Goal: Task Accomplishment & Management: Manage account settings

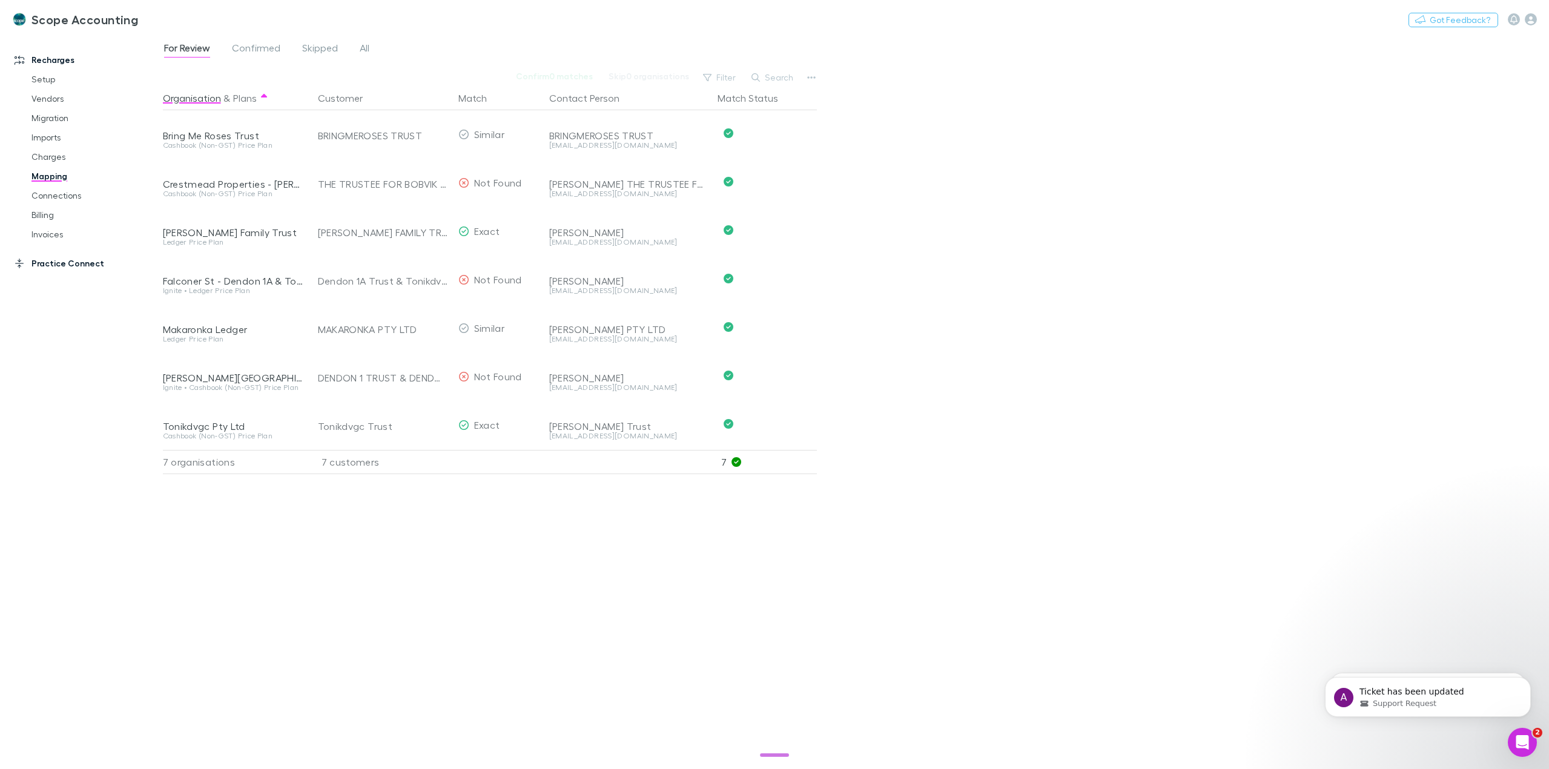
click at [54, 268] on link "Practice Connect" at bounding box center [85, 263] width 167 height 19
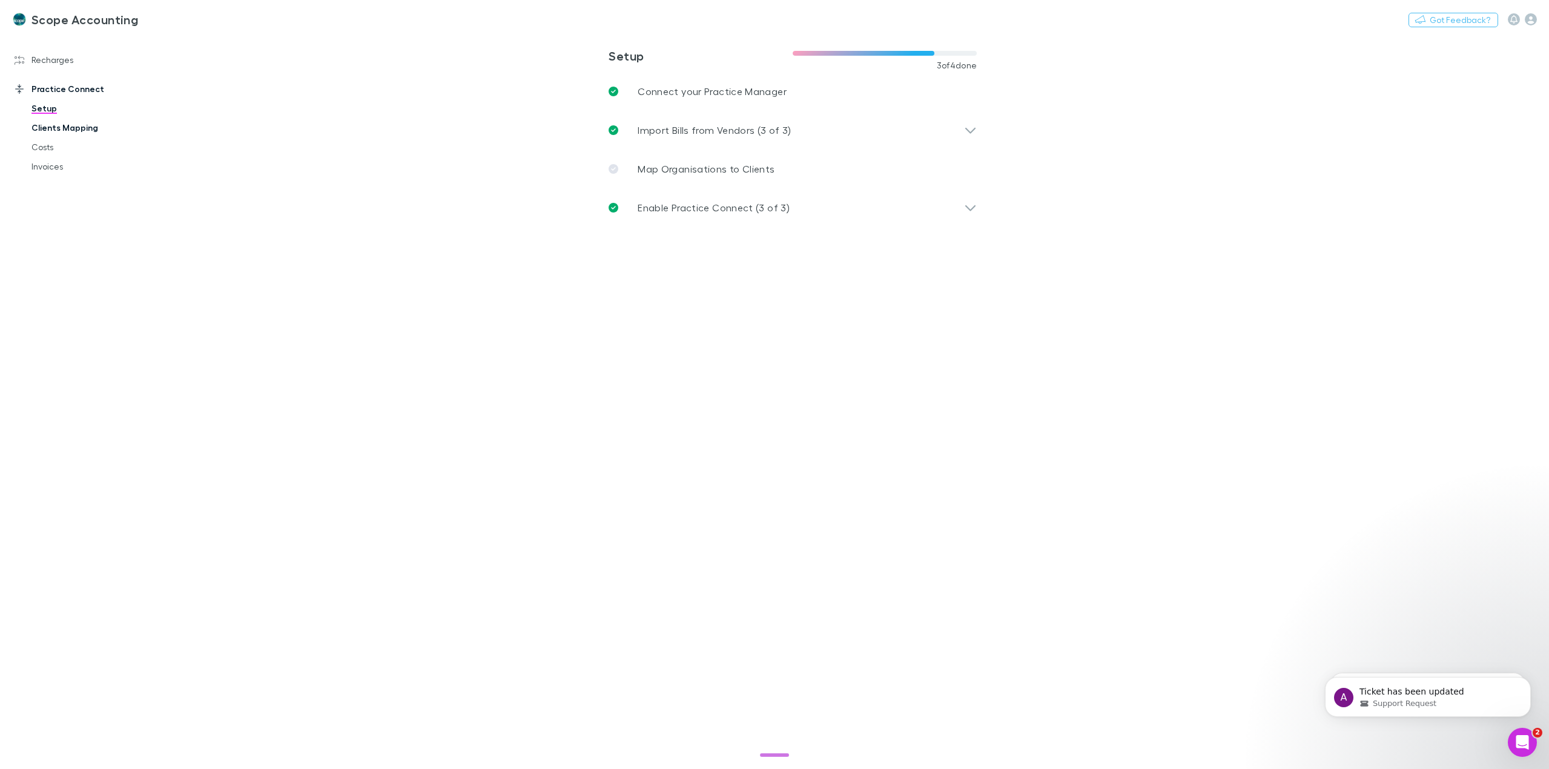
click at [71, 130] on link "Clients Mapping" at bounding box center [94, 127] width 150 height 19
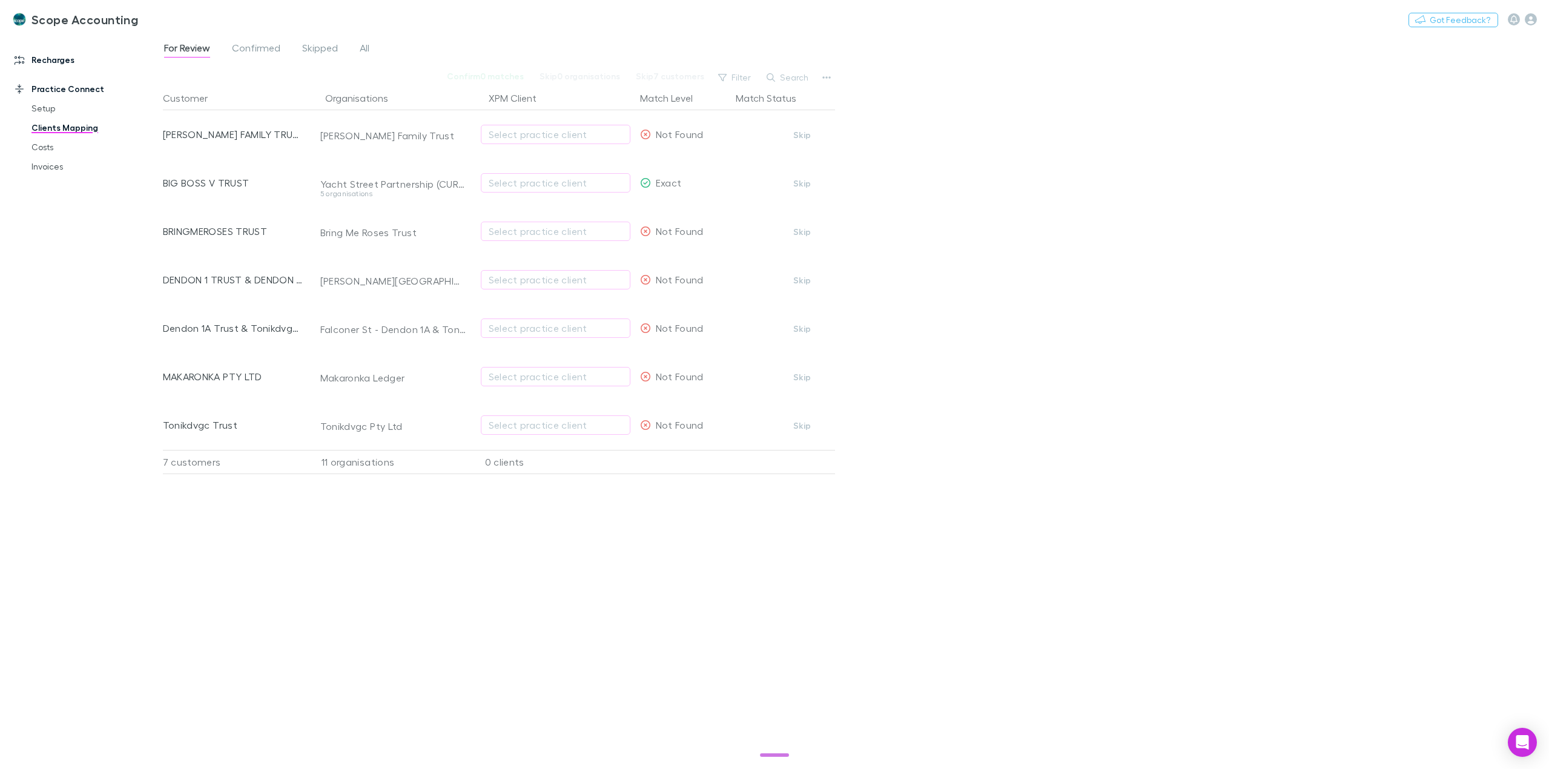
click at [67, 67] on link "Recharges" at bounding box center [85, 59] width 167 height 19
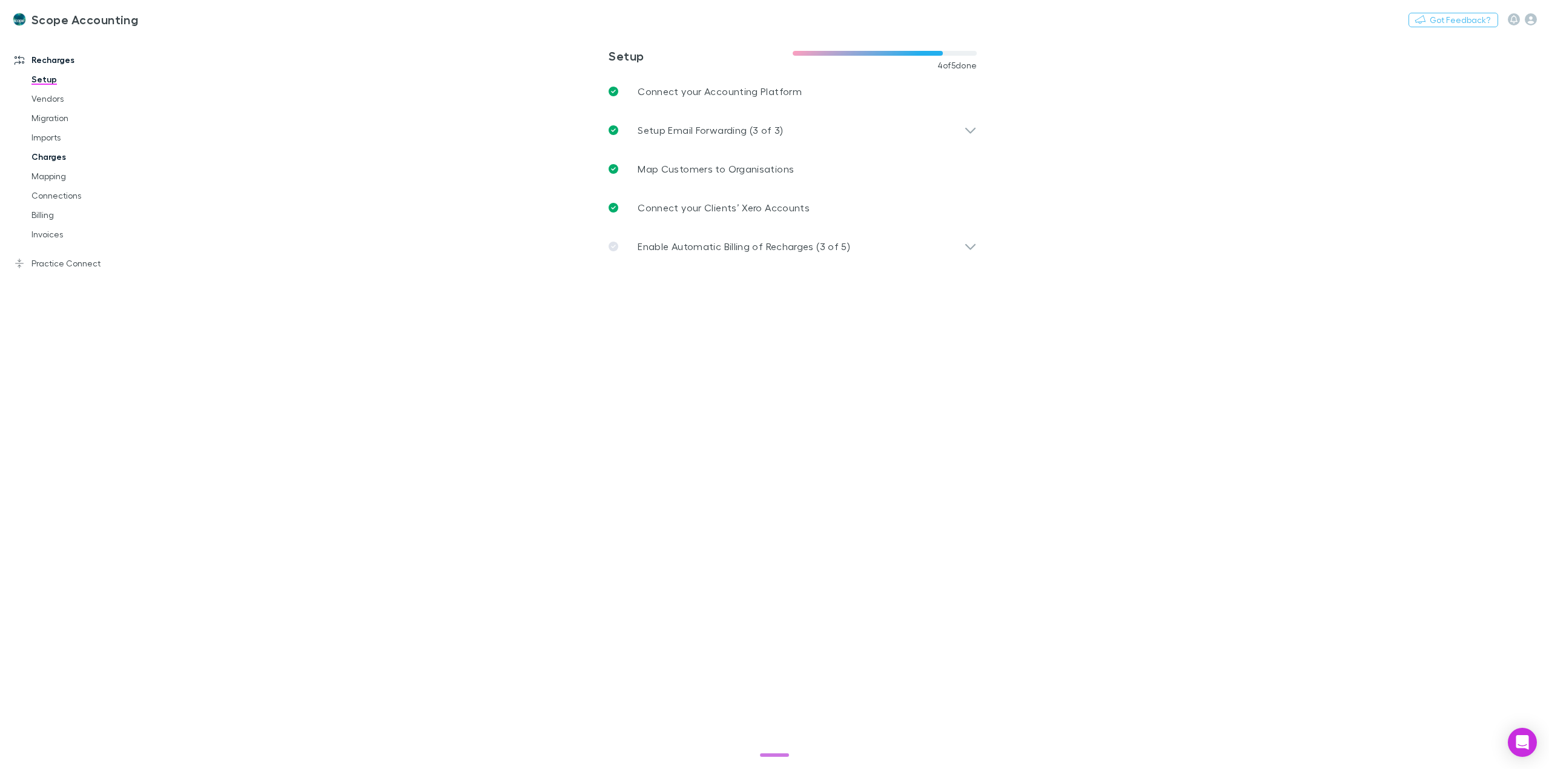
click at [59, 160] on link "Charges" at bounding box center [94, 156] width 150 height 19
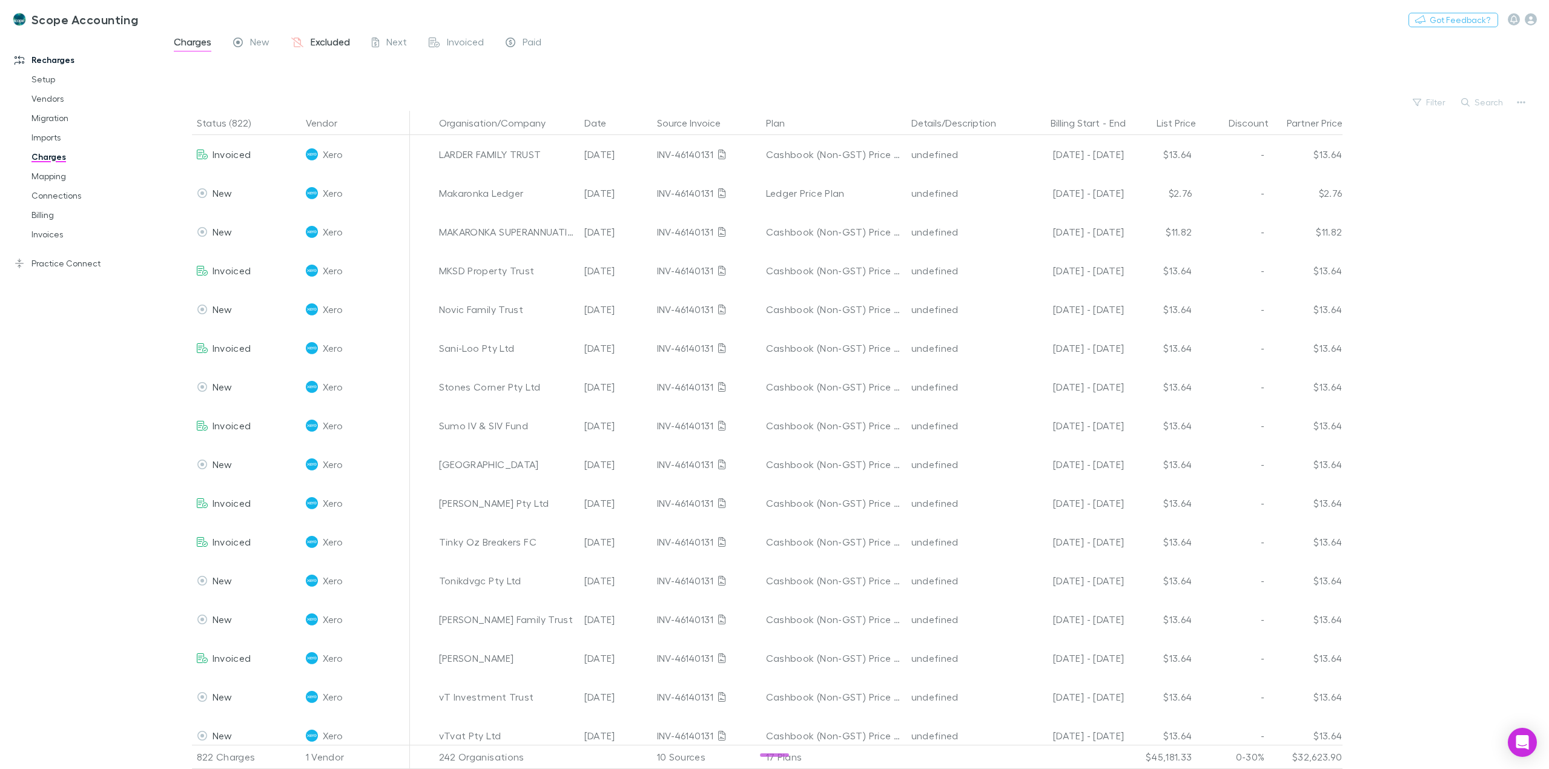
click at [325, 40] on span "Excluded" at bounding box center [330, 44] width 39 height 16
click at [62, 259] on link "Practice Connect" at bounding box center [85, 263] width 167 height 19
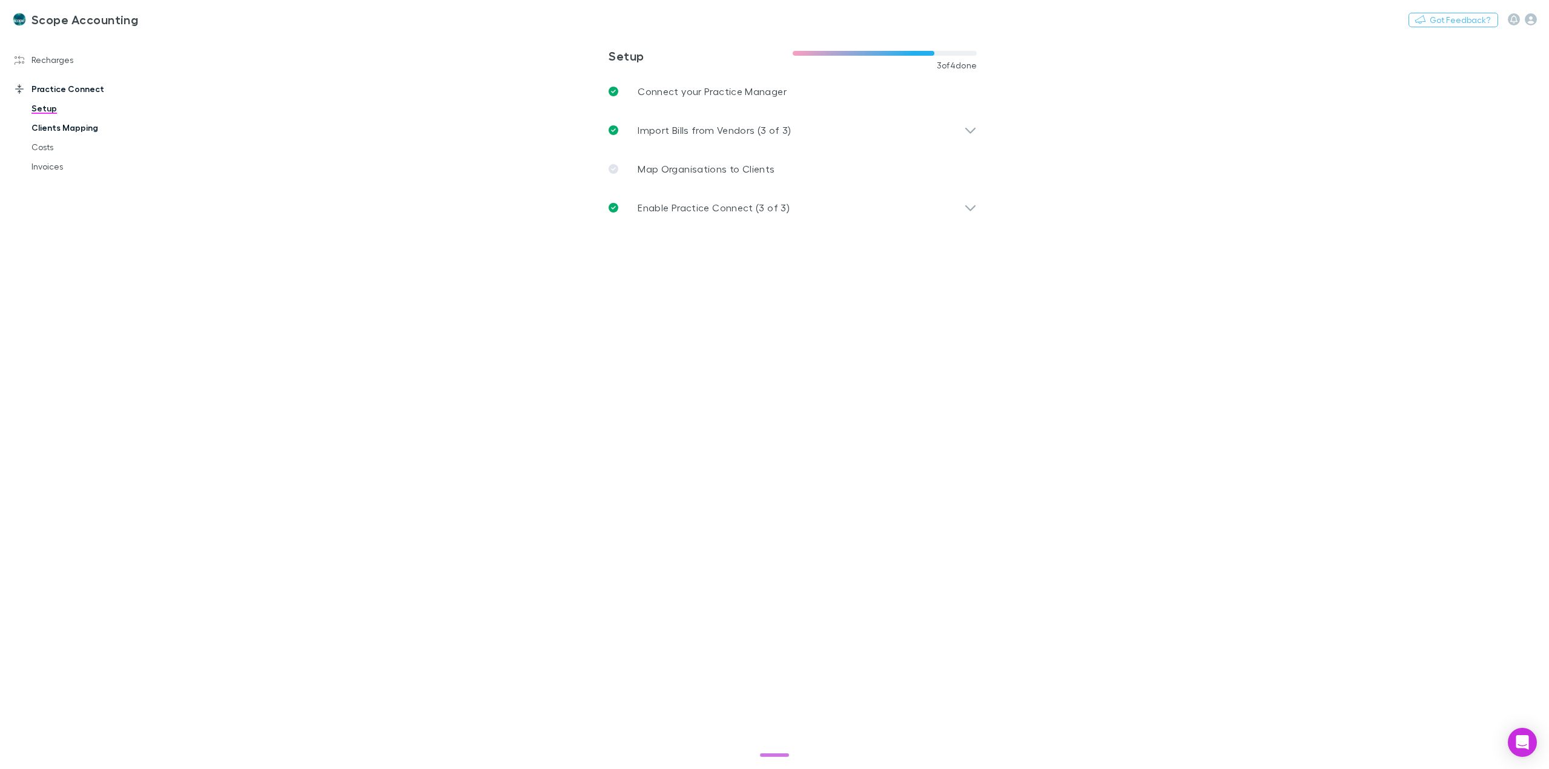
click at [72, 134] on link "Clients Mapping" at bounding box center [94, 127] width 150 height 19
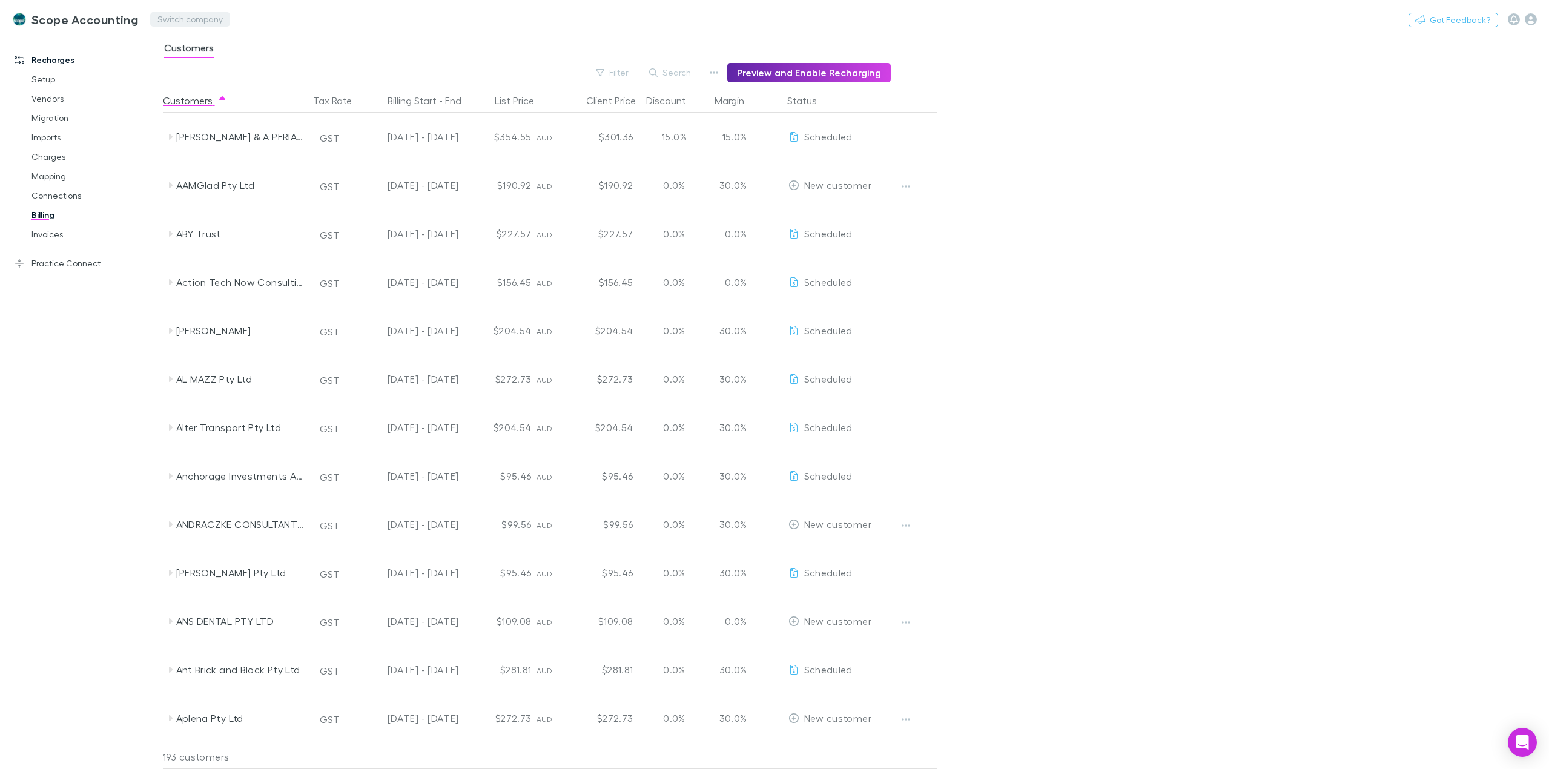
click at [180, 17] on button "Switch company" at bounding box center [190, 19] width 80 height 15
type input "***"
click at [223, 92] on p "Jim's Bookkeeping Sylvania" at bounding box center [251, 92] width 184 height 15
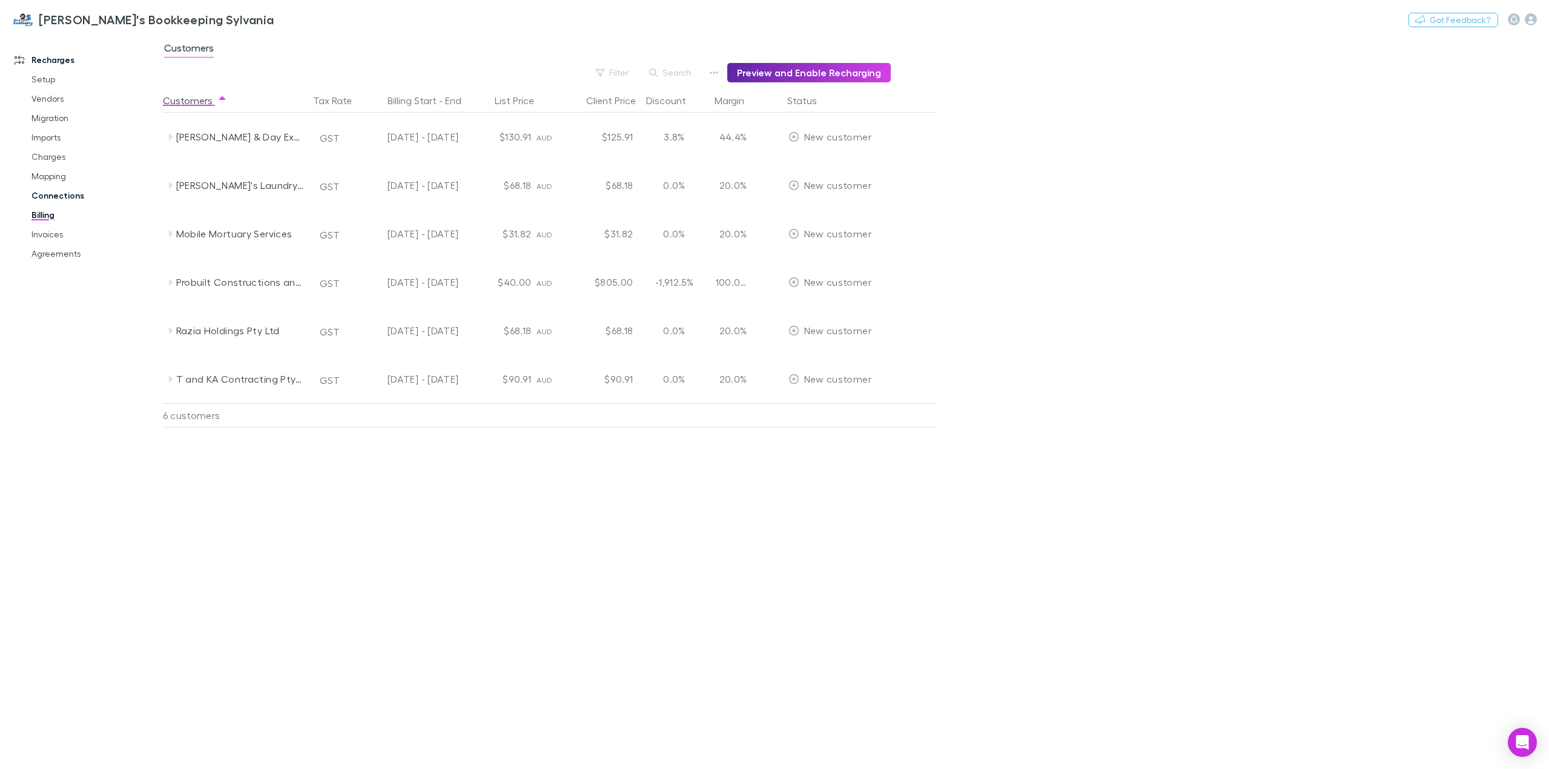
click at [48, 191] on link "Connections" at bounding box center [94, 195] width 150 height 19
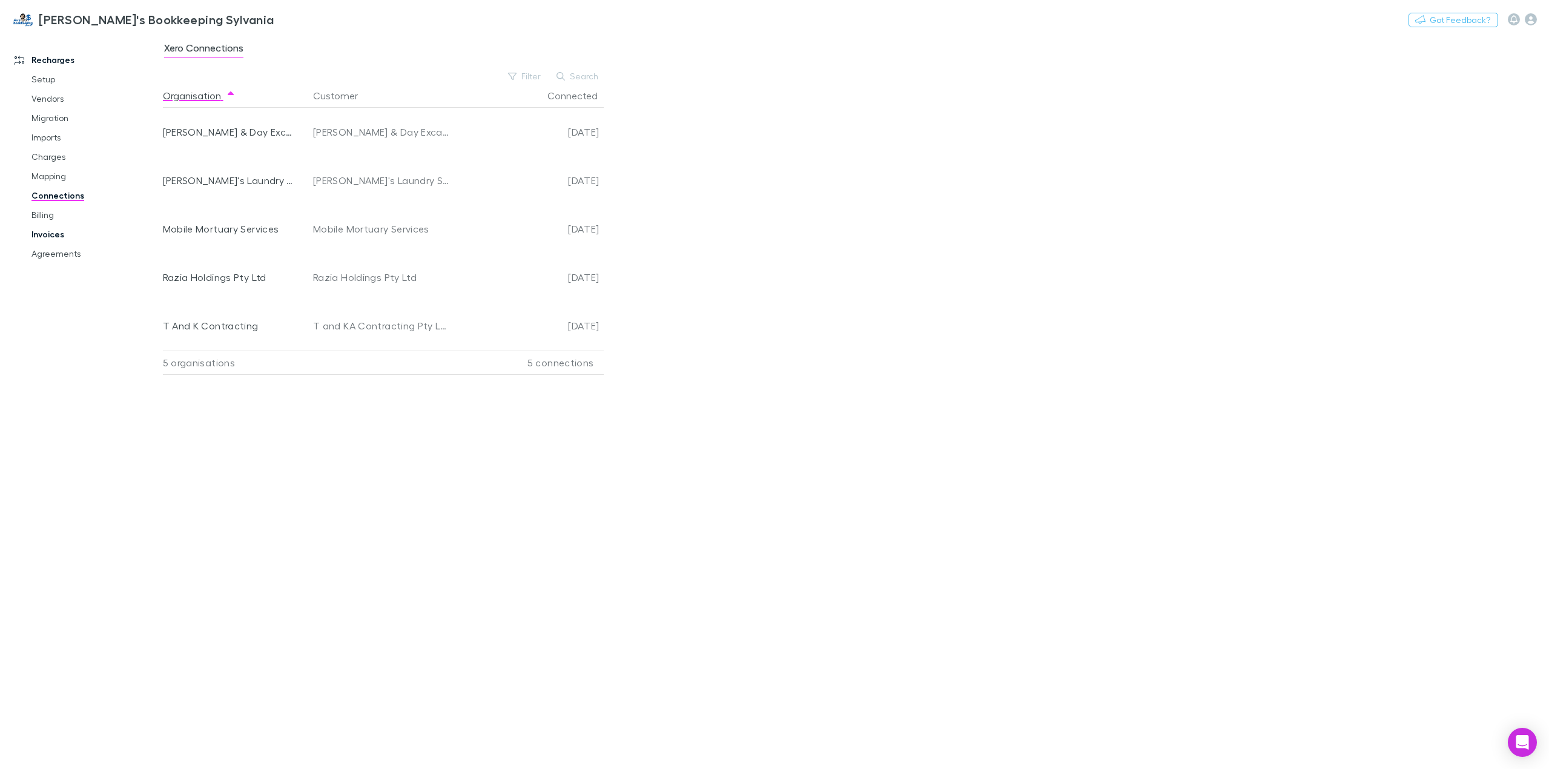
click at [53, 231] on link "Invoices" at bounding box center [94, 234] width 150 height 19
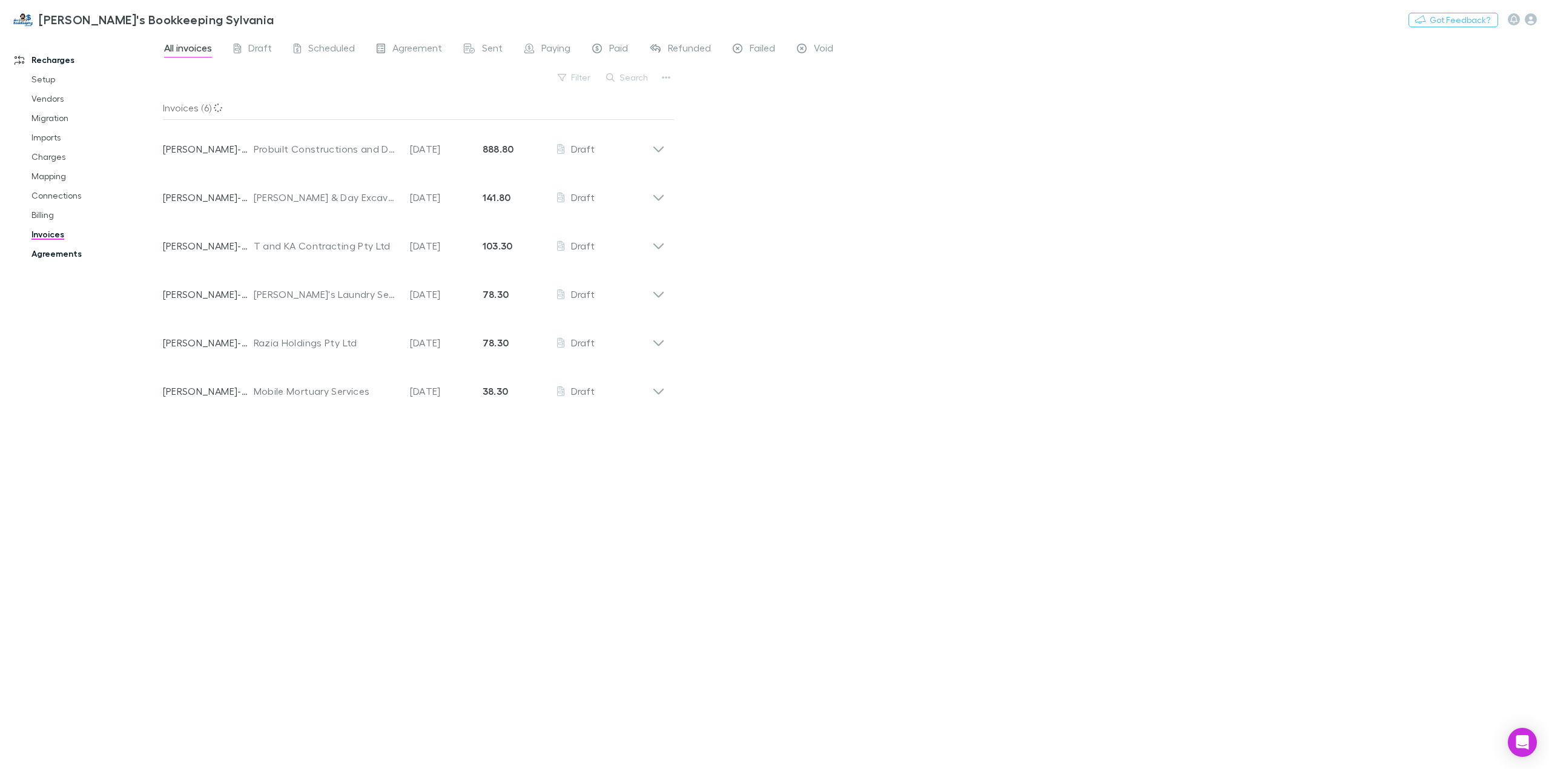
click at [43, 258] on link "Agreements" at bounding box center [94, 253] width 150 height 19
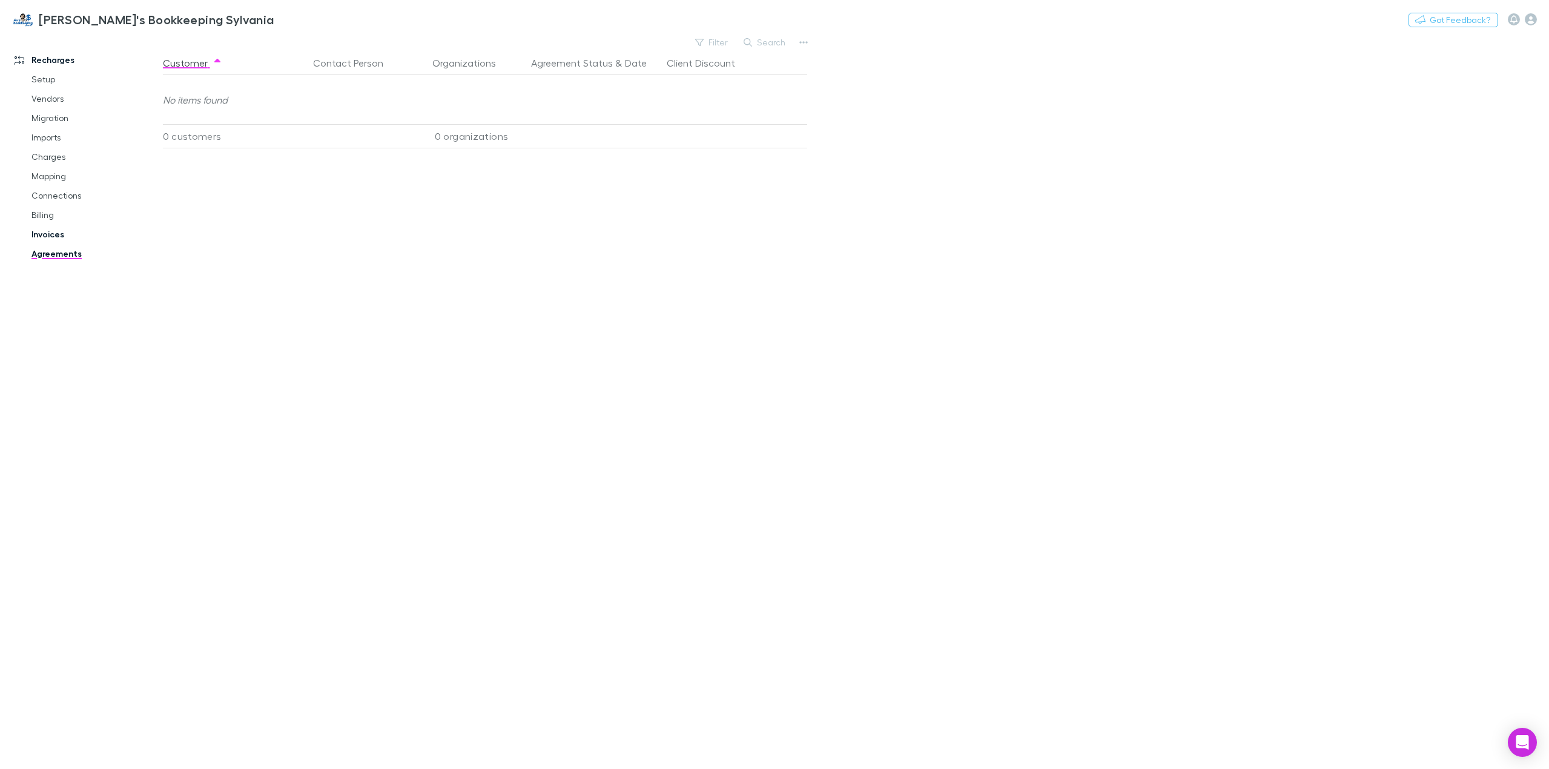
click at [50, 237] on link "Invoices" at bounding box center [94, 234] width 150 height 19
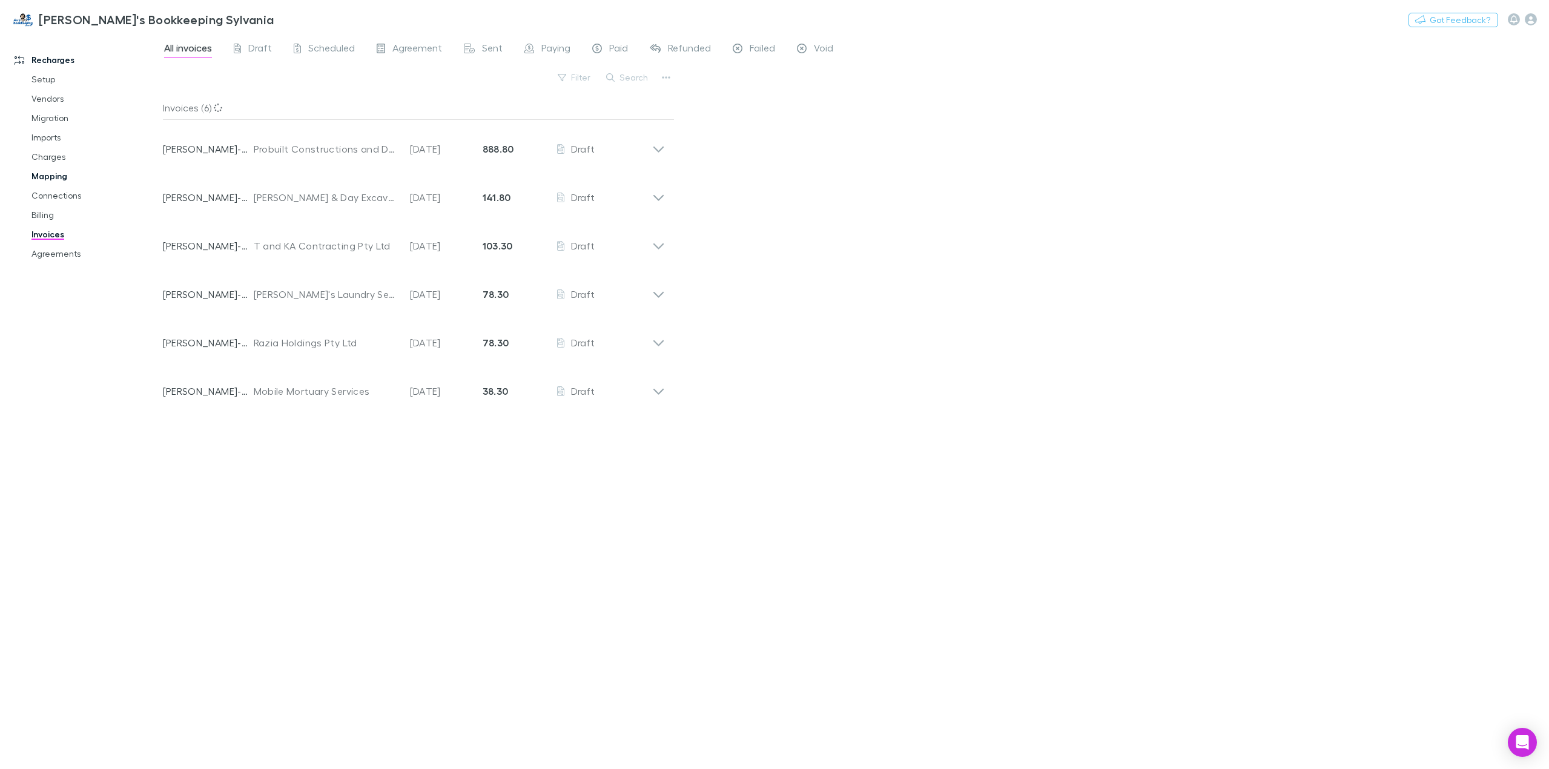
click at [52, 177] on link "Mapping" at bounding box center [94, 176] width 150 height 19
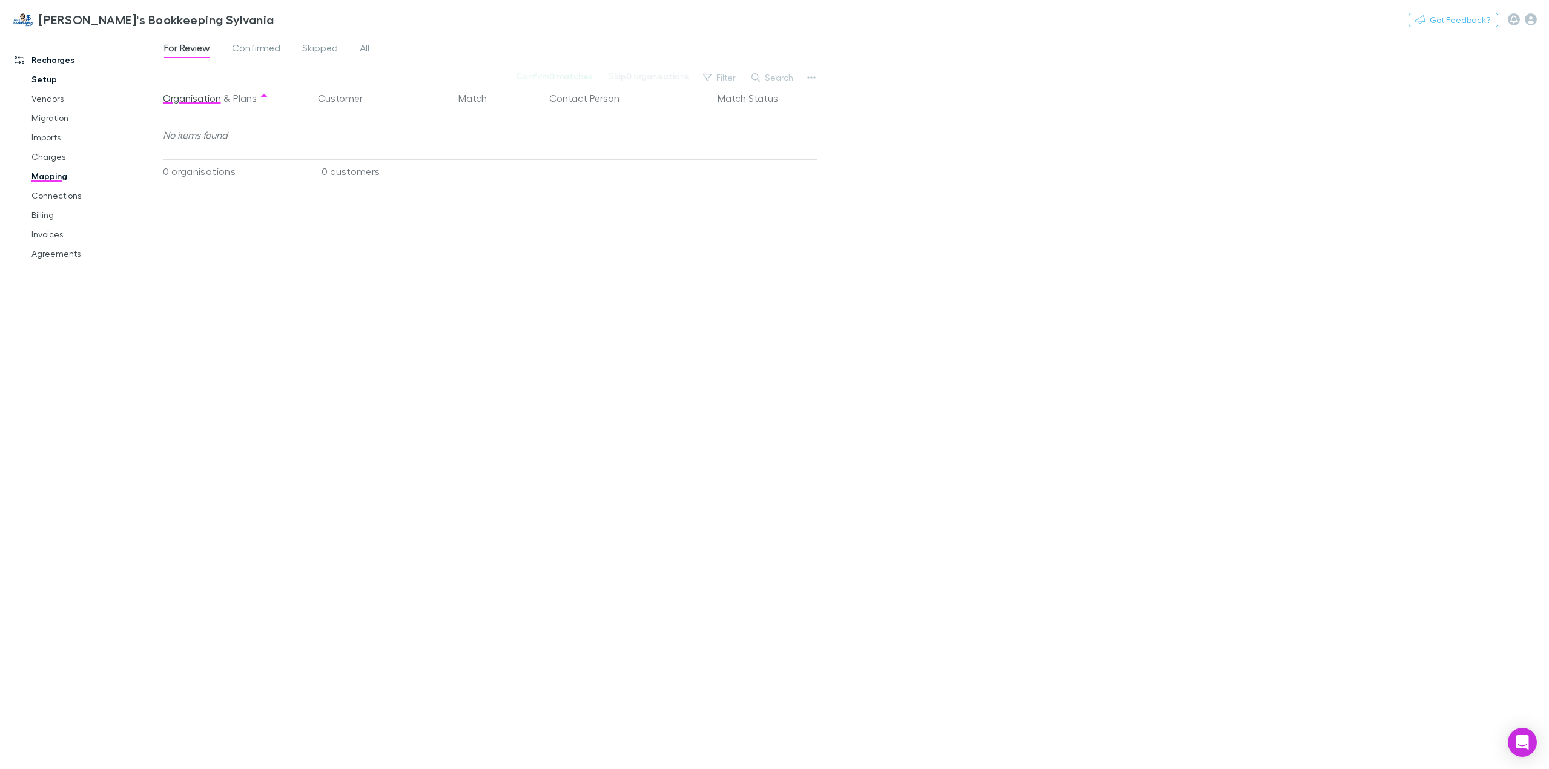
click at [57, 84] on link "Setup" at bounding box center [94, 79] width 150 height 19
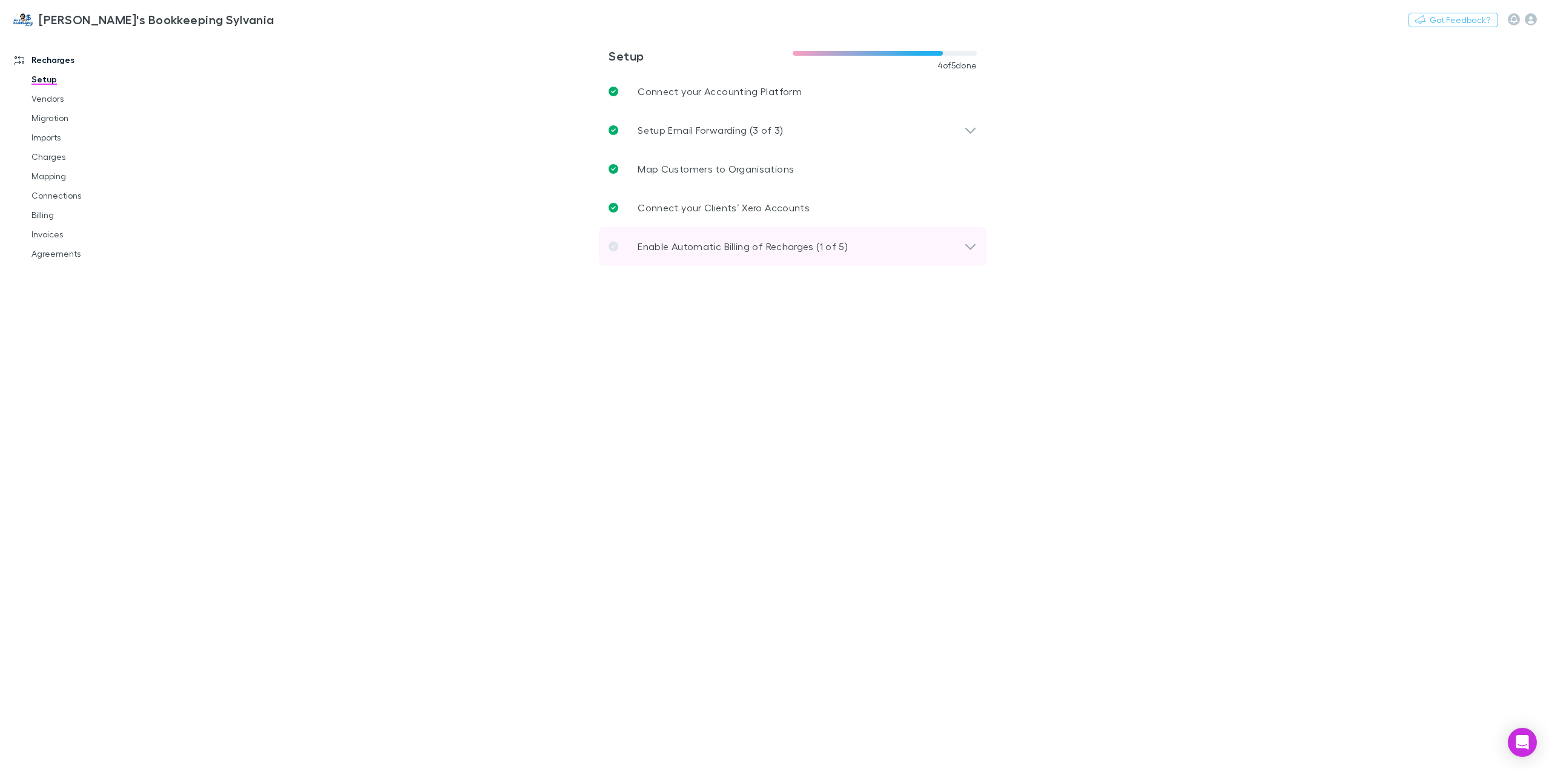
click at [745, 249] on p "Enable Automatic Billing of Recharges (1 of 5)" at bounding box center [743, 246] width 210 height 15
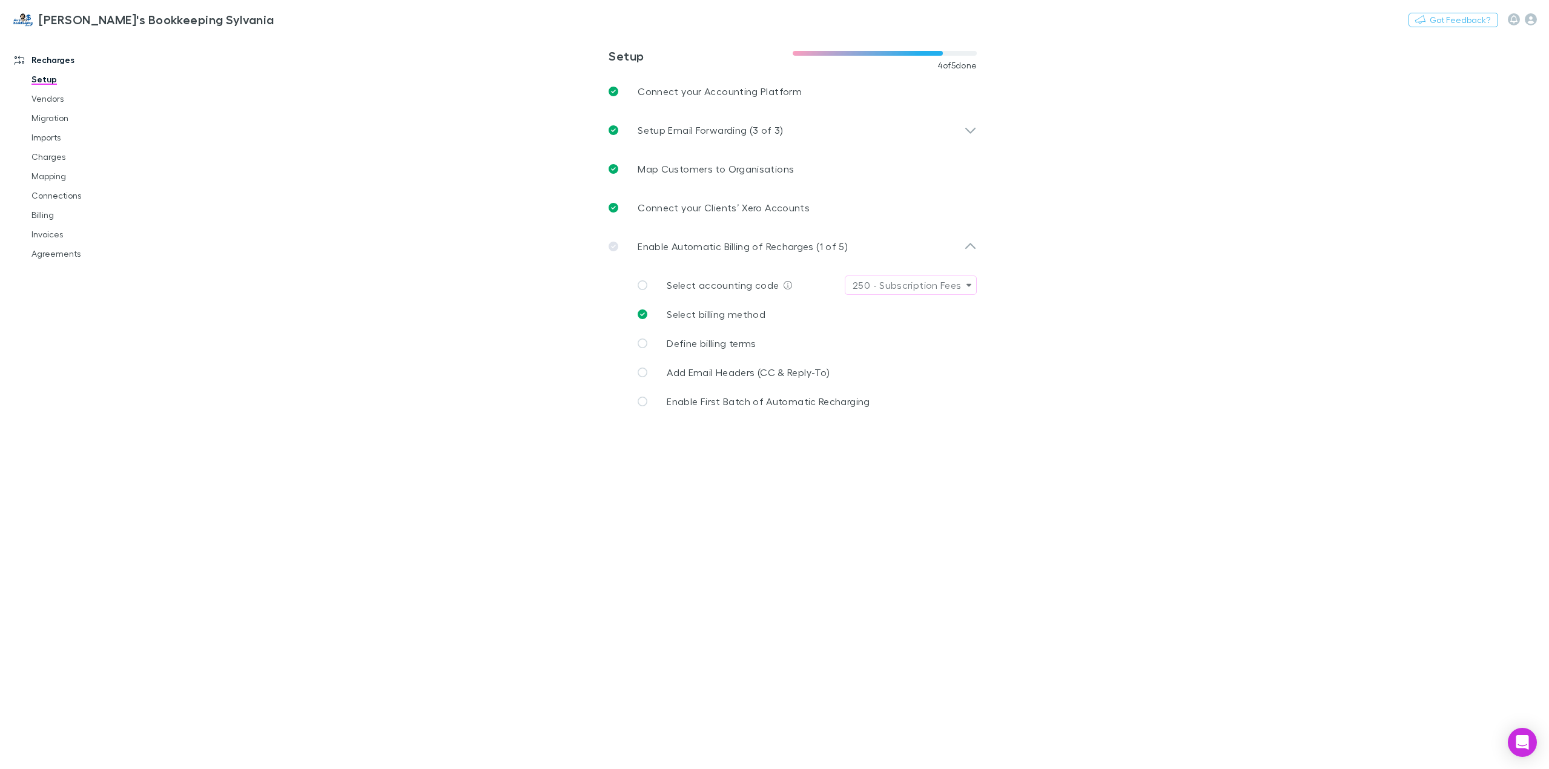
click at [726, 282] on span "Select accounting code" at bounding box center [723, 285] width 112 height 12
click at [913, 283] on div "250 - Subscription Fees" at bounding box center [907, 285] width 108 height 15
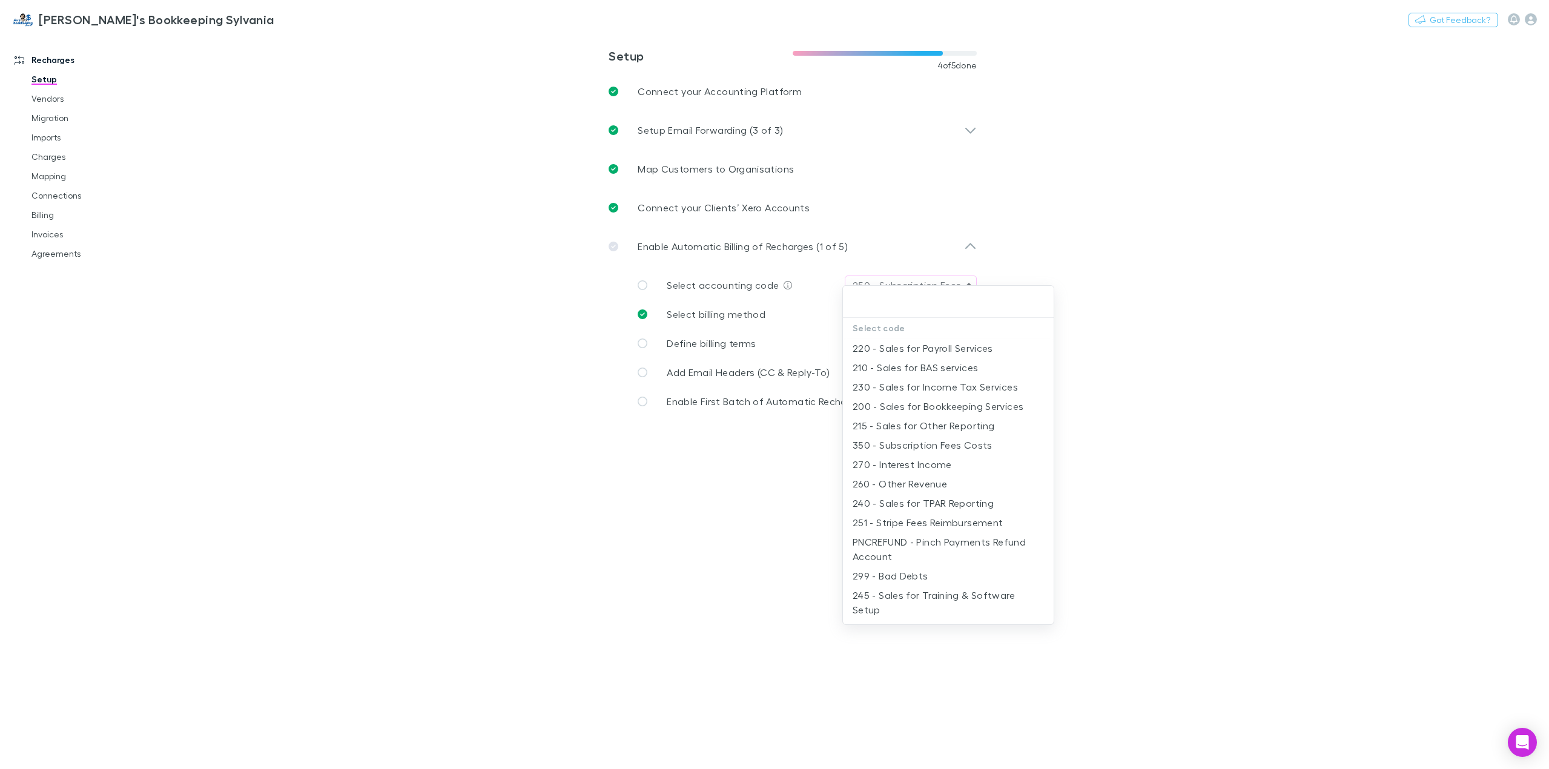
click at [1096, 268] on div at bounding box center [774, 384] width 1549 height 769
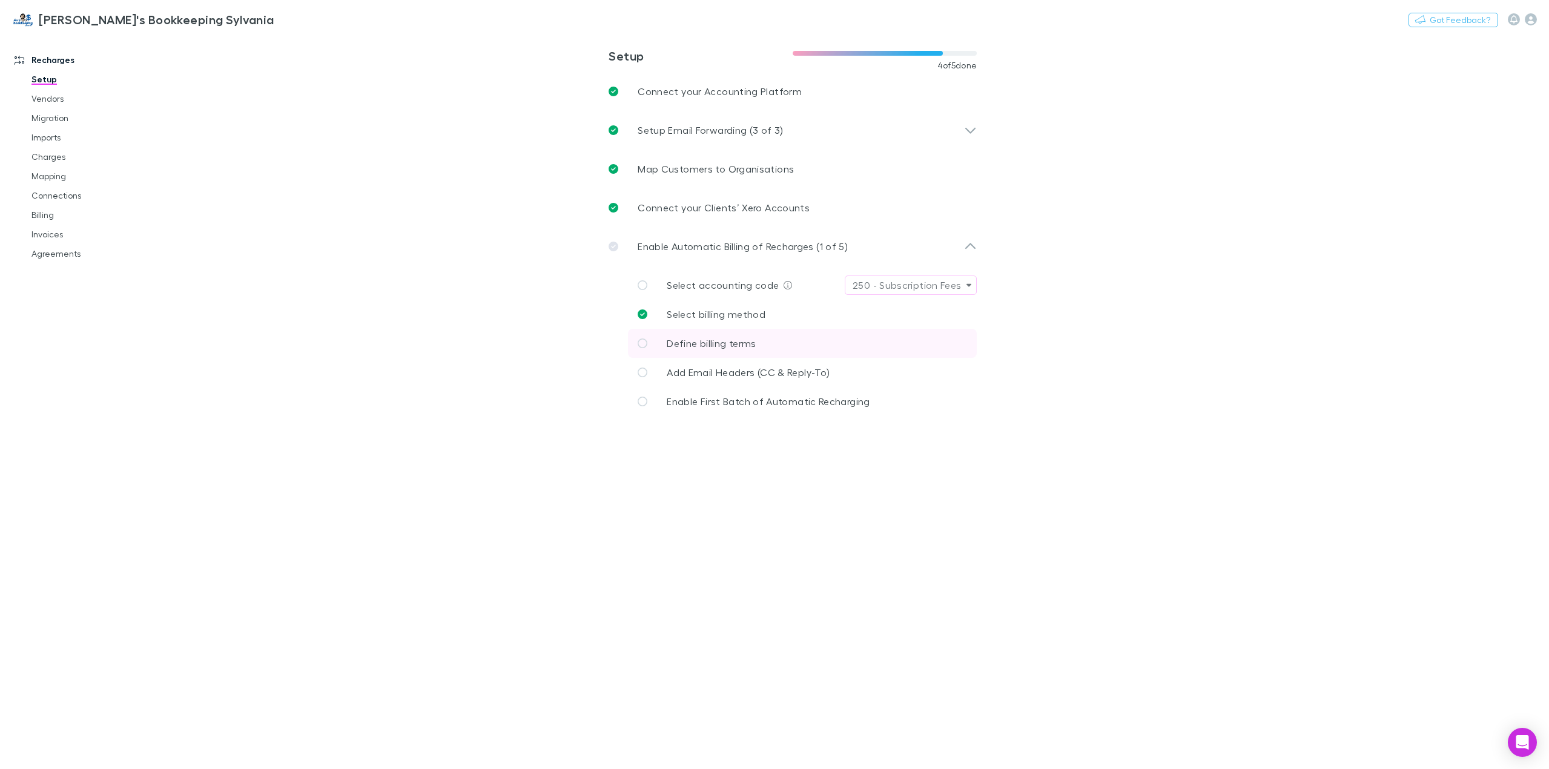
click at [733, 346] on span "Define billing terms" at bounding box center [711, 343] width 89 height 12
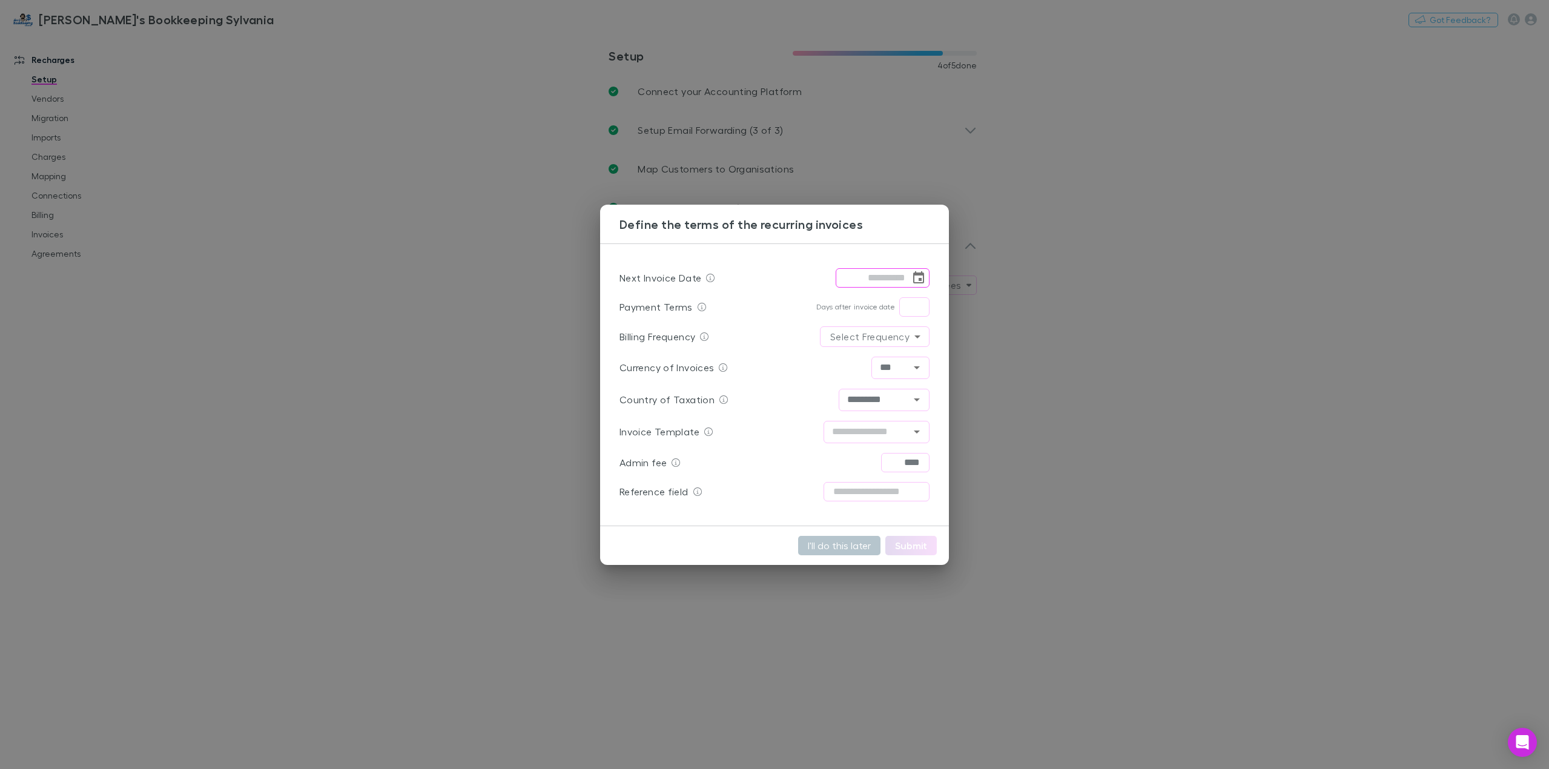
click at [1158, 337] on div "Define the terms of the recurring invoices Next Invoice Date ​ Payment Terms Da…" at bounding box center [774, 384] width 1549 height 769
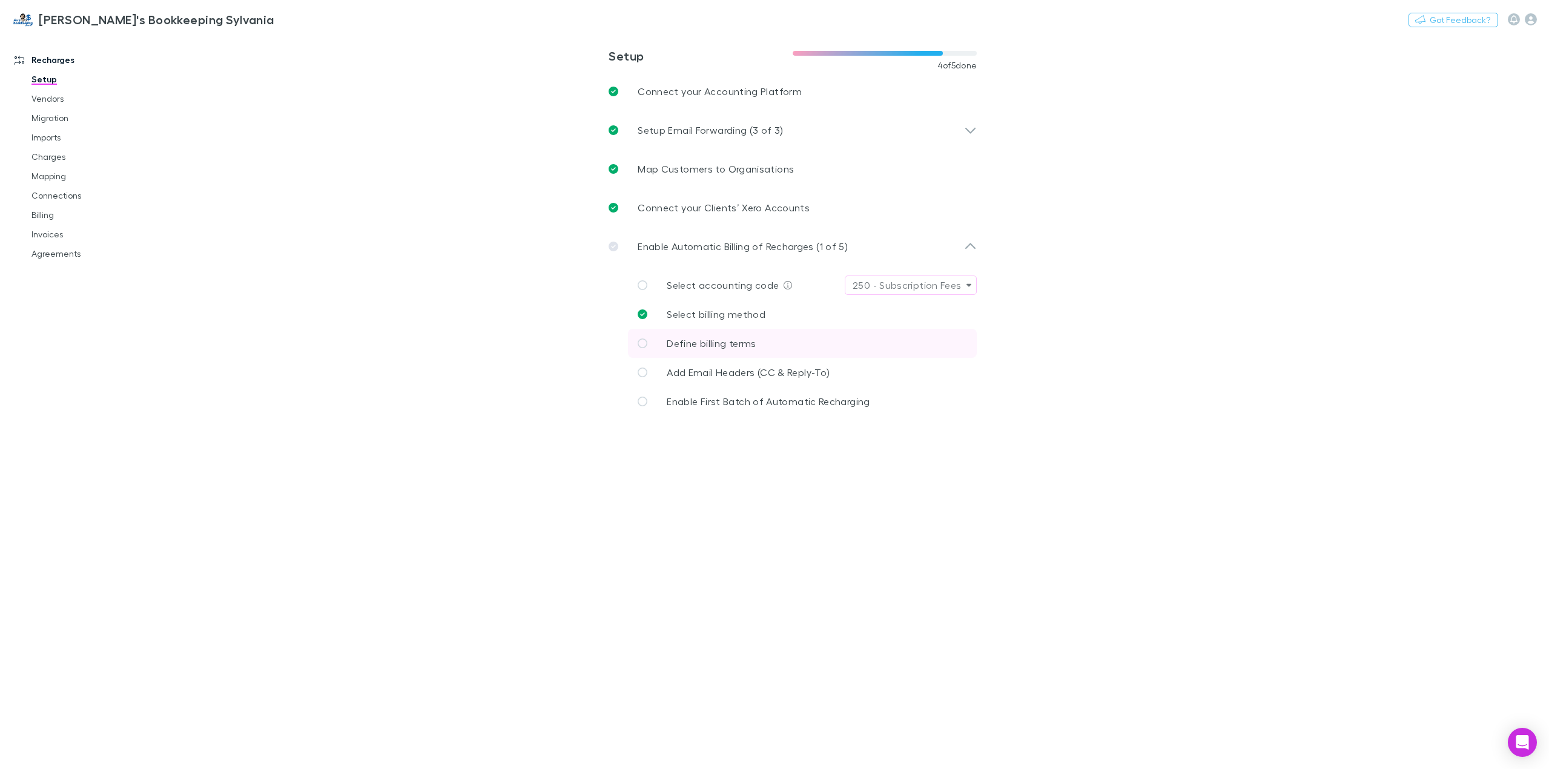
click at [719, 346] on span "Define billing terms" at bounding box center [711, 343] width 89 height 12
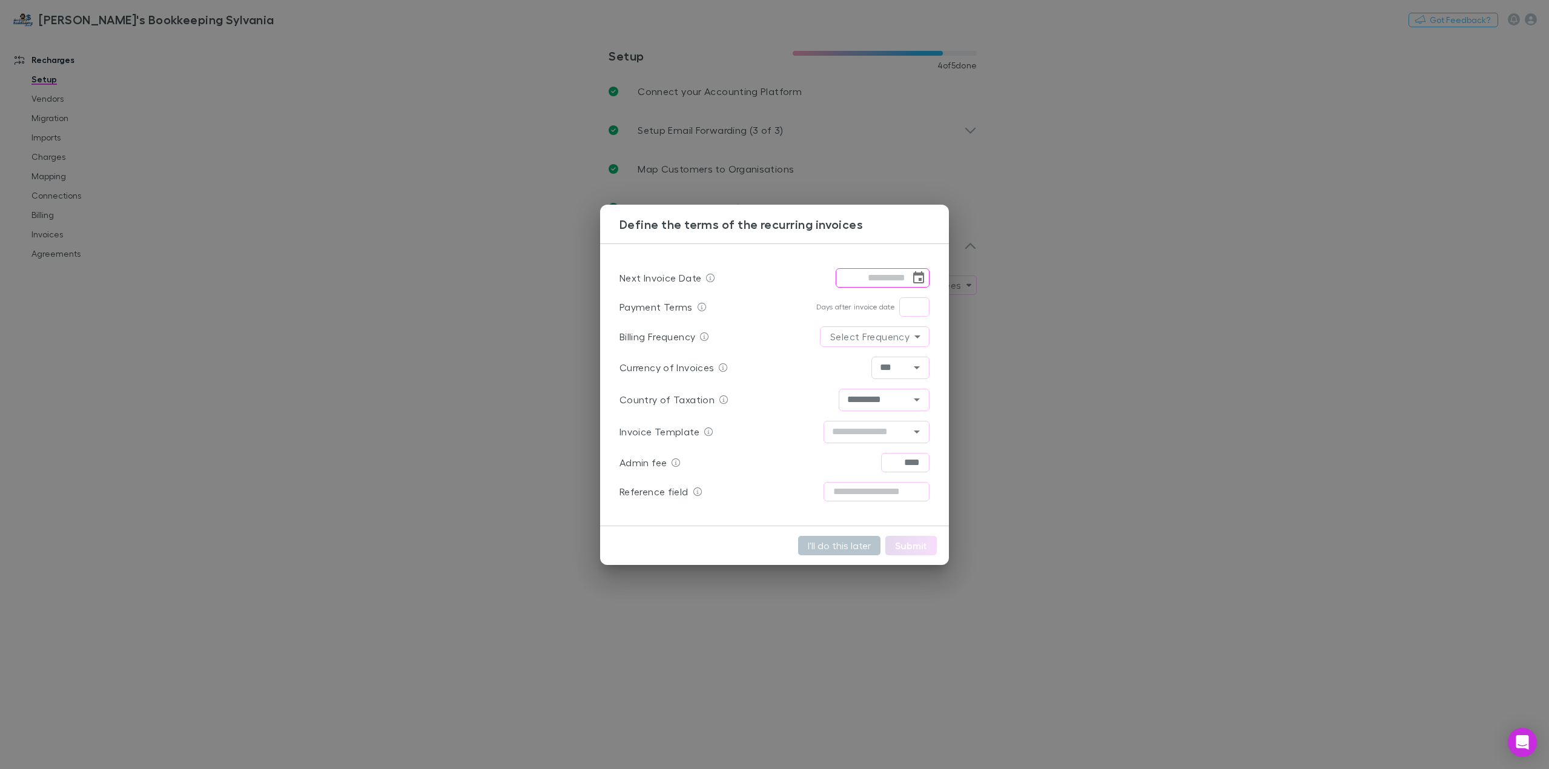
click at [848, 341] on body "**********" at bounding box center [774, 384] width 1549 height 769
click at [848, 341] on div at bounding box center [774, 384] width 1549 height 769
click at [921, 431] on icon "Open" at bounding box center [916, 431] width 15 height 15
click at [921, 431] on icon "Close" at bounding box center [916, 431] width 15 height 15
click at [921, 431] on icon "Open" at bounding box center [916, 431] width 15 height 15
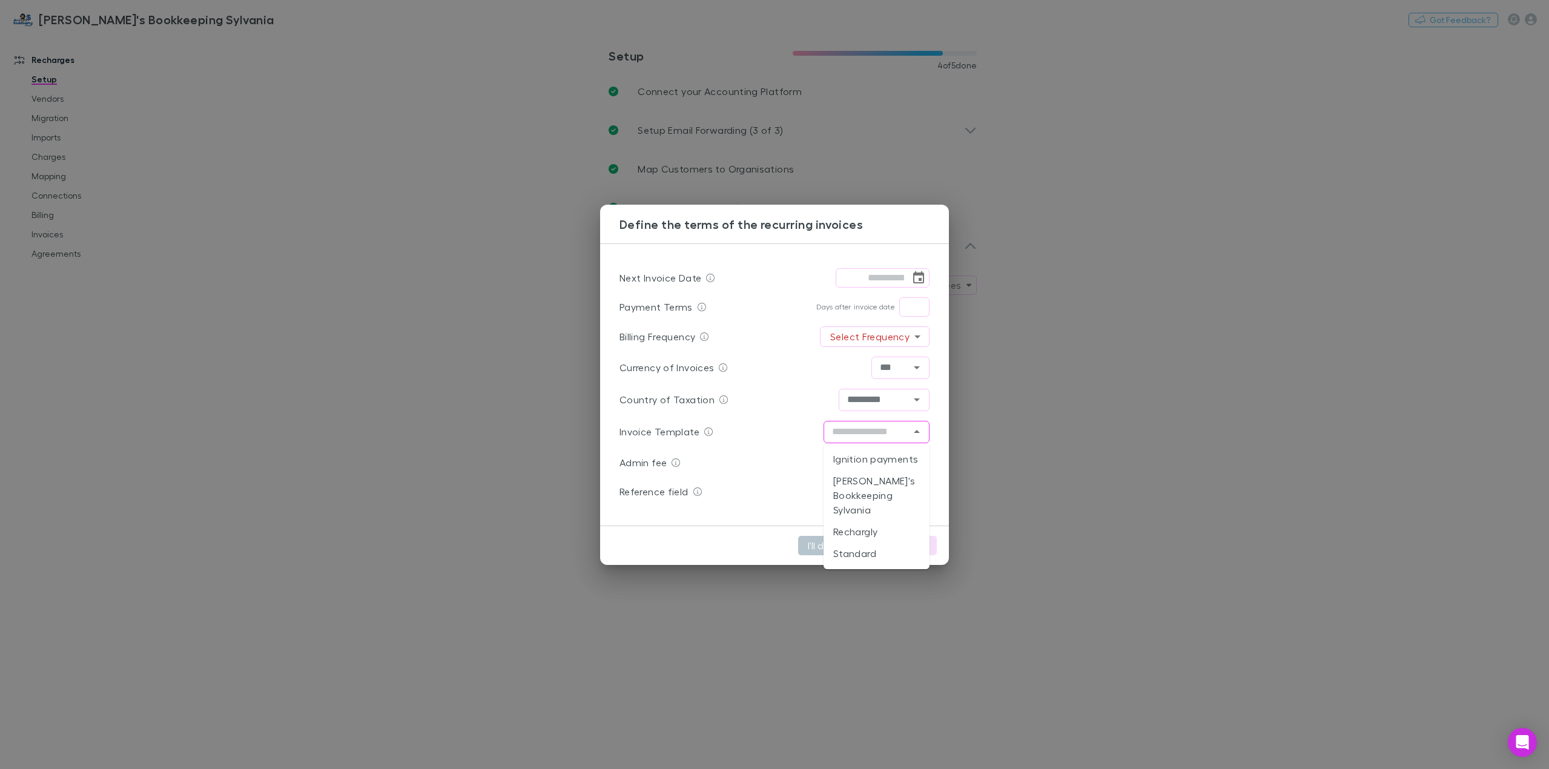
click at [921, 431] on icon "Close" at bounding box center [916, 431] width 15 height 15
click at [916, 429] on icon "Open" at bounding box center [916, 431] width 15 height 15
click at [916, 429] on icon "Close" at bounding box center [916, 431] width 15 height 15
click at [920, 428] on icon "Open" at bounding box center [916, 431] width 15 height 15
click at [922, 429] on icon "Close" at bounding box center [916, 431] width 15 height 15
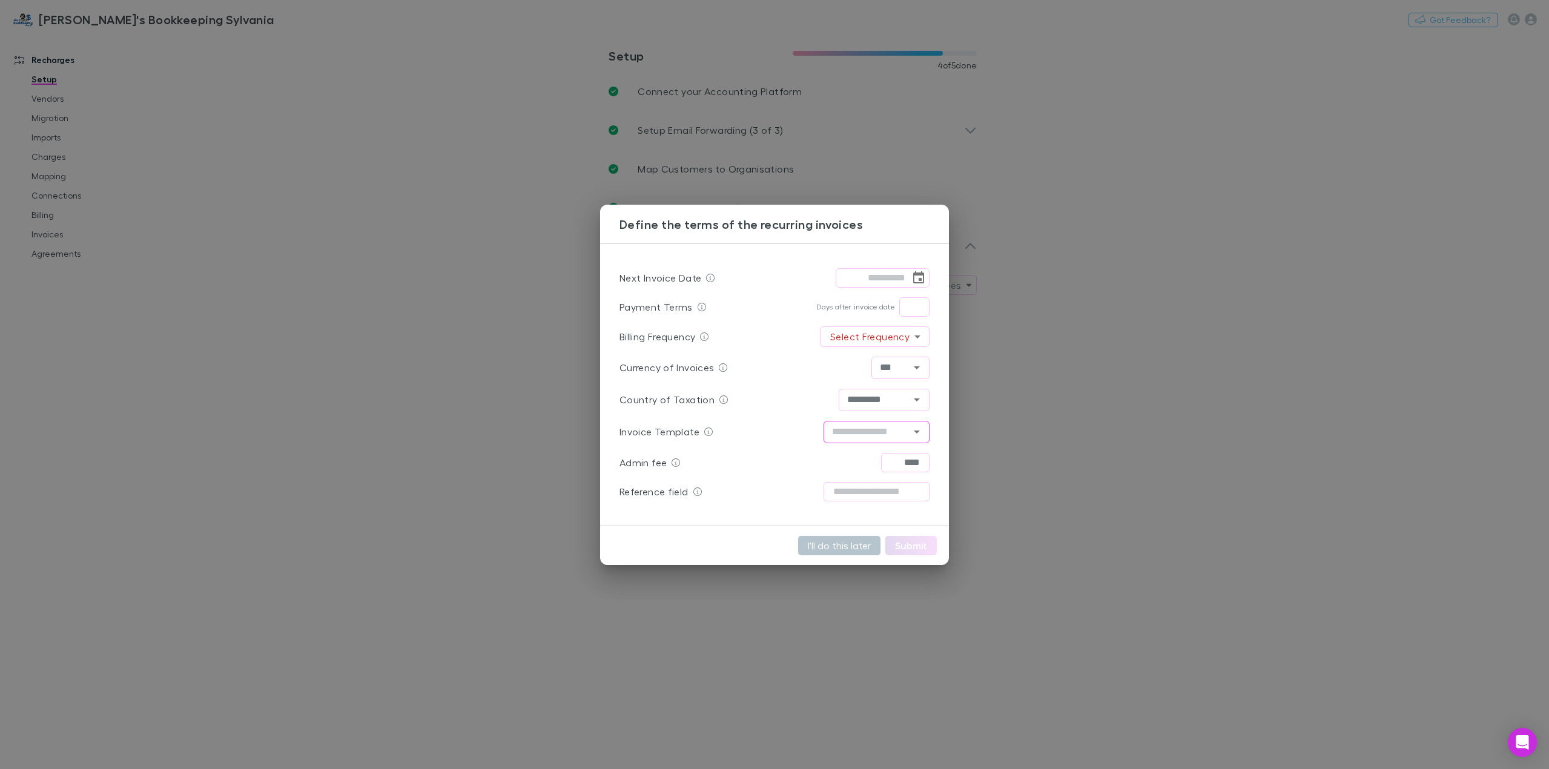
click at [437, 128] on div "Define the terms of the recurring invoices Next Invoice Date ​ Payment Terms Da…" at bounding box center [774, 384] width 1549 height 769
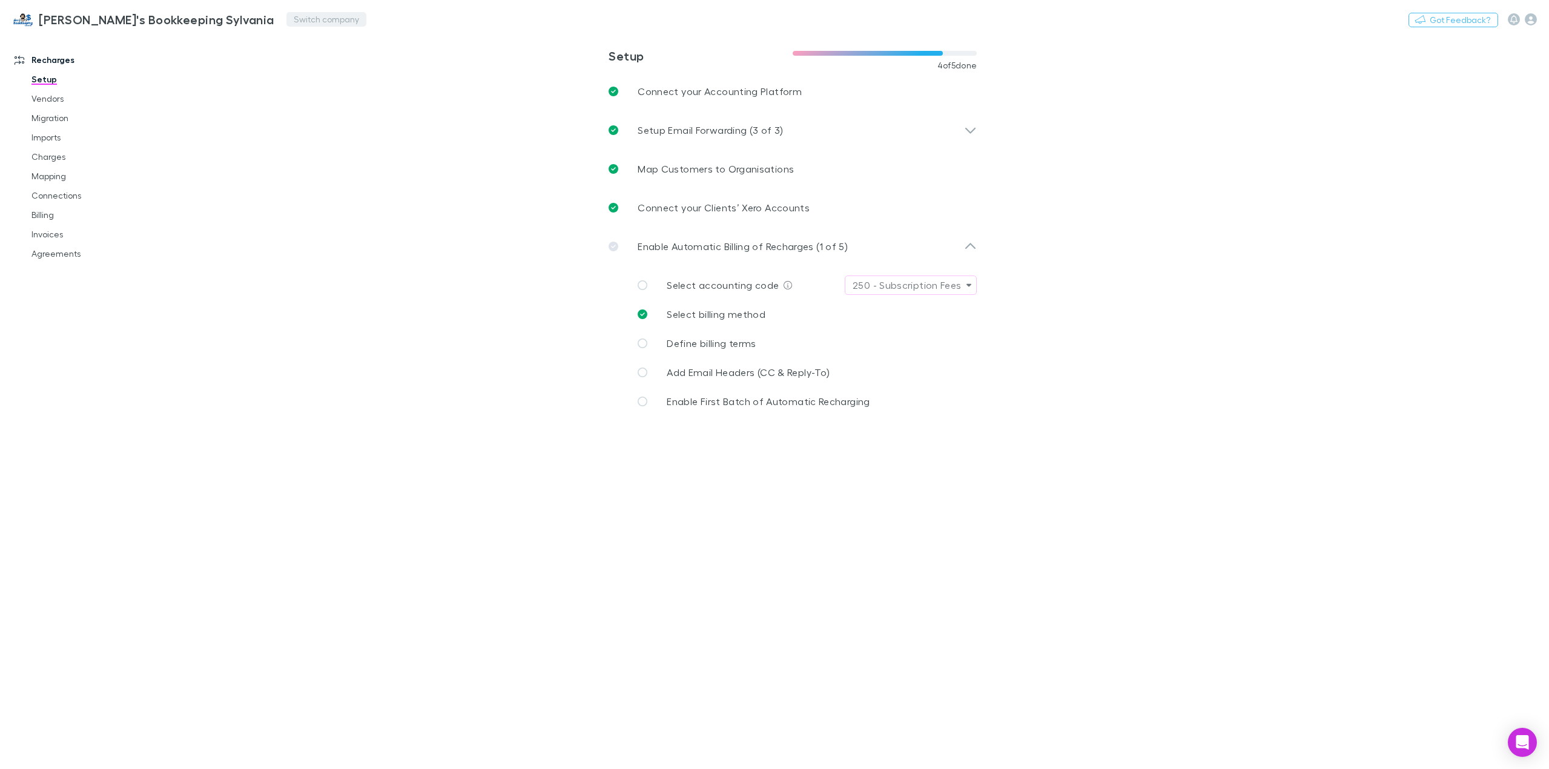
click at [286, 20] on button "Switch company" at bounding box center [326, 19] width 80 height 15
type input "****"
click at [283, 66] on p "Scope Accounting" at bounding box center [260, 72] width 86 height 15
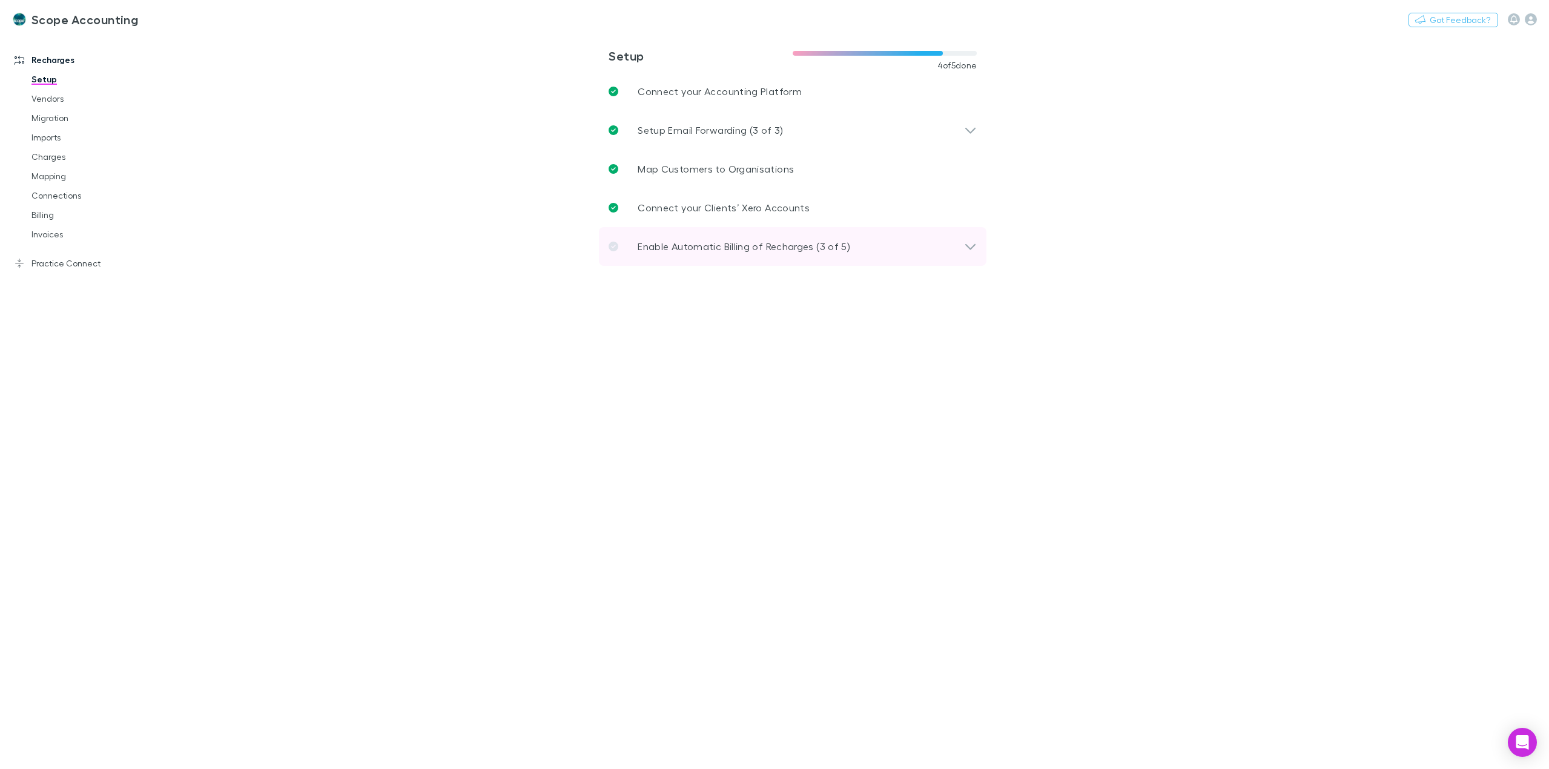
click at [716, 256] on div "Enable Automatic Billing of Recharges (3 of 5)" at bounding box center [793, 246] width 388 height 39
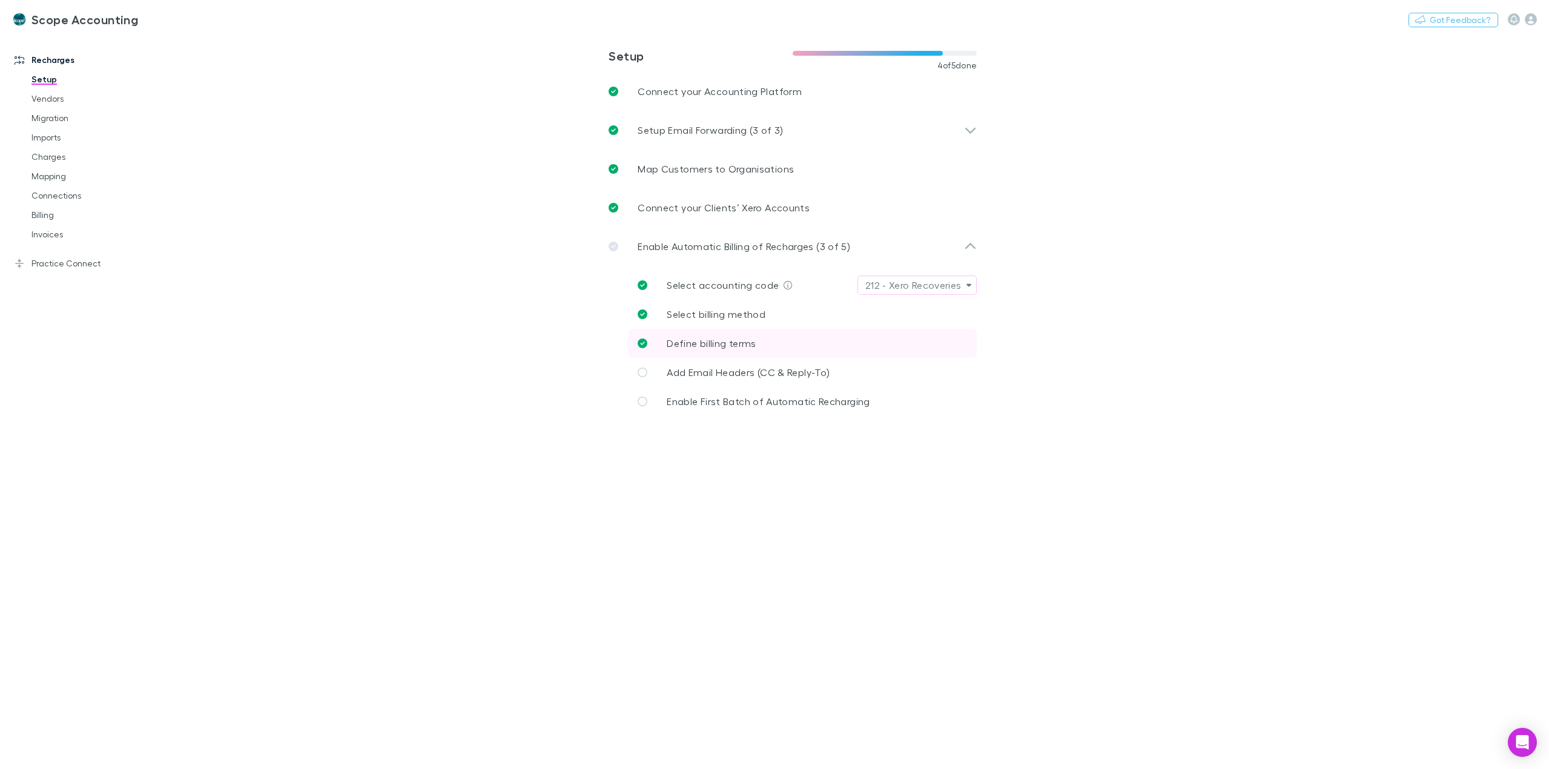
click at [718, 343] on span "Define billing terms" at bounding box center [711, 343] width 89 height 12
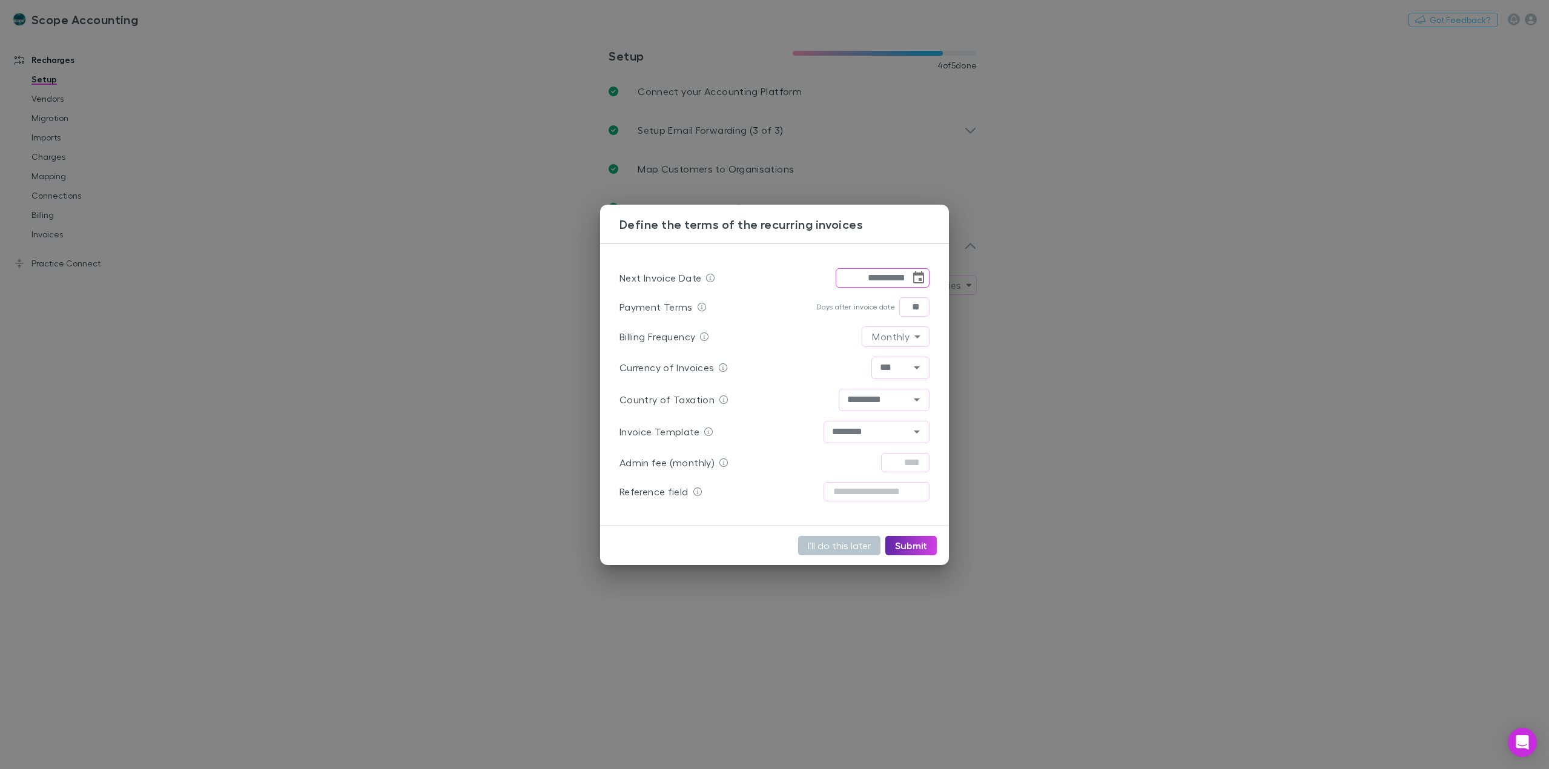
click at [913, 443] on div "Invoice Template ******** ​" at bounding box center [774, 432] width 310 height 32
click at [912, 430] on icon "Open" at bounding box center [916, 431] width 15 height 15
click at [912, 430] on icon "Close" at bounding box center [916, 431] width 15 height 15
click at [914, 430] on icon "Open" at bounding box center [916, 431] width 15 height 15
click at [743, 401] on div "Country of Taxation ********* ​" at bounding box center [774, 400] width 310 height 32
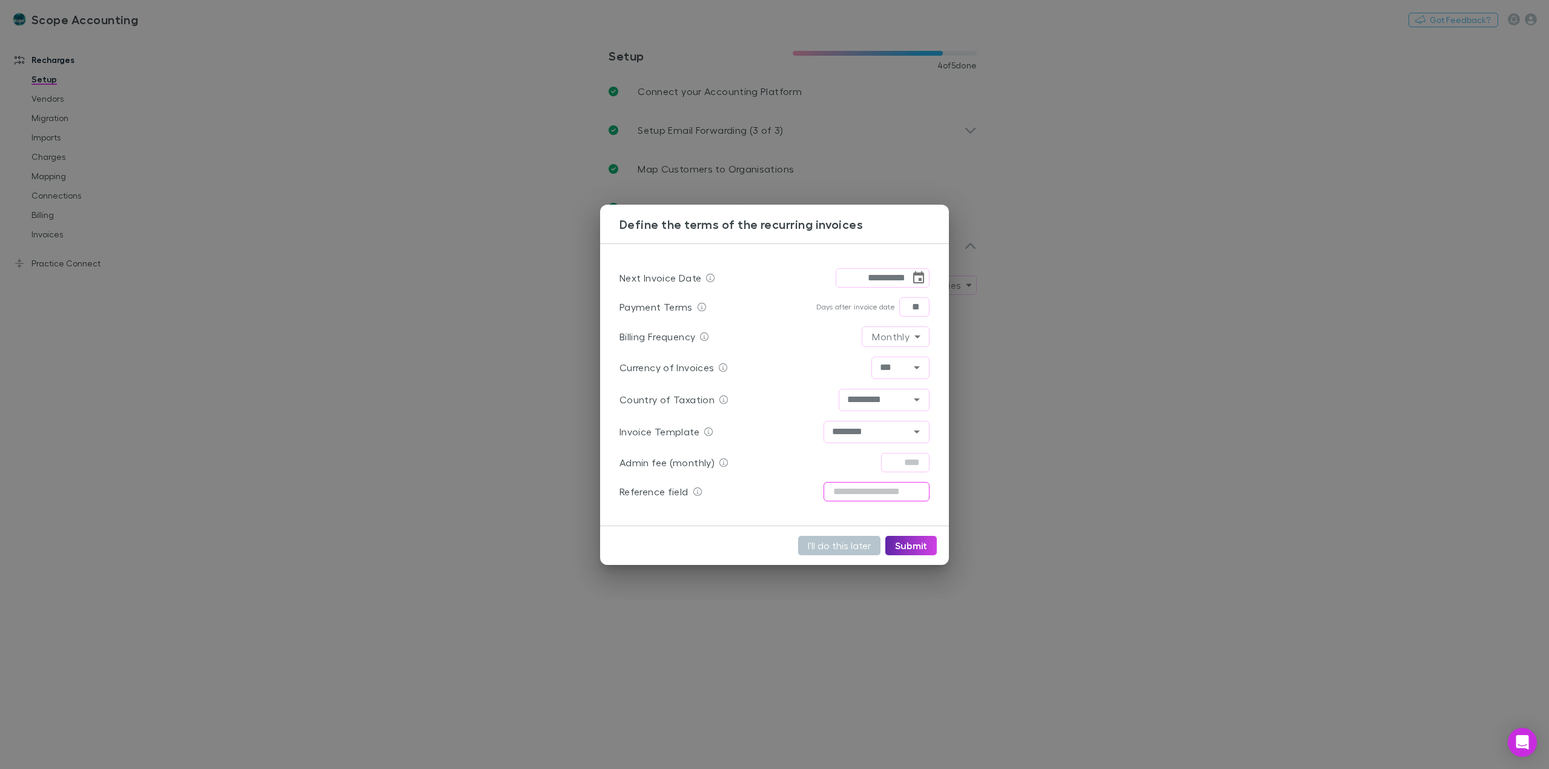
click at [885, 493] on input "text" at bounding box center [876, 491] width 106 height 19
click at [850, 543] on button "I'll do this later" at bounding box center [839, 545] width 82 height 19
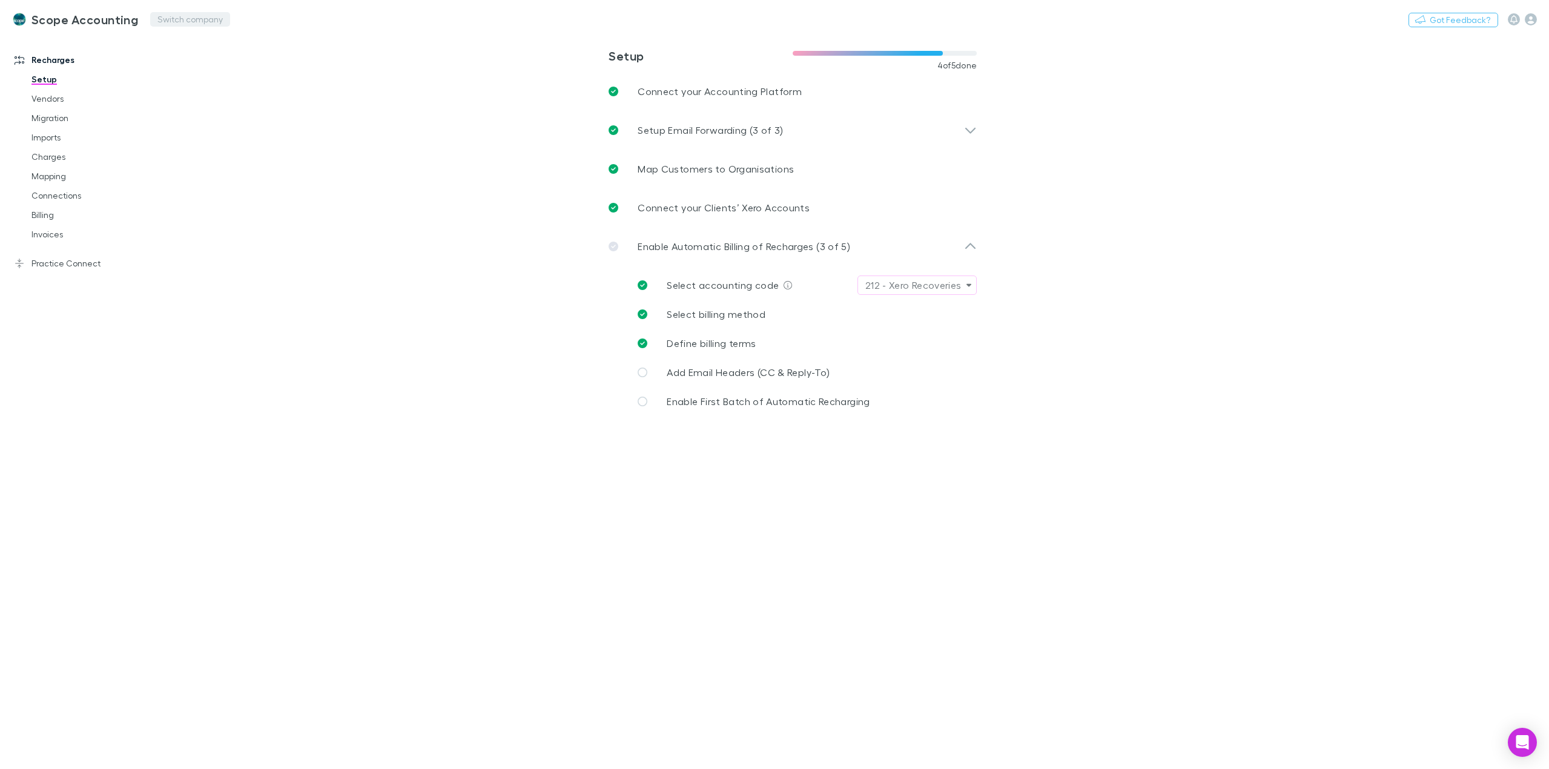
click at [184, 20] on button "Switch company" at bounding box center [190, 19] width 80 height 15
type input "***"
click at [252, 96] on p "[PERSON_NAME]'s Bookkeeping Sylvania" at bounding box center [251, 92] width 184 height 15
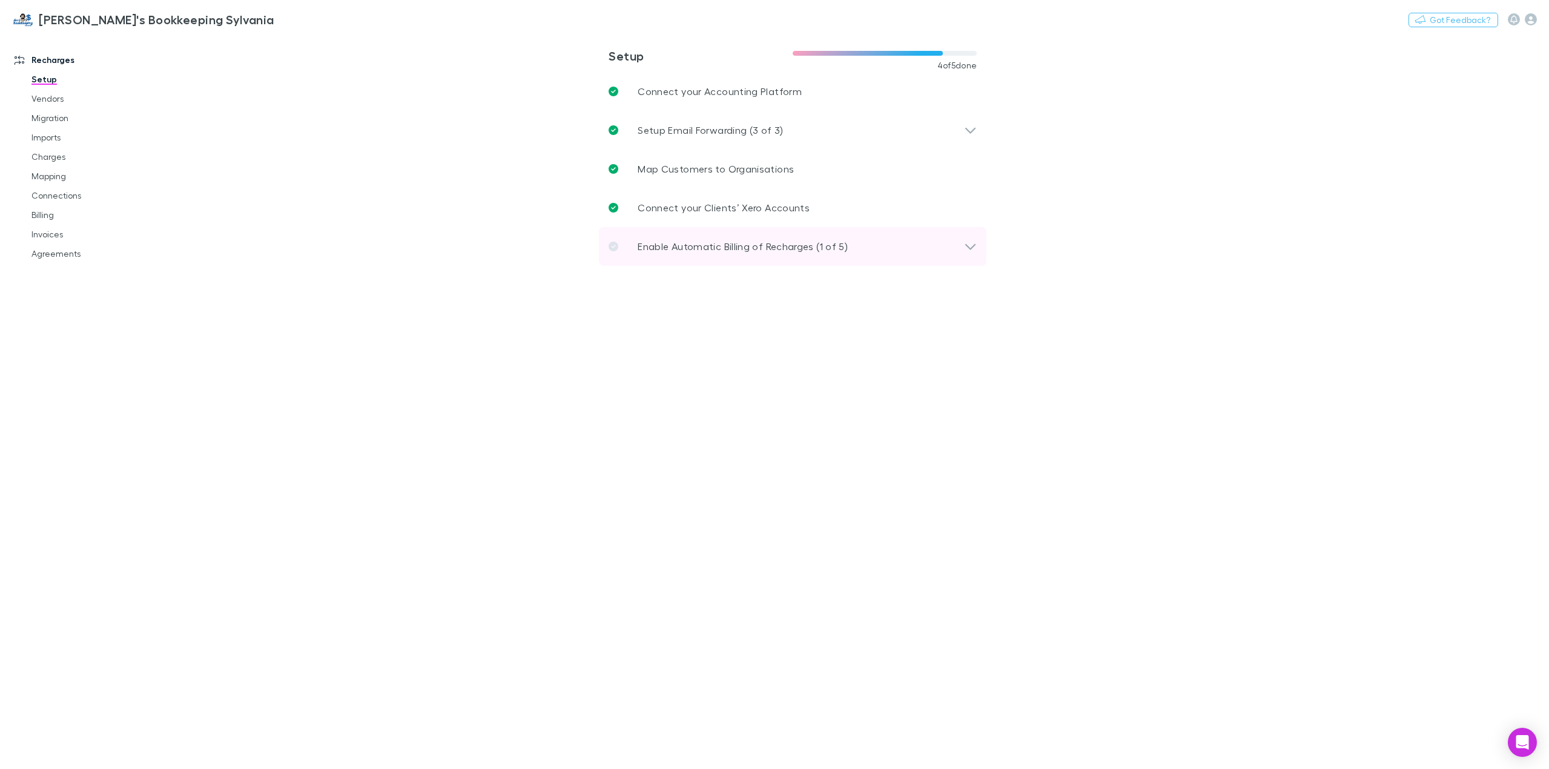
click at [736, 256] on div "Enable Automatic Billing of Recharges (1 of 5)" at bounding box center [793, 246] width 388 height 39
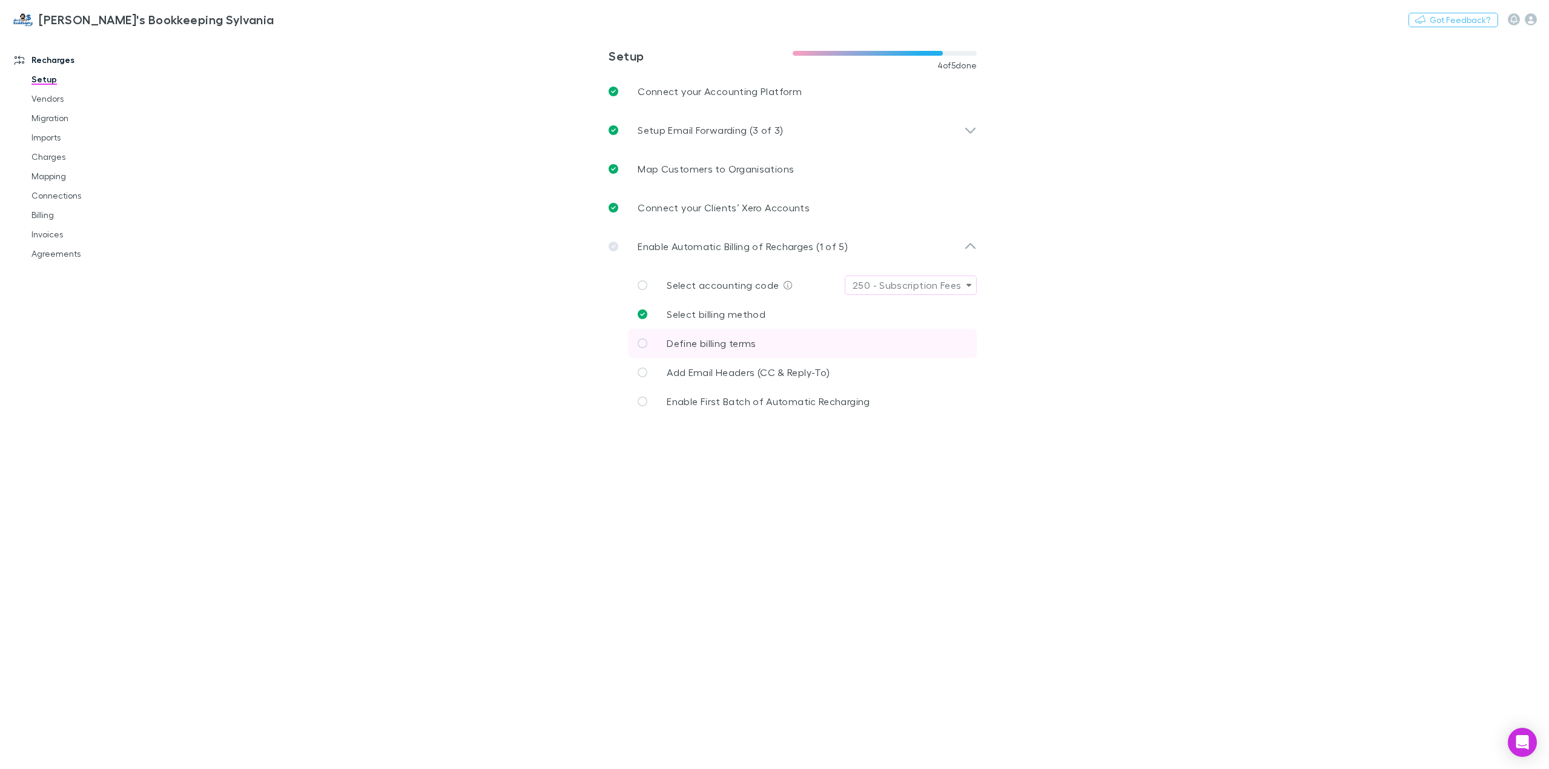
click at [725, 341] on span "Define billing terms" at bounding box center [711, 343] width 89 height 12
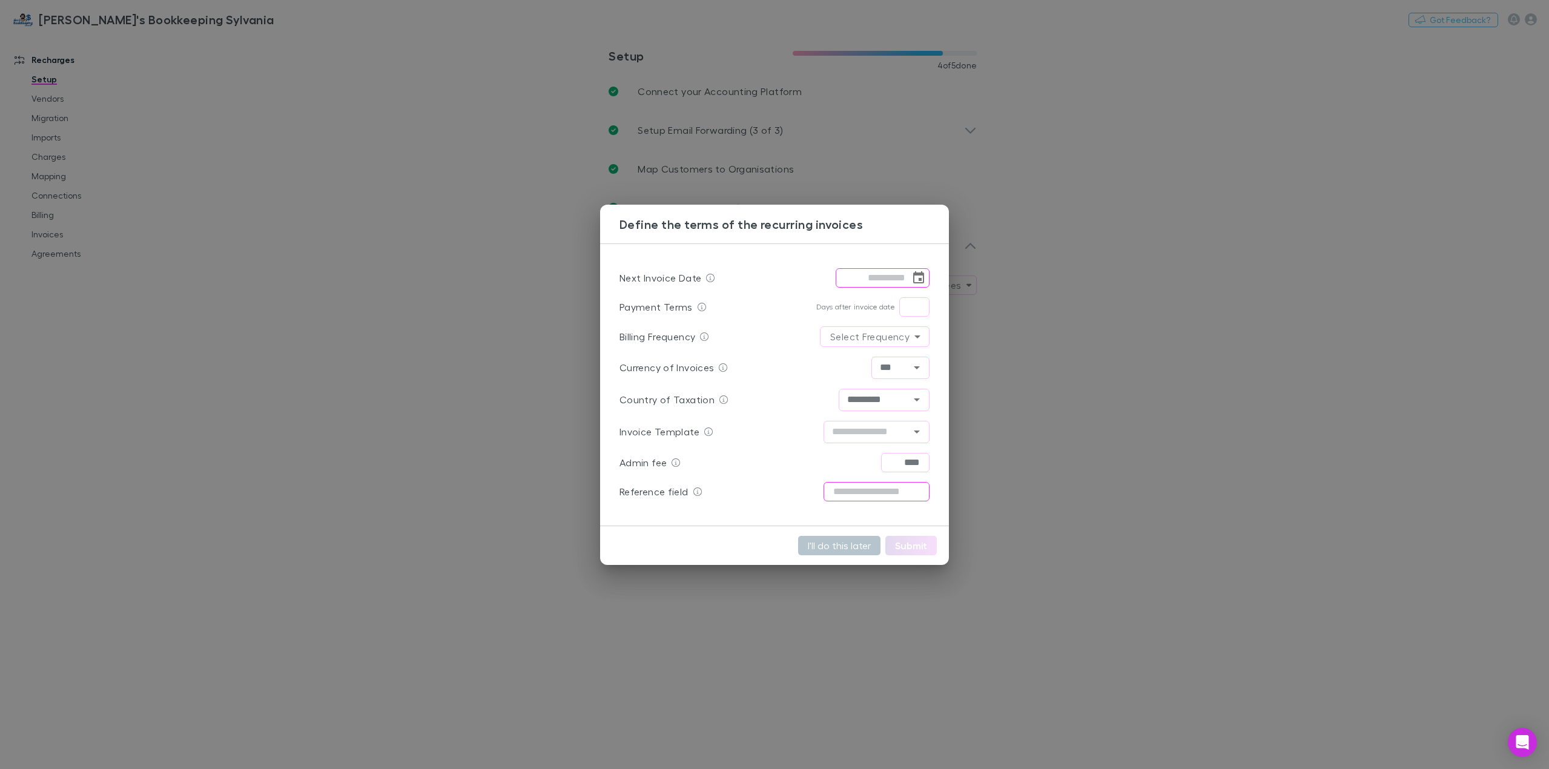
click at [881, 496] on input "text" at bounding box center [876, 491] width 106 height 19
click at [875, 489] on input "text" at bounding box center [876, 491] width 106 height 19
click at [281, 263] on div "Define the terms of the recurring invoices Next Invoice Date ​ Payment Terms Da…" at bounding box center [774, 384] width 1549 height 769
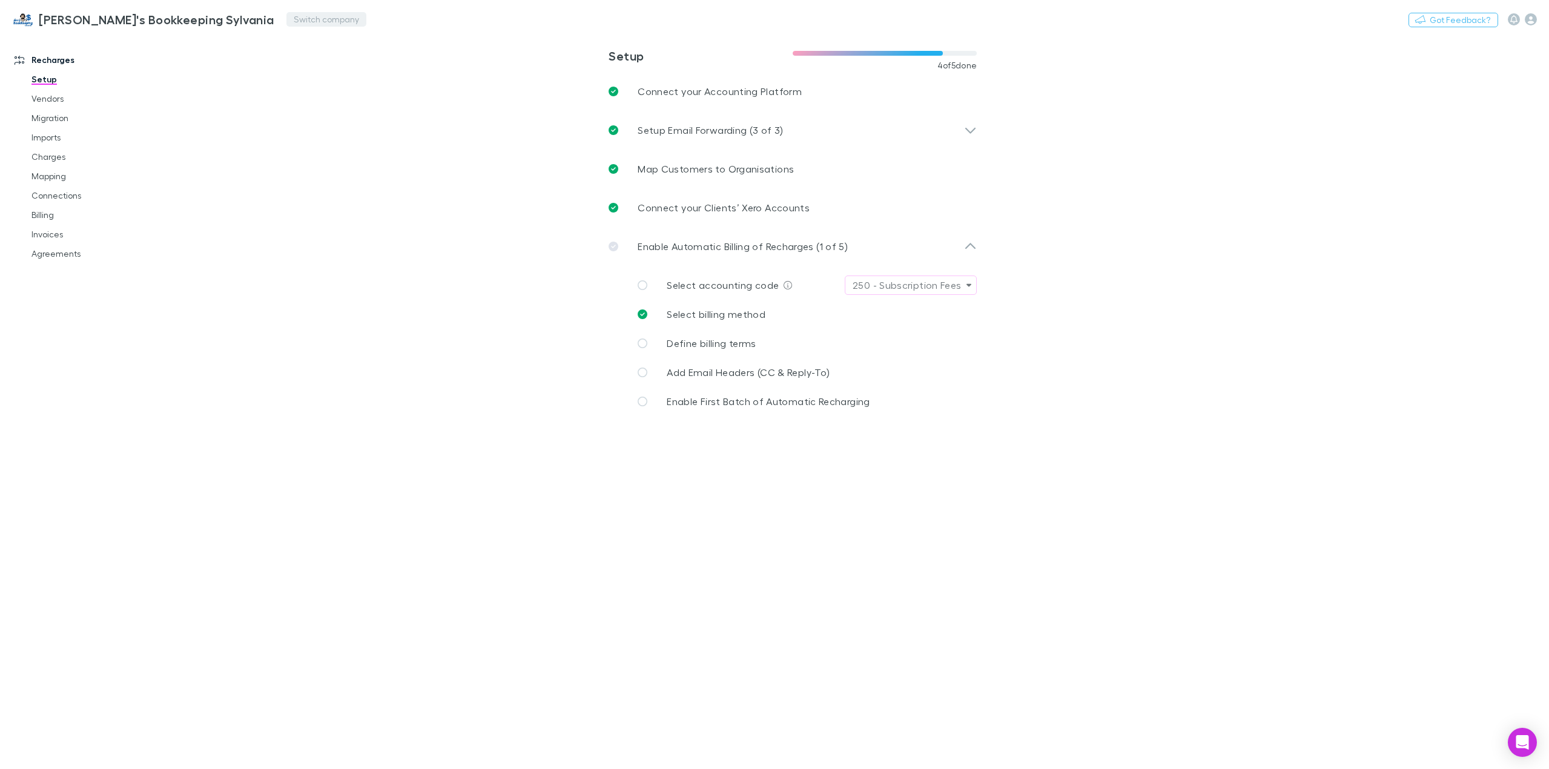
click at [286, 21] on button "Switch company" at bounding box center [326, 19] width 80 height 15
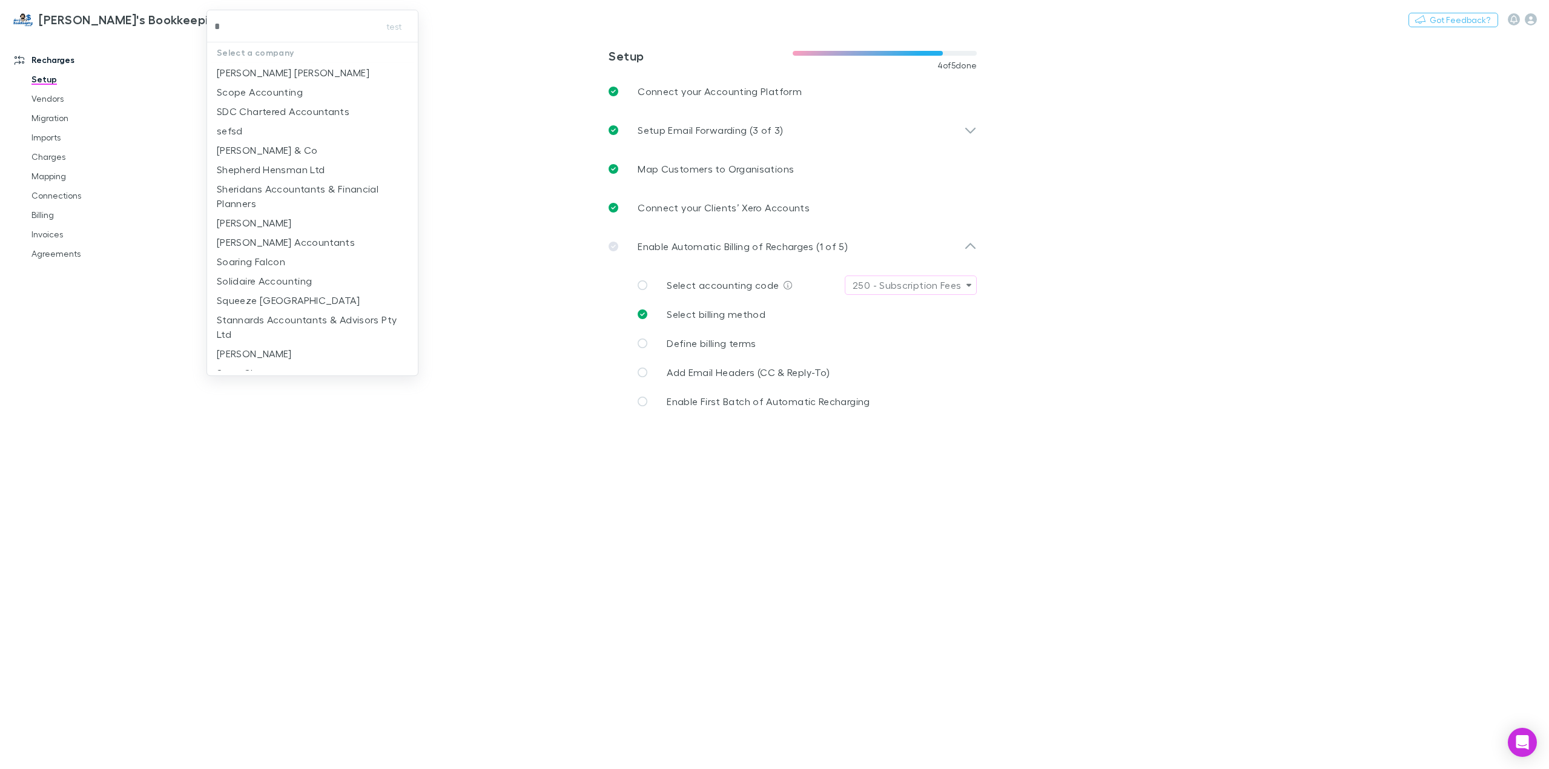
type input "**"
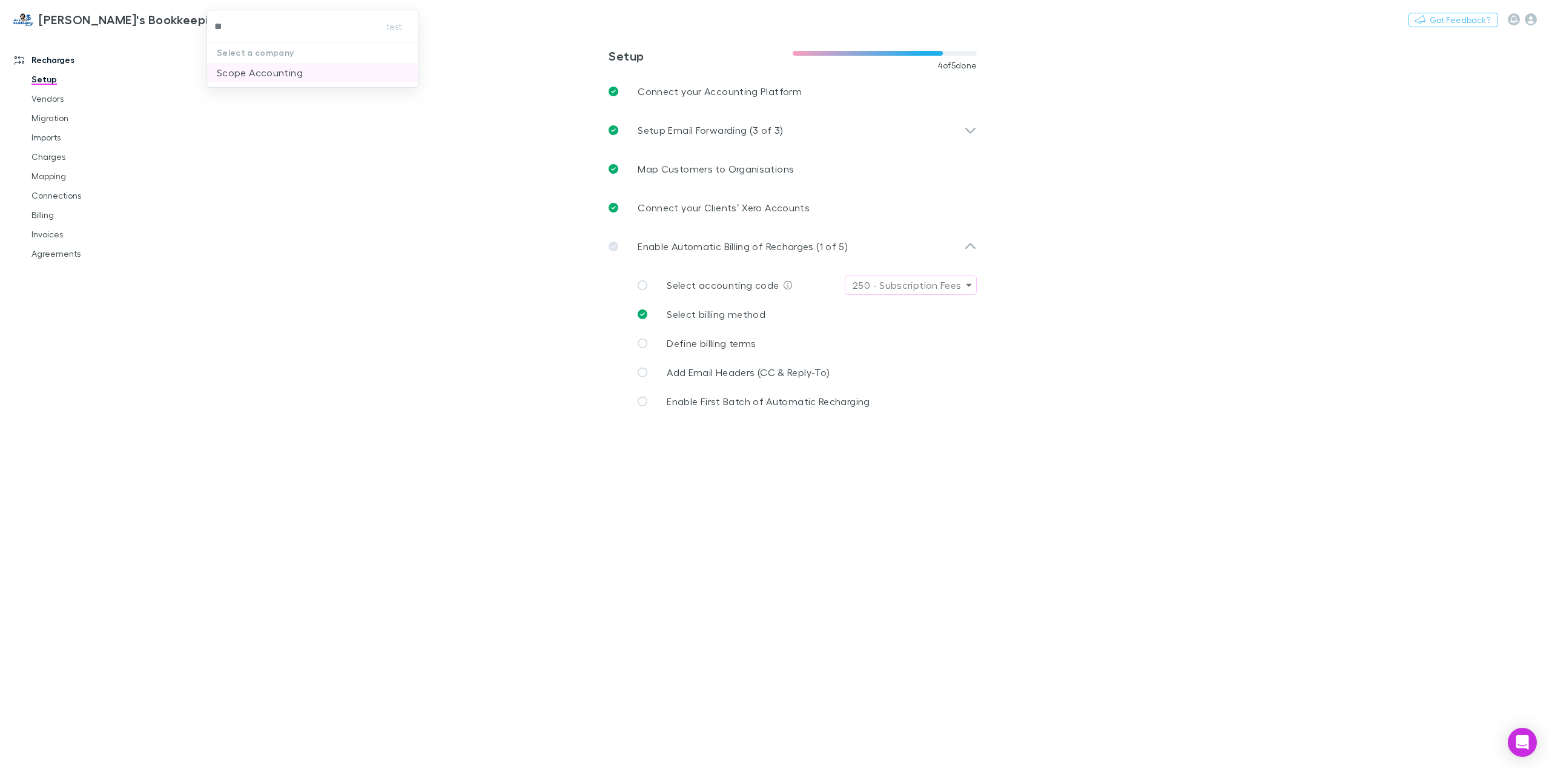
click at [271, 77] on p "Scope Accounting" at bounding box center [260, 72] width 86 height 15
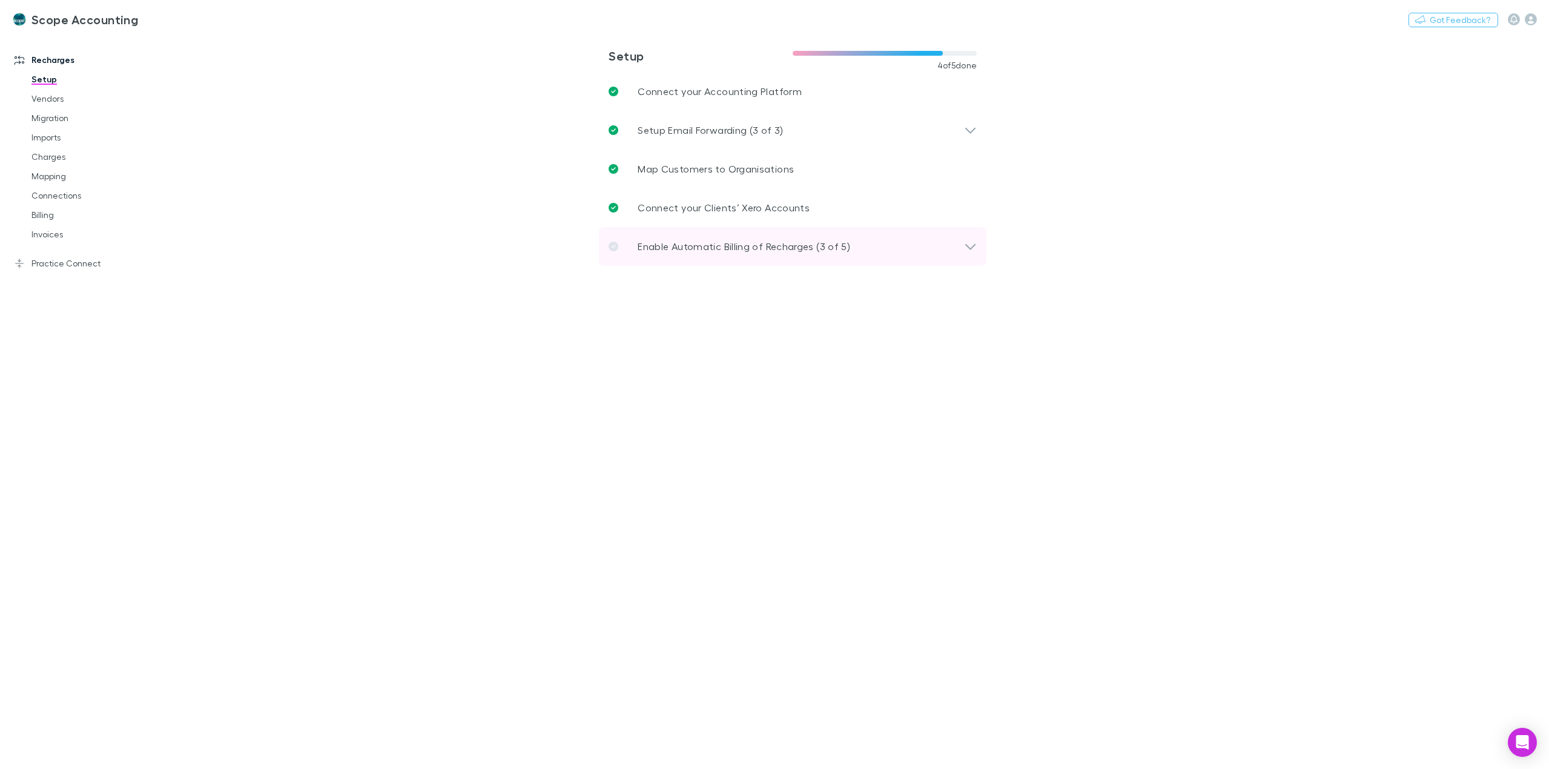
click at [722, 242] on p "Enable Automatic Billing of Recharges (3 of 5)" at bounding box center [744, 246] width 213 height 15
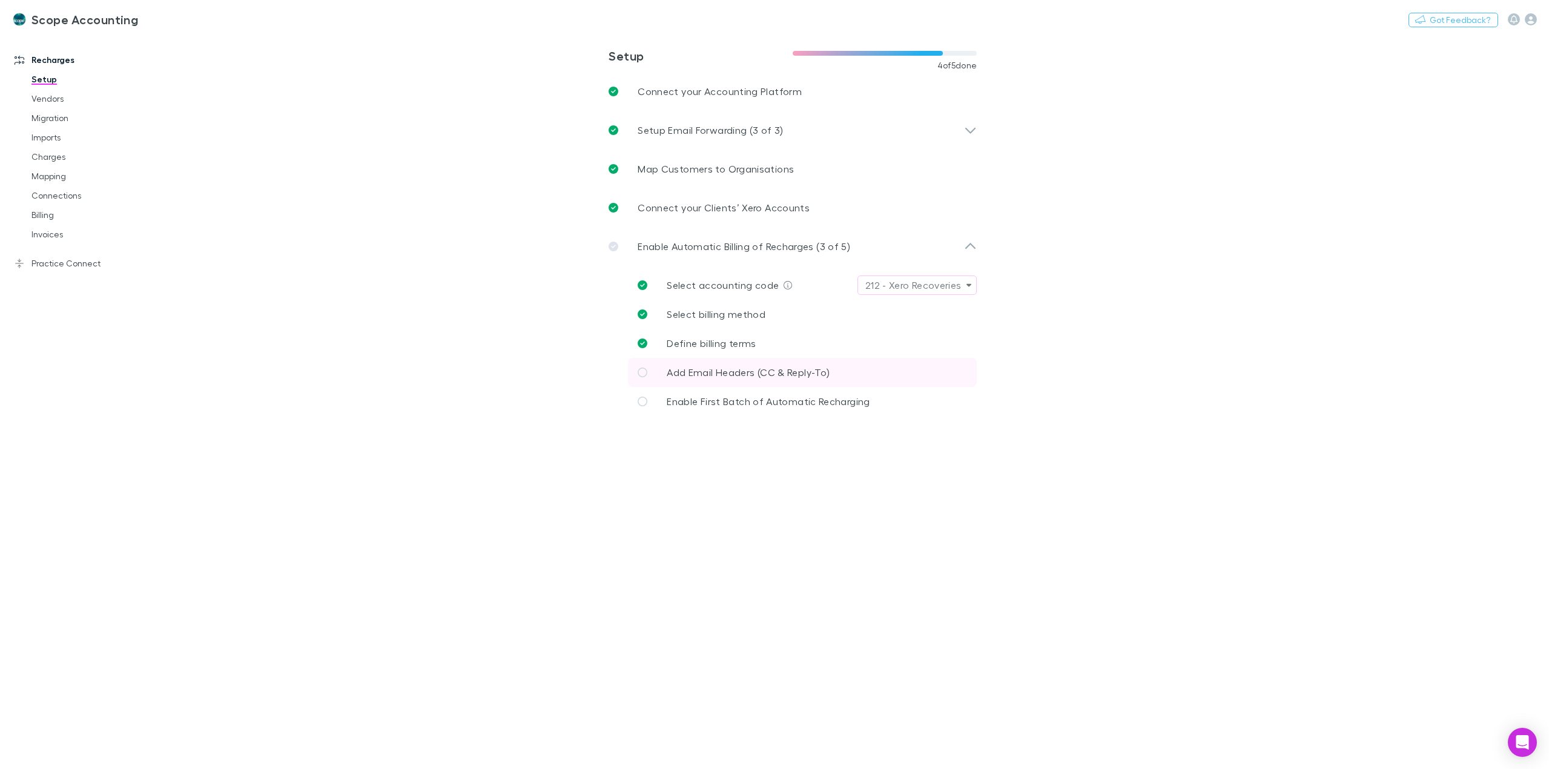
click at [762, 366] on p "Add Email Headers (CC & Reply-To)" at bounding box center [748, 372] width 163 height 15
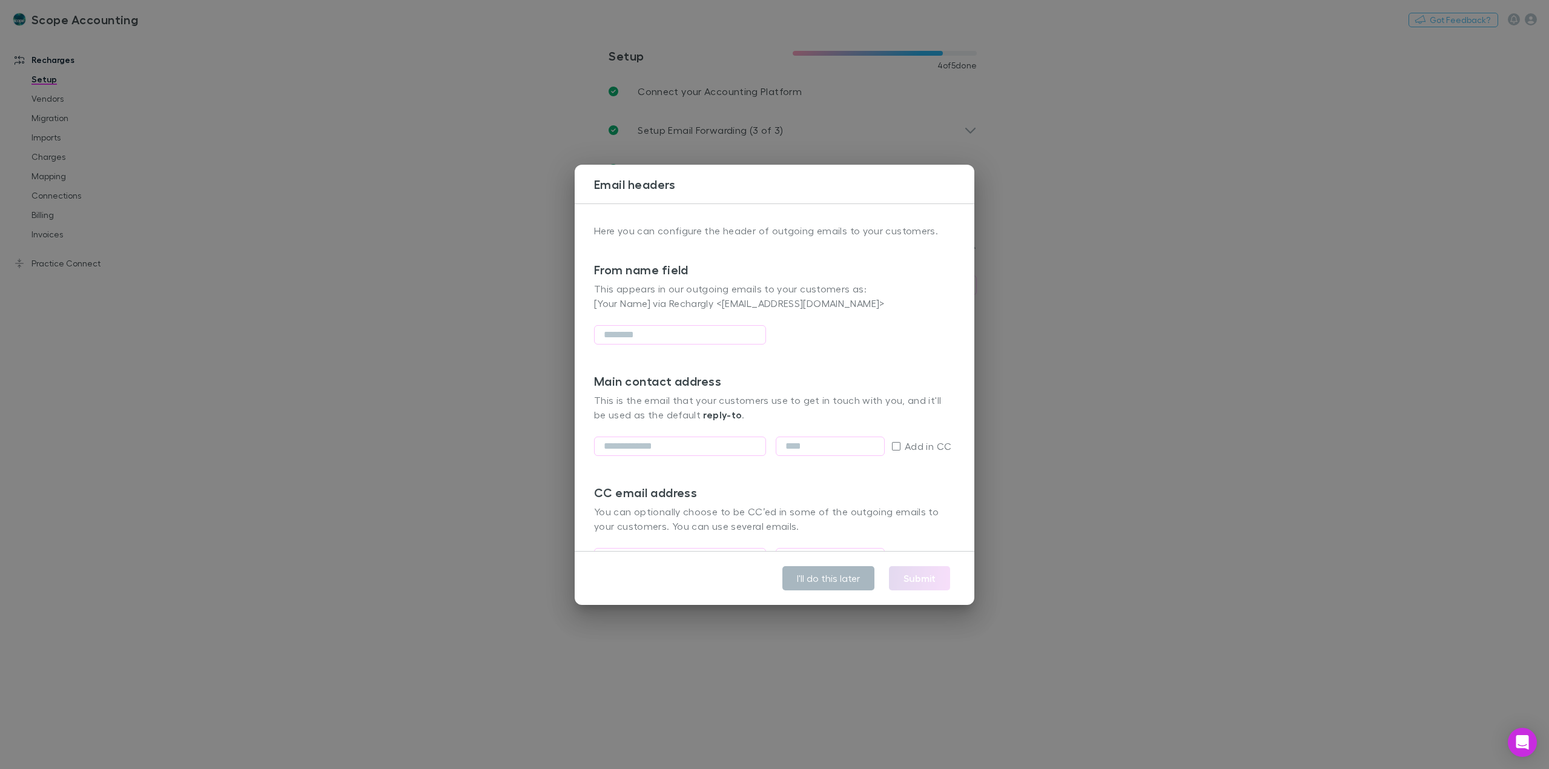
click at [829, 579] on button "I'll do this later" at bounding box center [828, 578] width 92 height 24
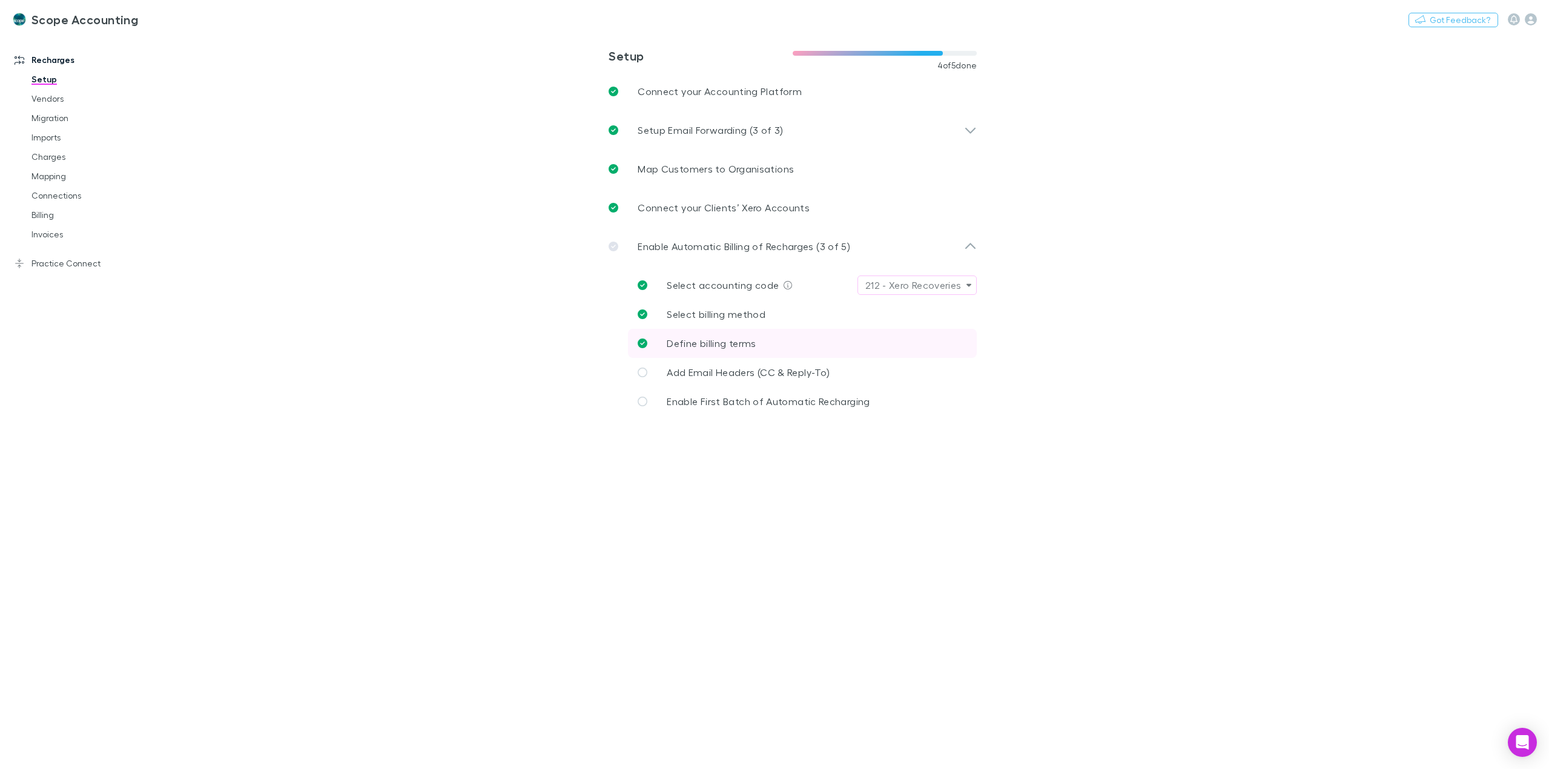
click at [724, 337] on span "Define billing terms" at bounding box center [711, 343] width 89 height 12
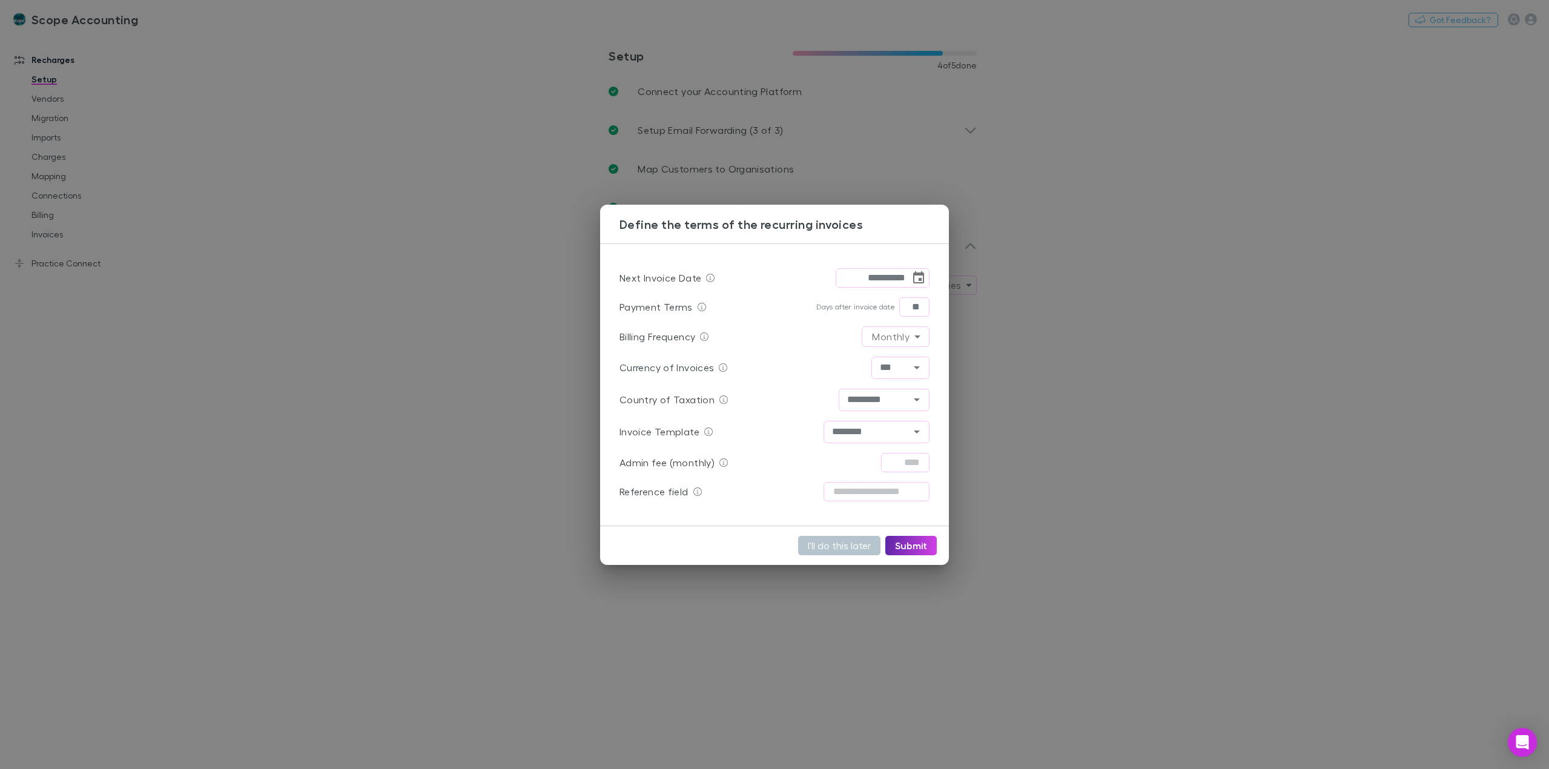
click at [1150, 410] on div "**********" at bounding box center [774, 384] width 1549 height 769
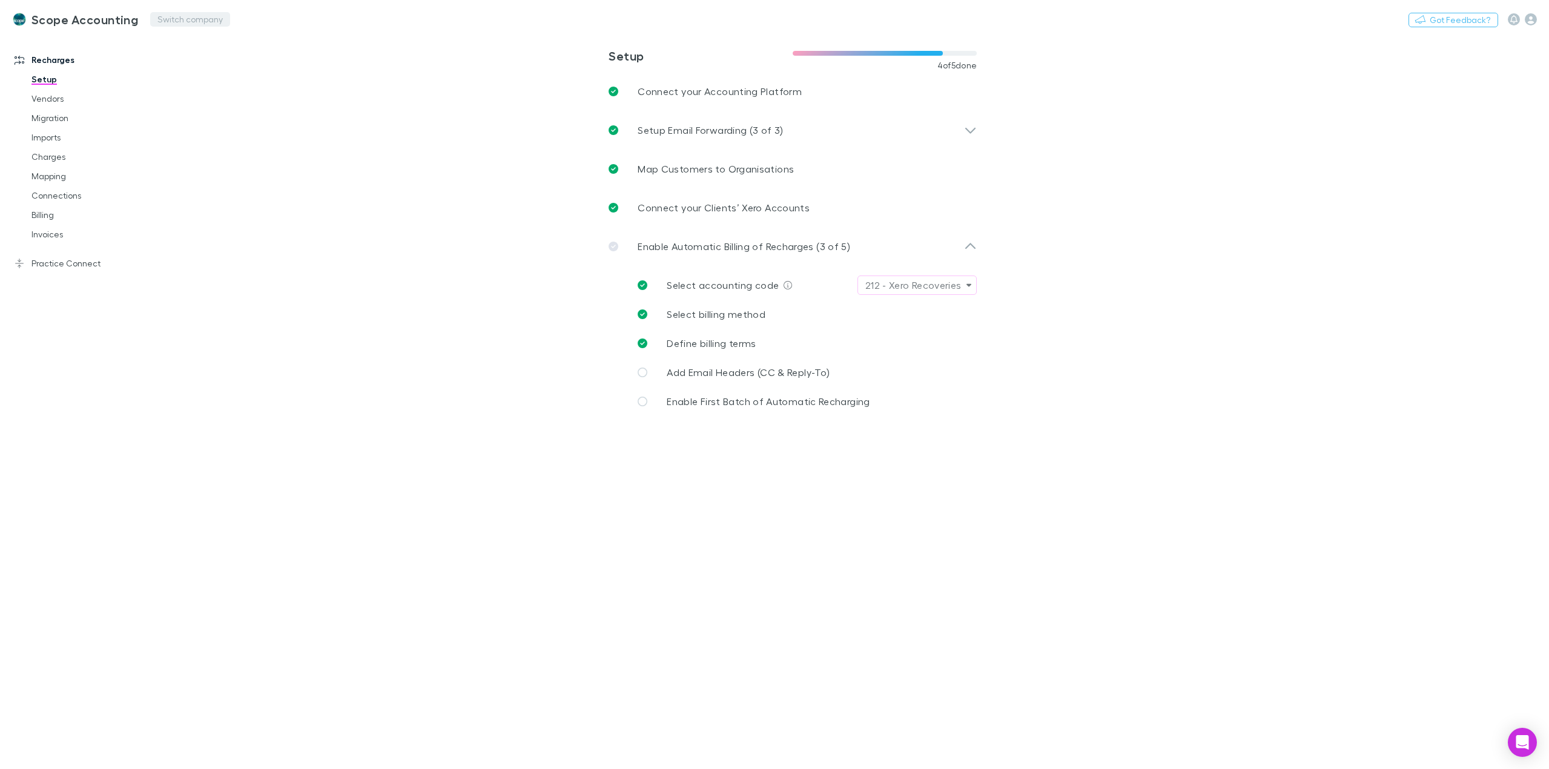
click at [164, 19] on button "Switch company" at bounding box center [190, 19] width 80 height 15
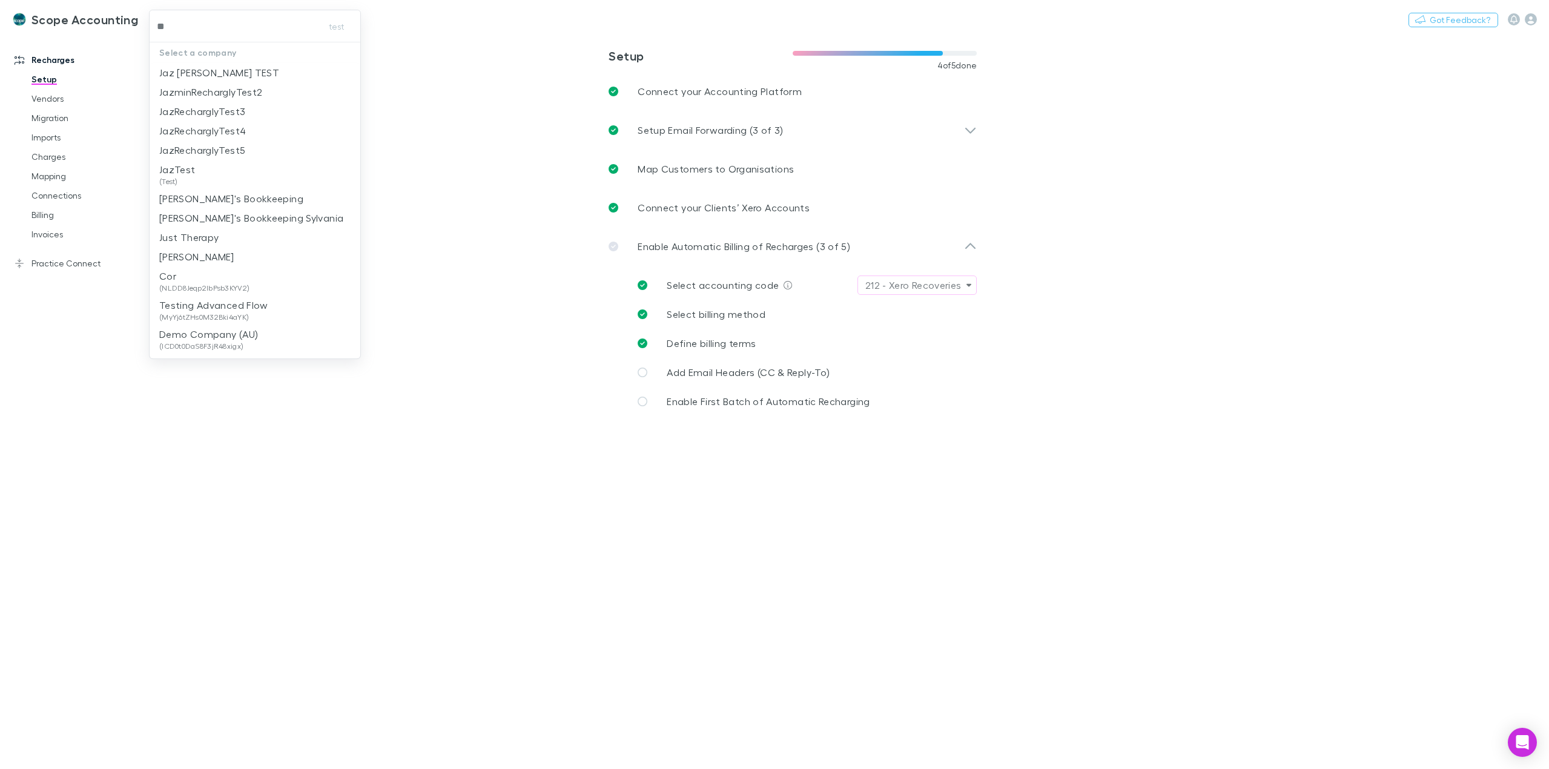
type input "***"
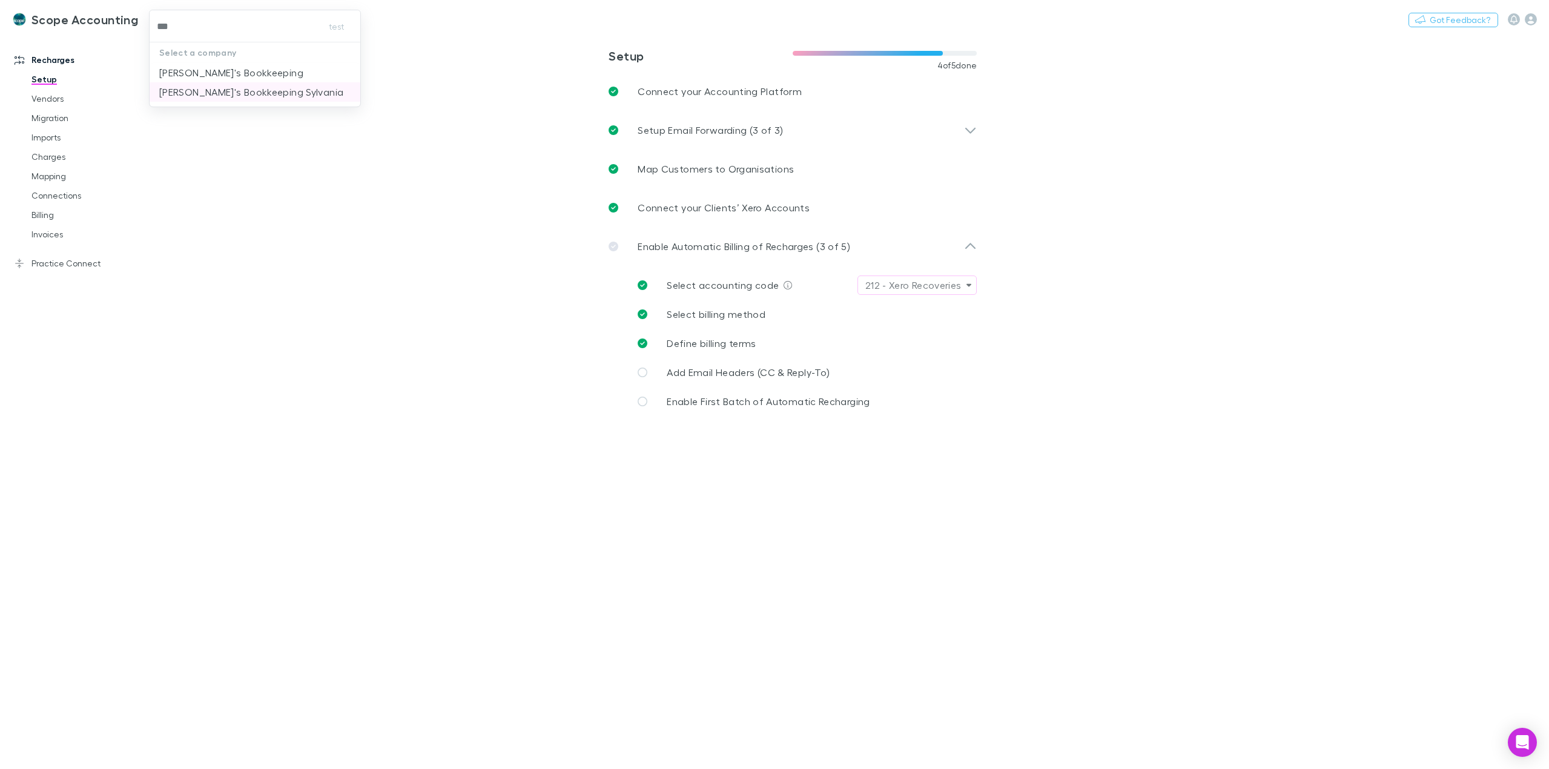
click at [194, 87] on p "[PERSON_NAME]'s Bookkeeping Sylvania" at bounding box center [251, 92] width 184 height 15
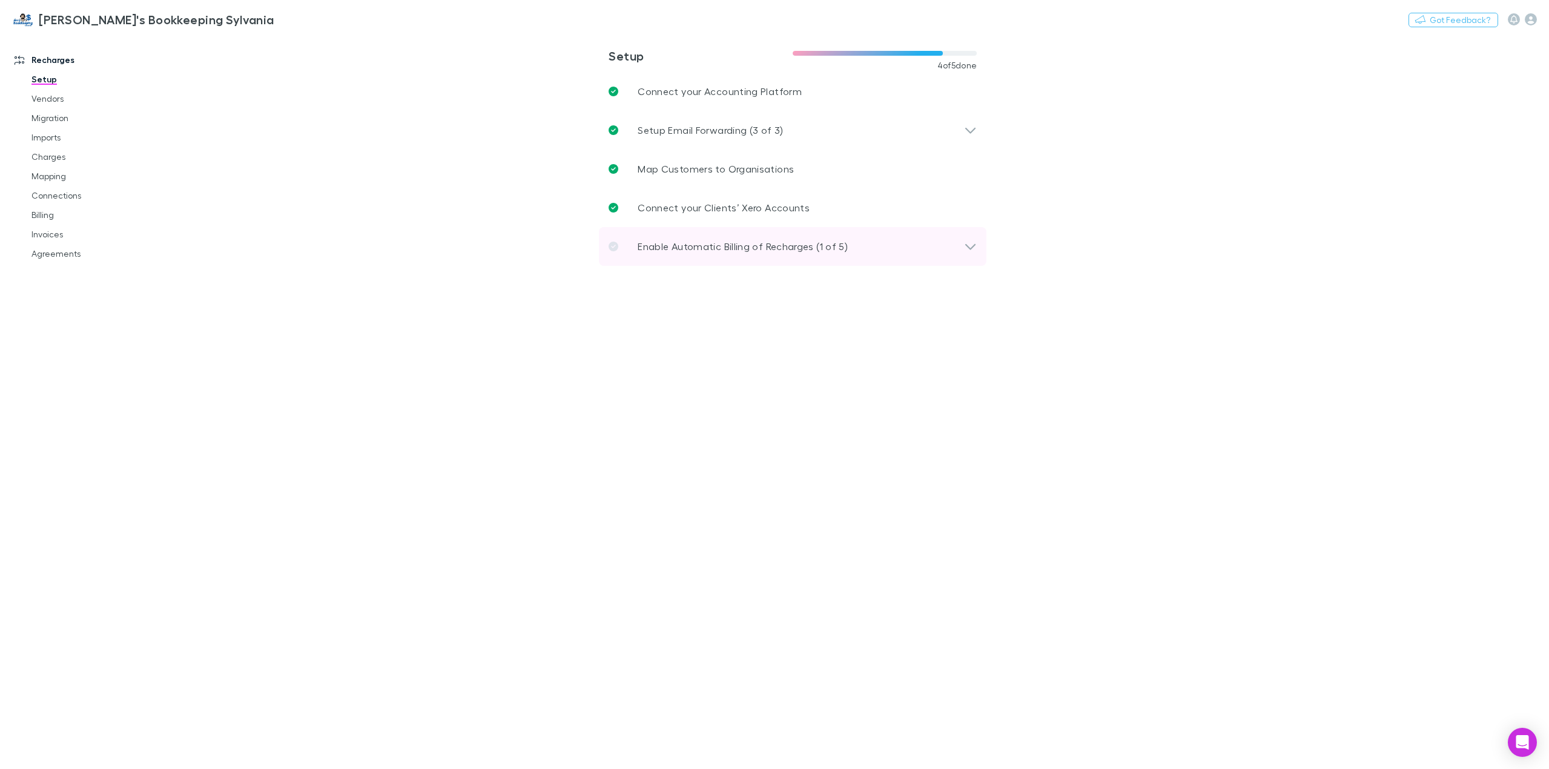
click at [809, 249] on p "Enable Automatic Billing of Recharges (1 of 5)" at bounding box center [743, 246] width 210 height 15
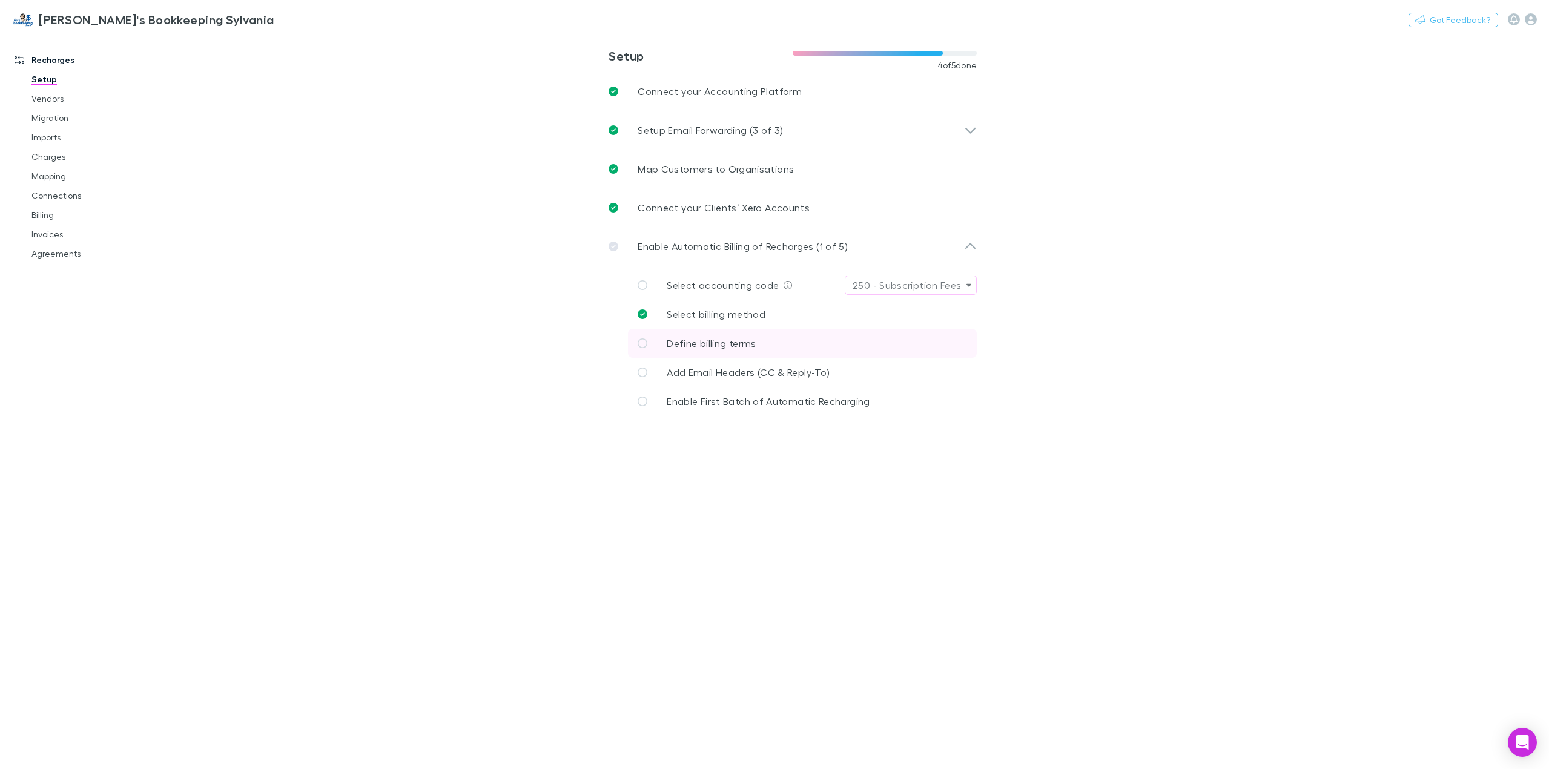
click at [720, 343] on span "Define billing terms" at bounding box center [711, 343] width 89 height 12
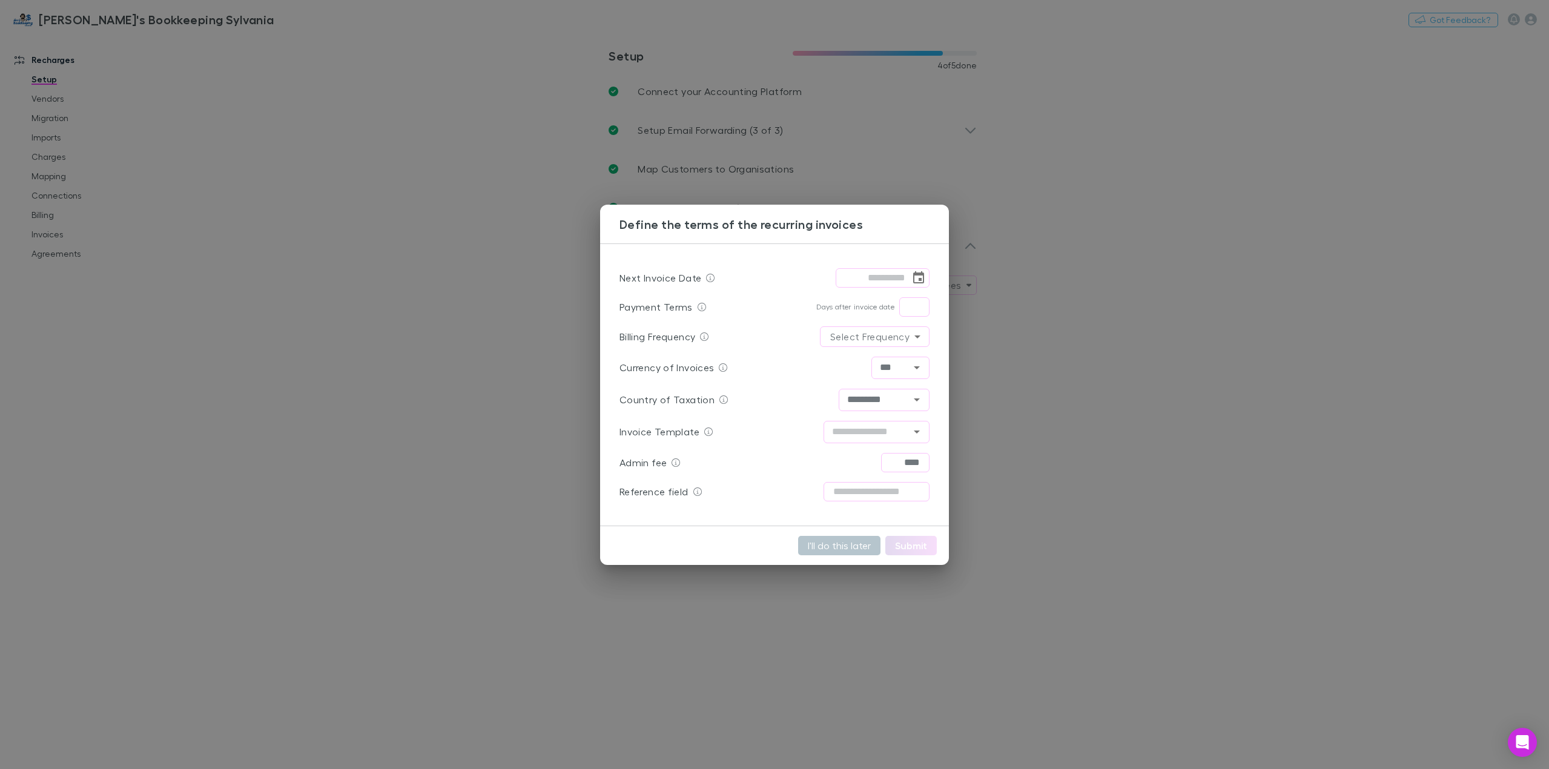
click at [435, 559] on div "Define the terms of the recurring invoices Next Invoice Date ​ Payment Terms Da…" at bounding box center [774, 384] width 1549 height 769
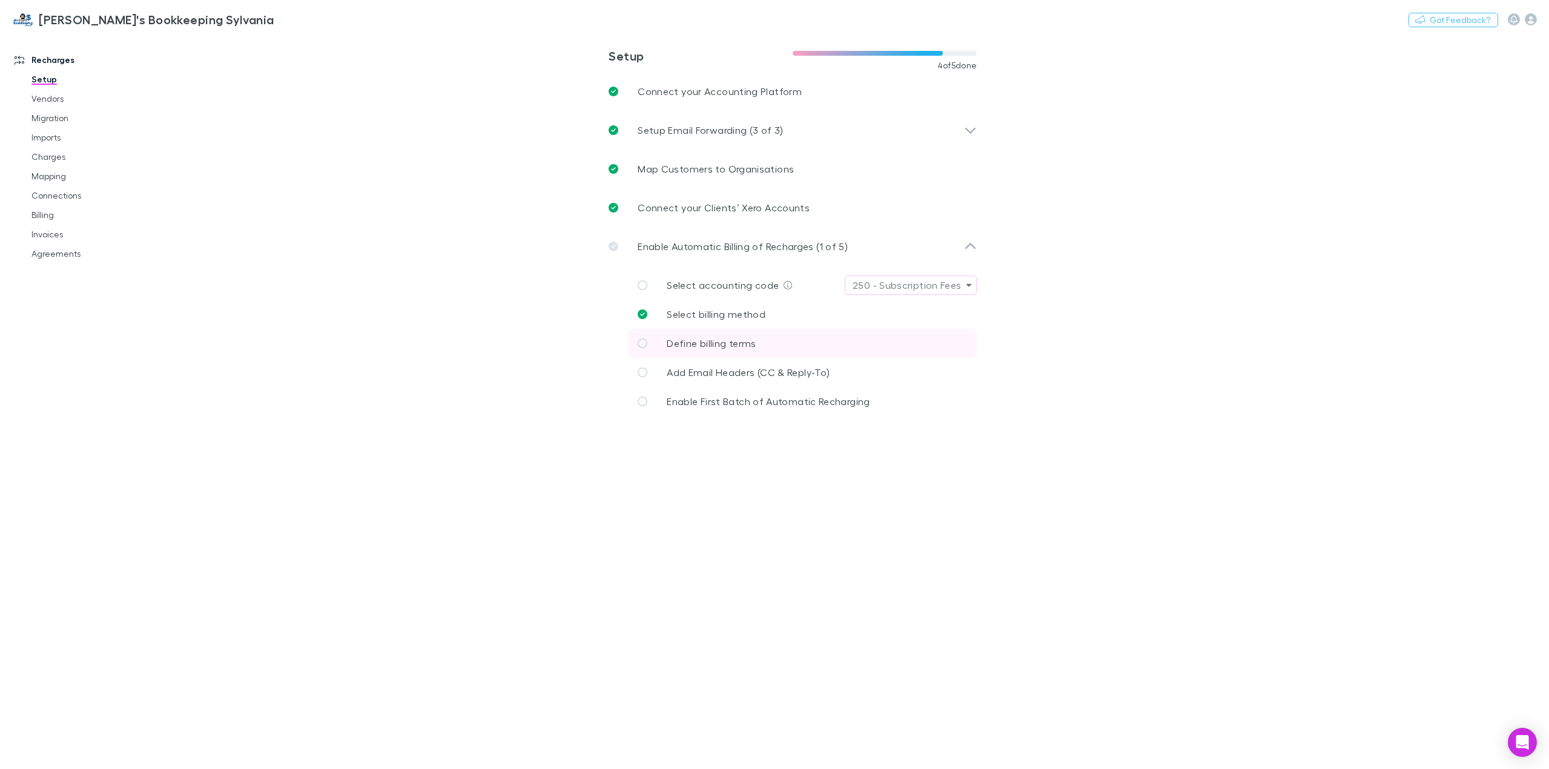
click at [734, 345] on span "Define billing terms" at bounding box center [711, 343] width 89 height 12
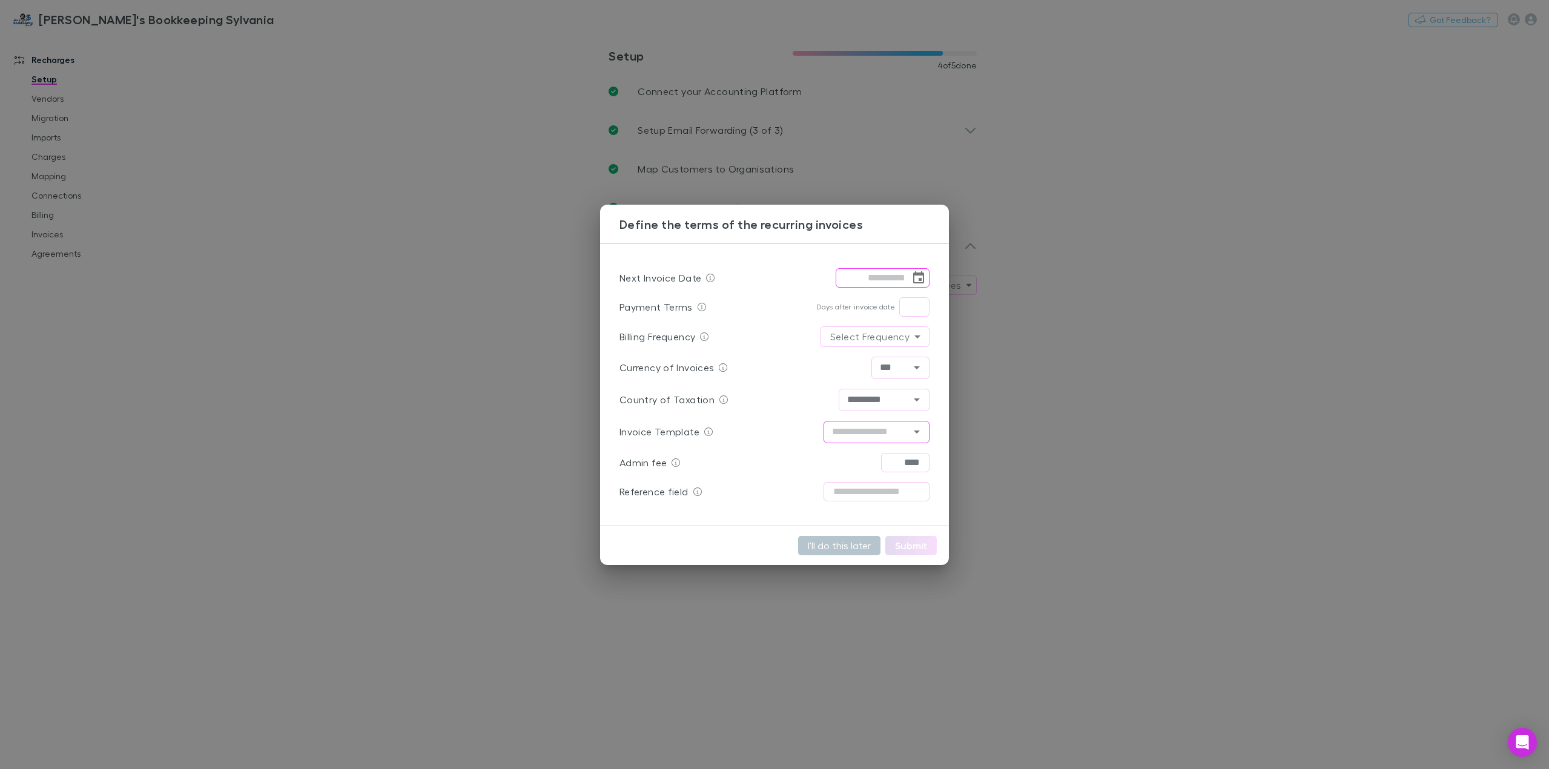
click at [877, 435] on input "text" at bounding box center [866, 431] width 79 height 15
click at [728, 544] on div "I'll do this later Submit" at bounding box center [774, 545] width 349 height 39
click at [747, 621] on div "Define the terms of the recurring invoices Next Invoice Date ​ Payment Terms Da…" at bounding box center [774, 384] width 1549 height 769
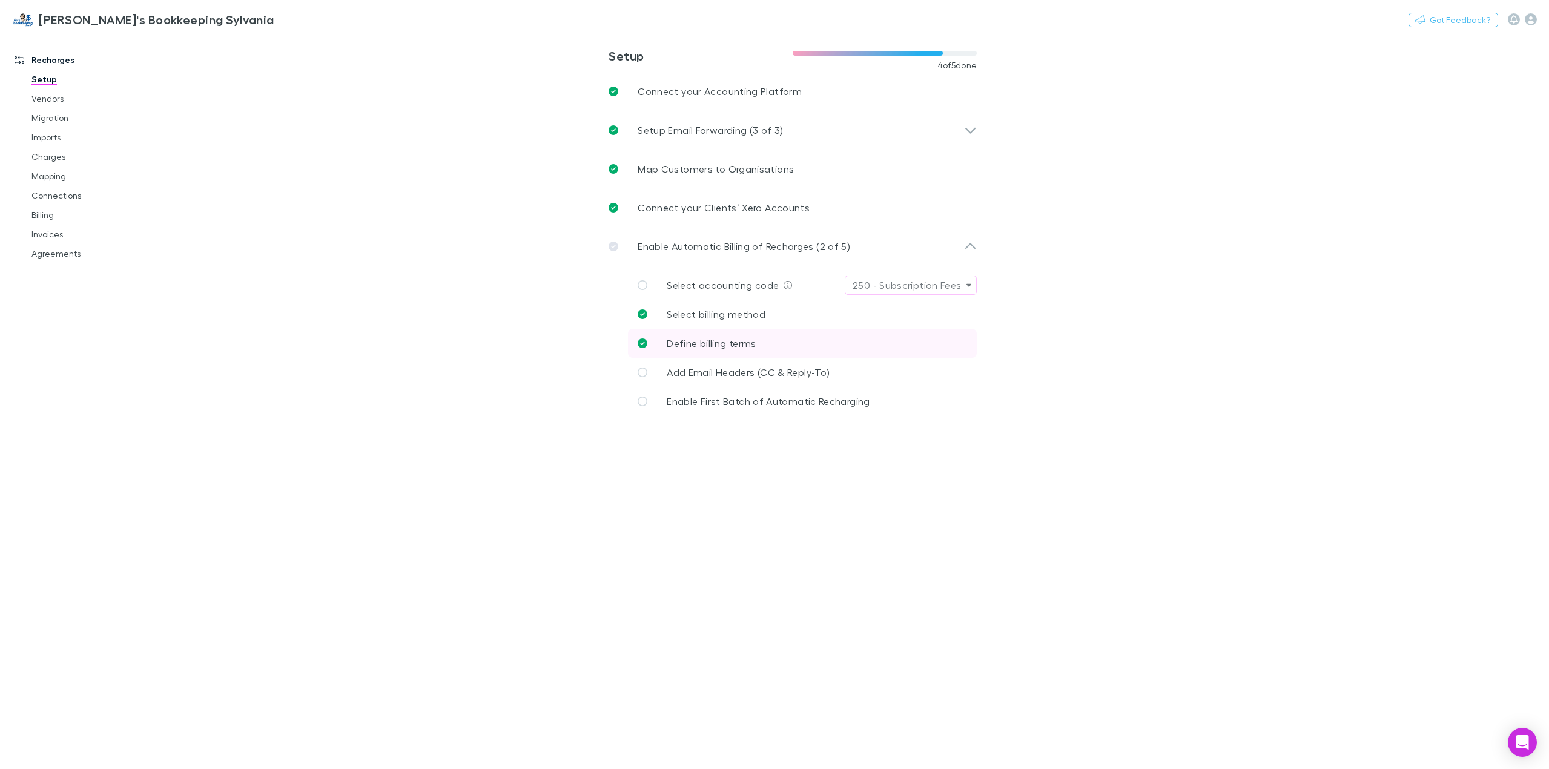
click at [700, 344] on span "Define billing terms" at bounding box center [711, 343] width 89 height 12
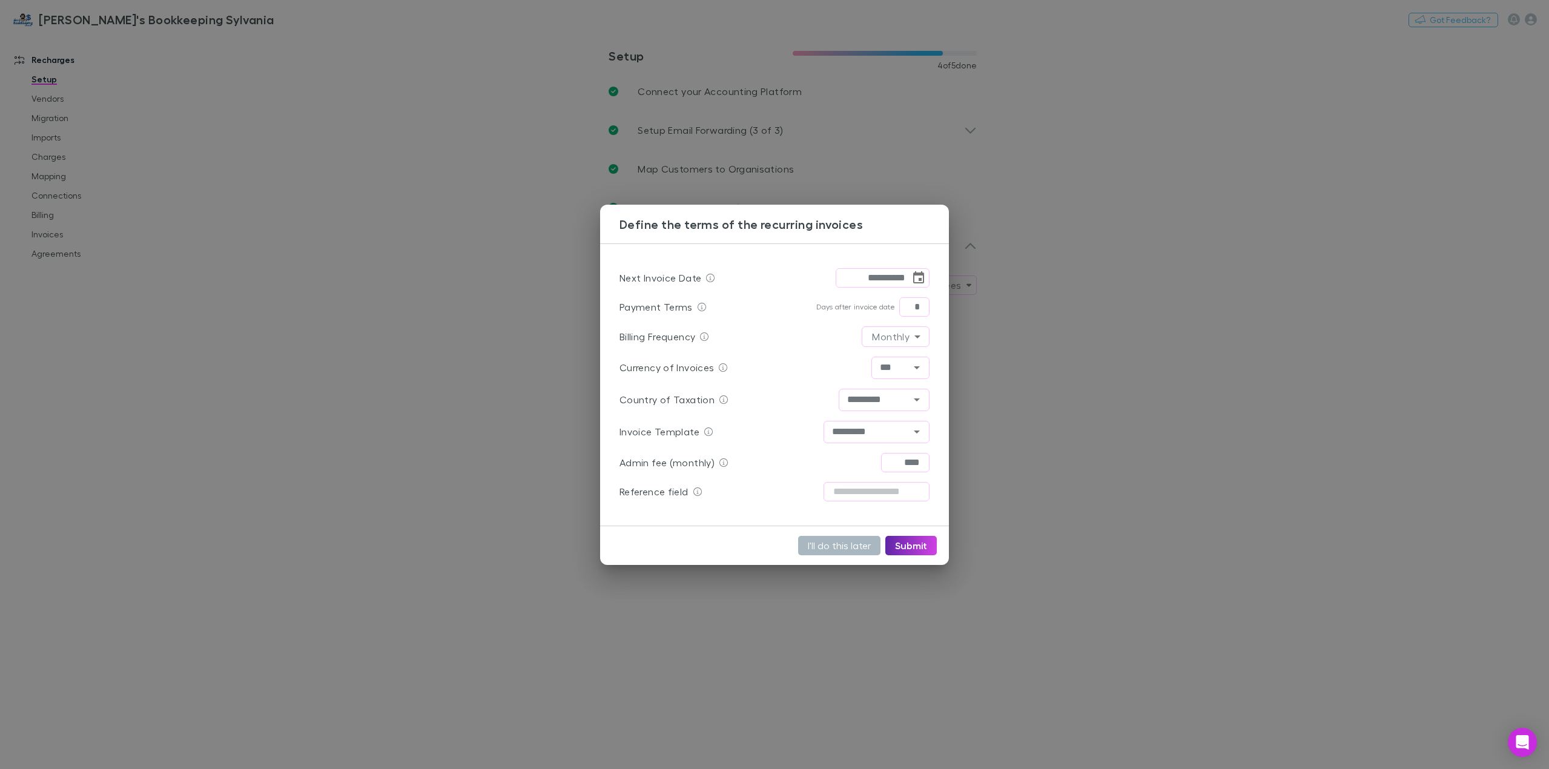
click at [835, 548] on button "I'll do this later" at bounding box center [839, 545] width 82 height 19
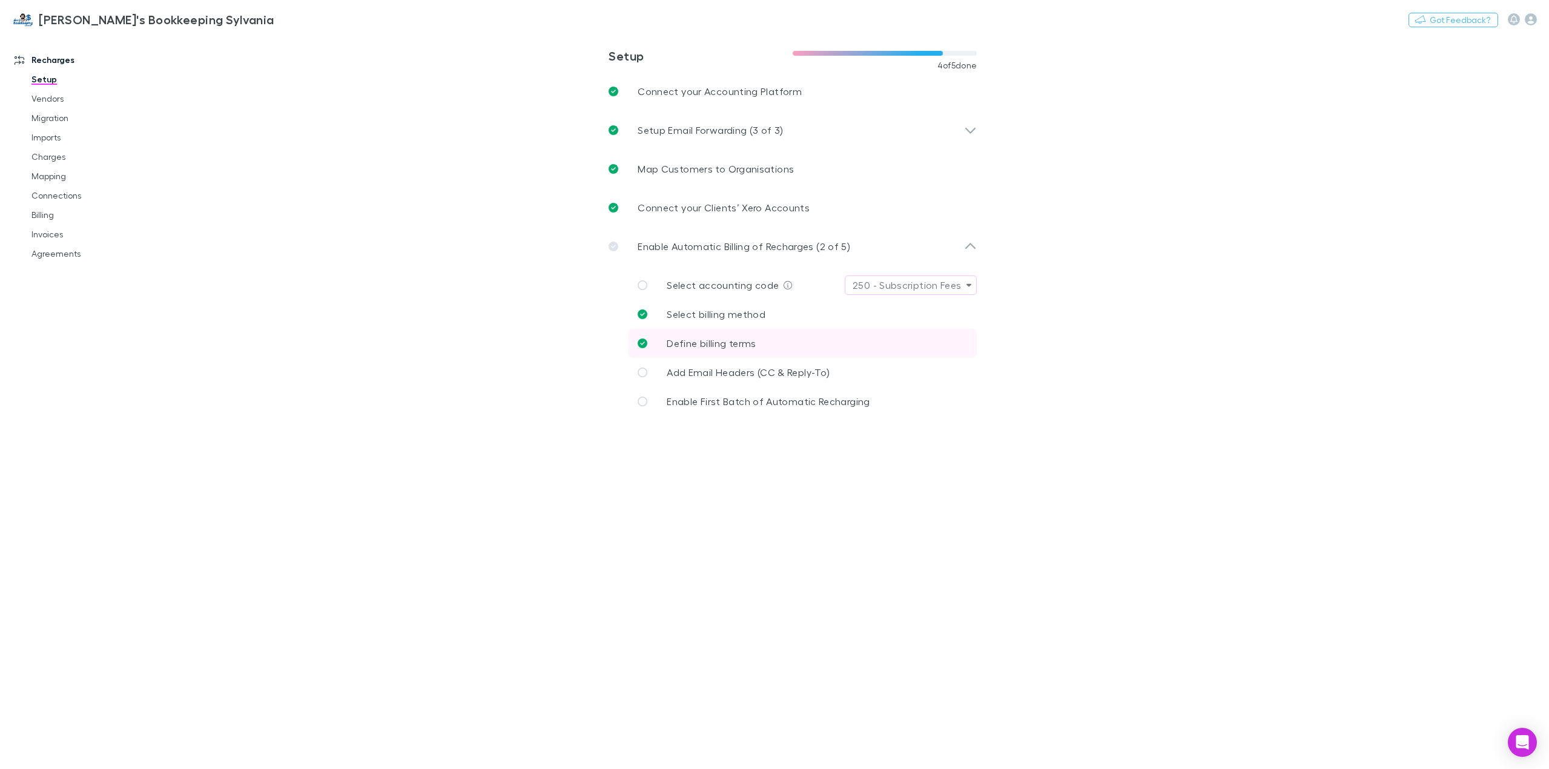
click at [701, 347] on span "Define billing terms" at bounding box center [711, 343] width 89 height 12
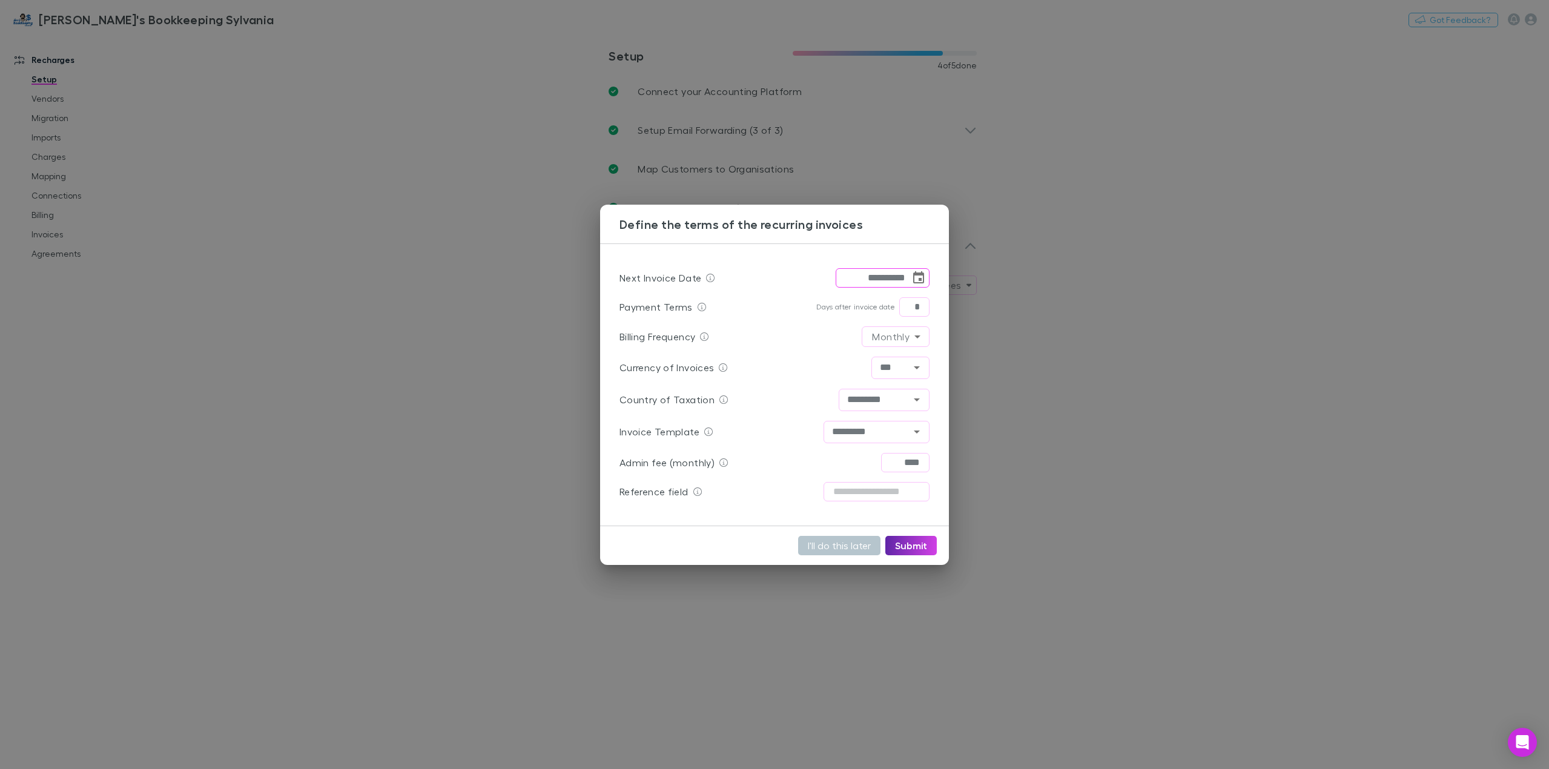
type input "**********"
click at [769, 623] on div "**********" at bounding box center [774, 384] width 1549 height 769
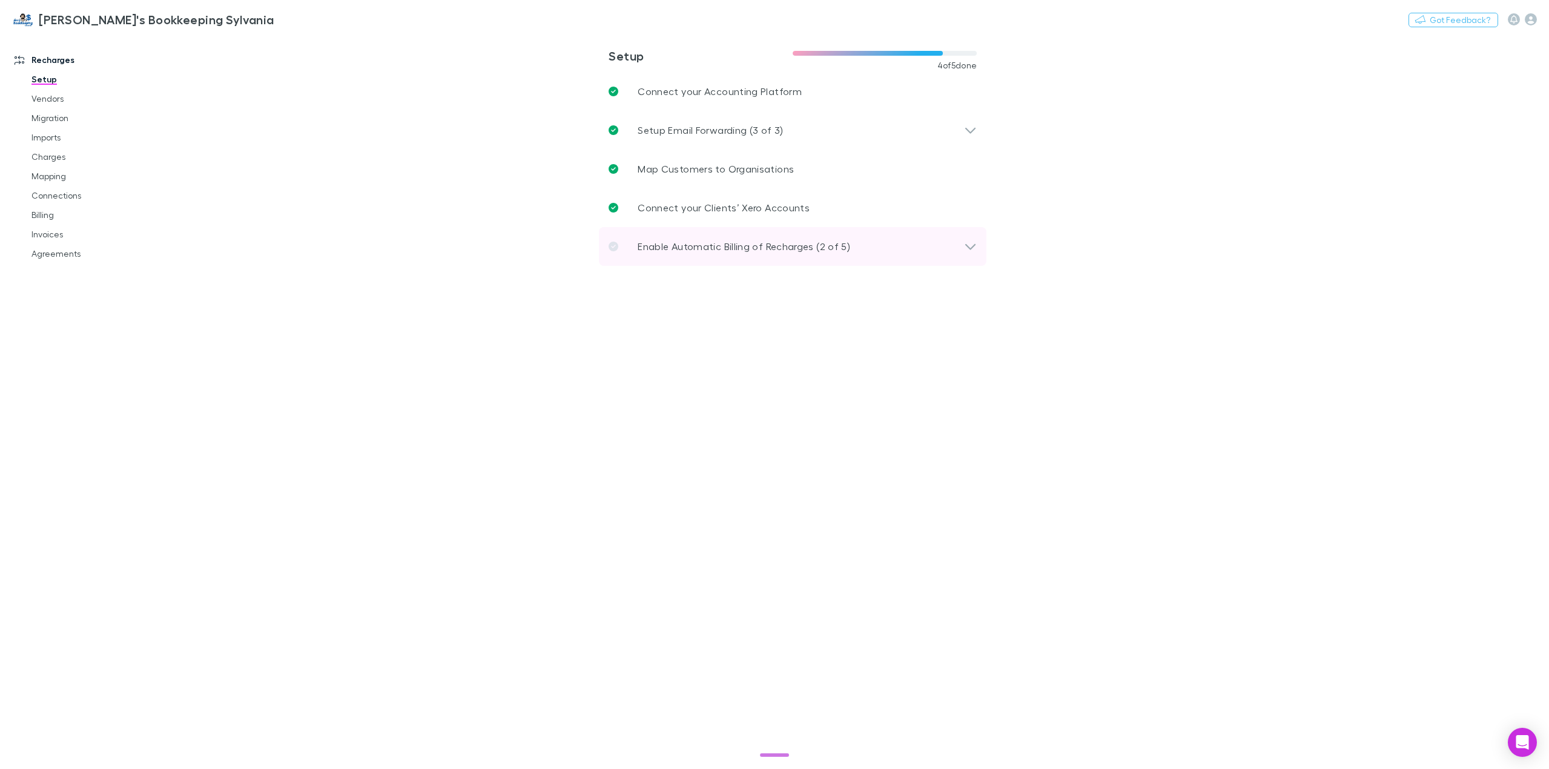
click at [723, 239] on div "Enable Automatic Billing of Recharges (2 of 5)" at bounding box center [793, 246] width 388 height 39
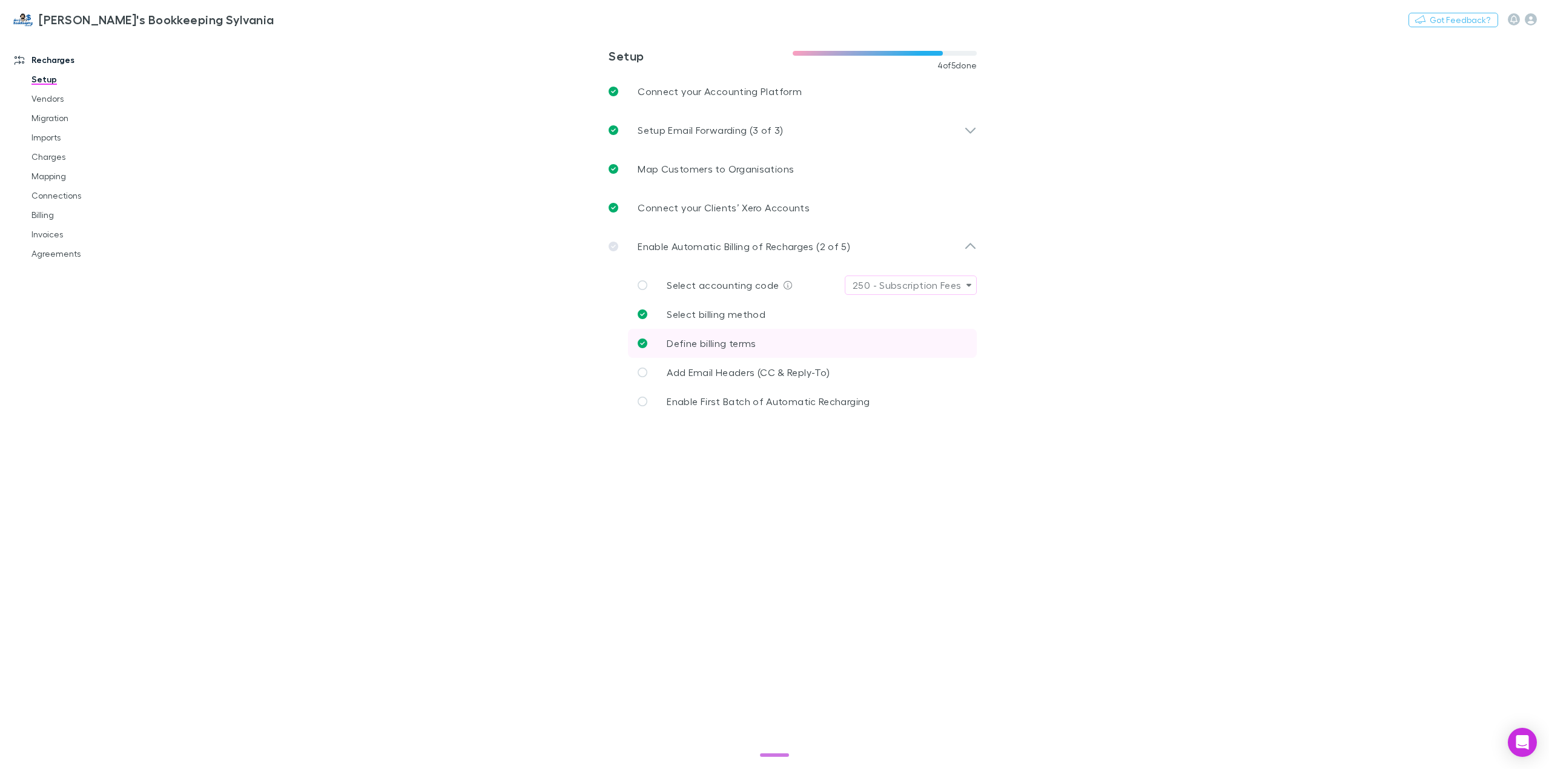
click at [731, 341] on span "Define billing terms" at bounding box center [711, 343] width 89 height 12
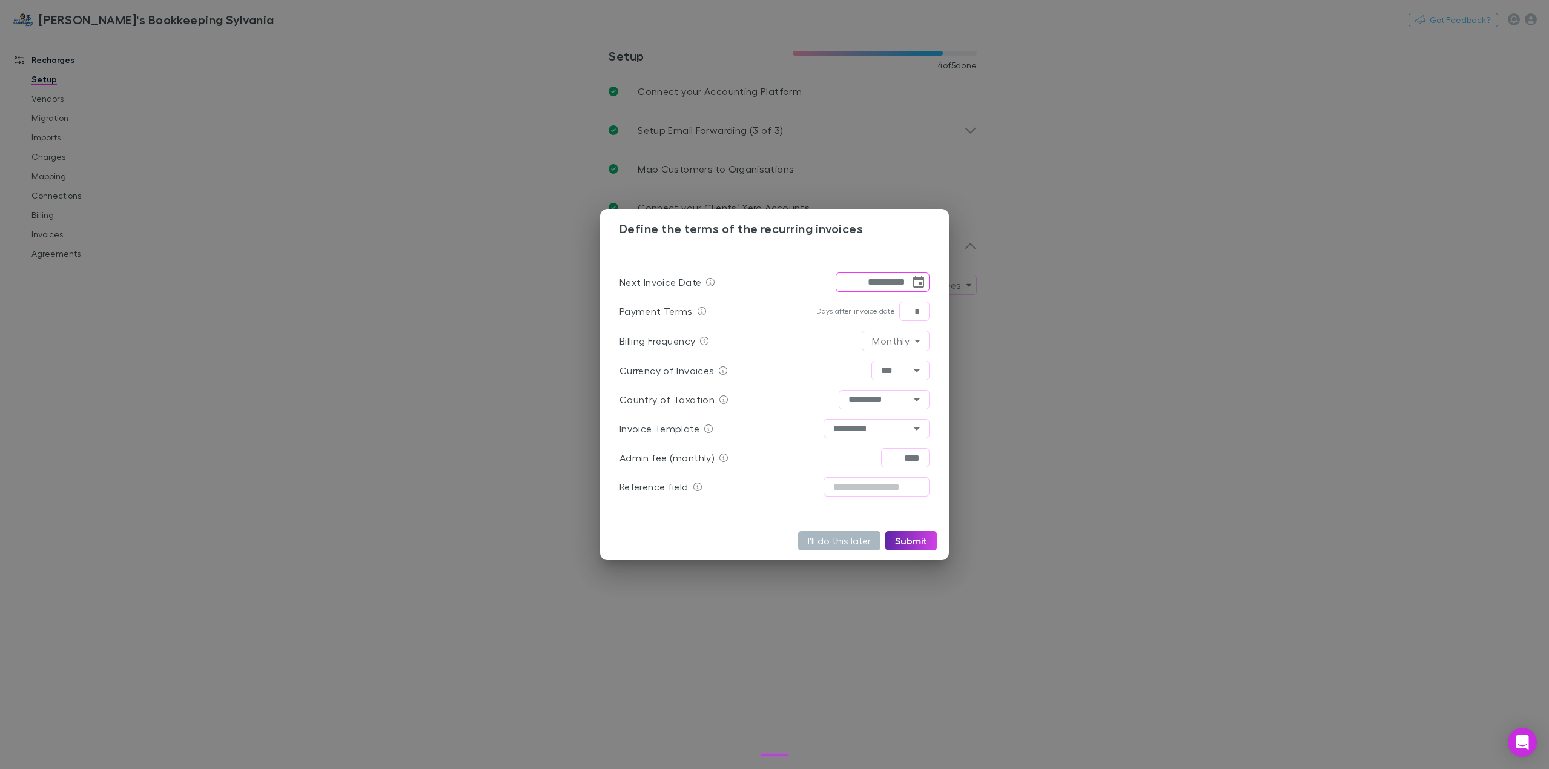
click at [836, 538] on button "I'll do this later" at bounding box center [839, 540] width 82 height 19
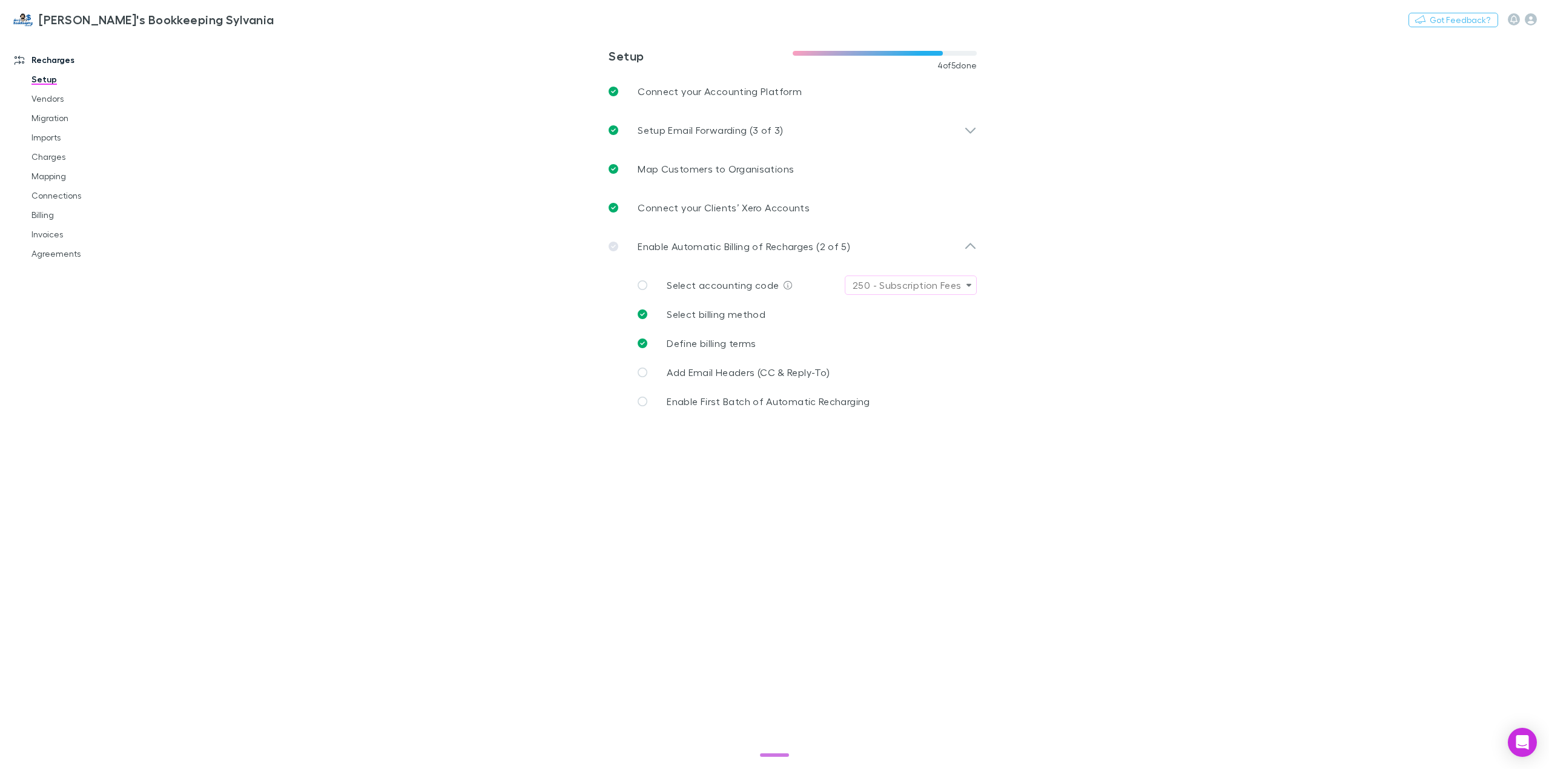
click at [921, 283] on div "250 - Subscription Fees" at bounding box center [907, 285] width 108 height 15
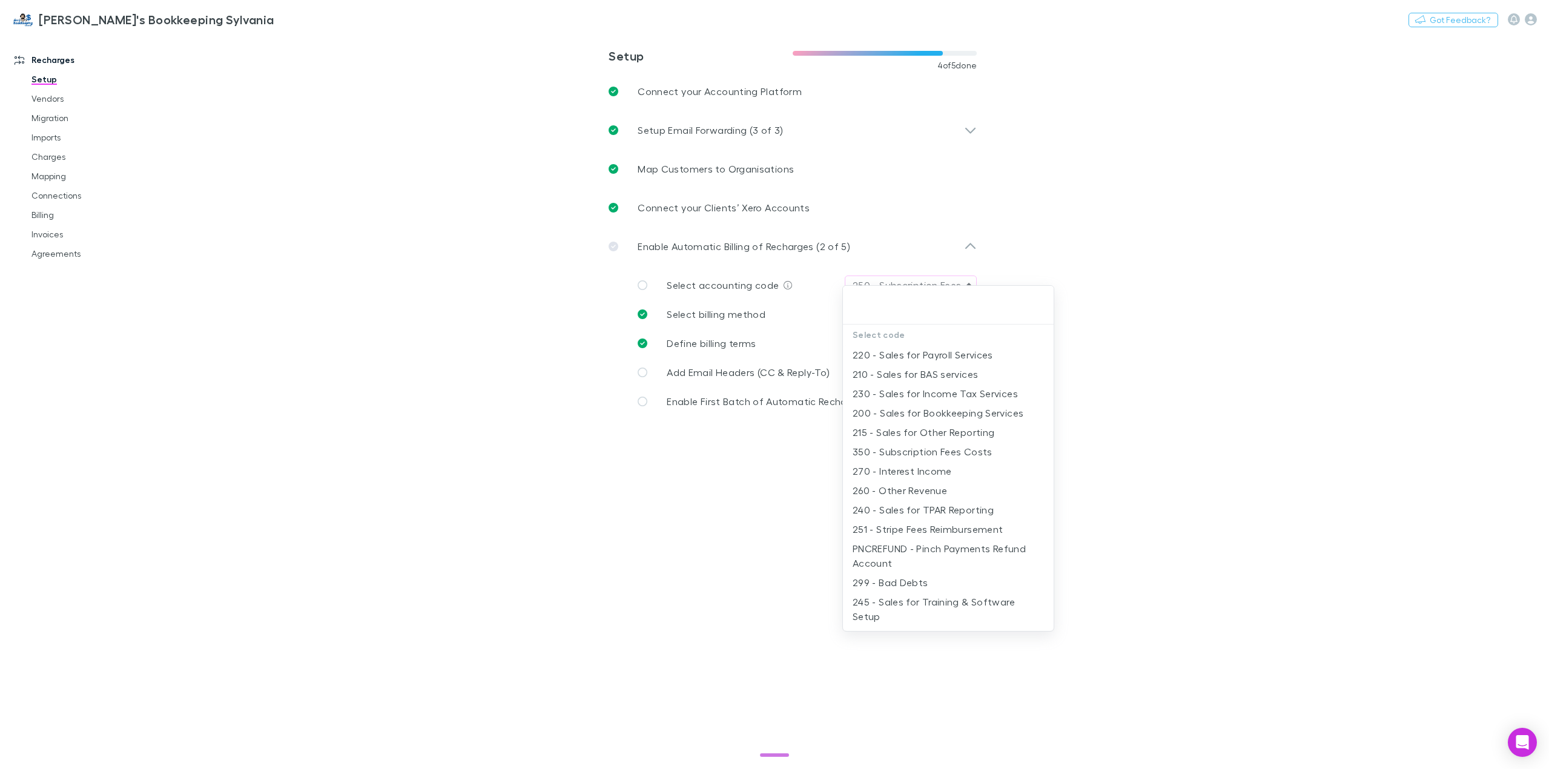
click at [648, 484] on div at bounding box center [774, 384] width 1549 height 769
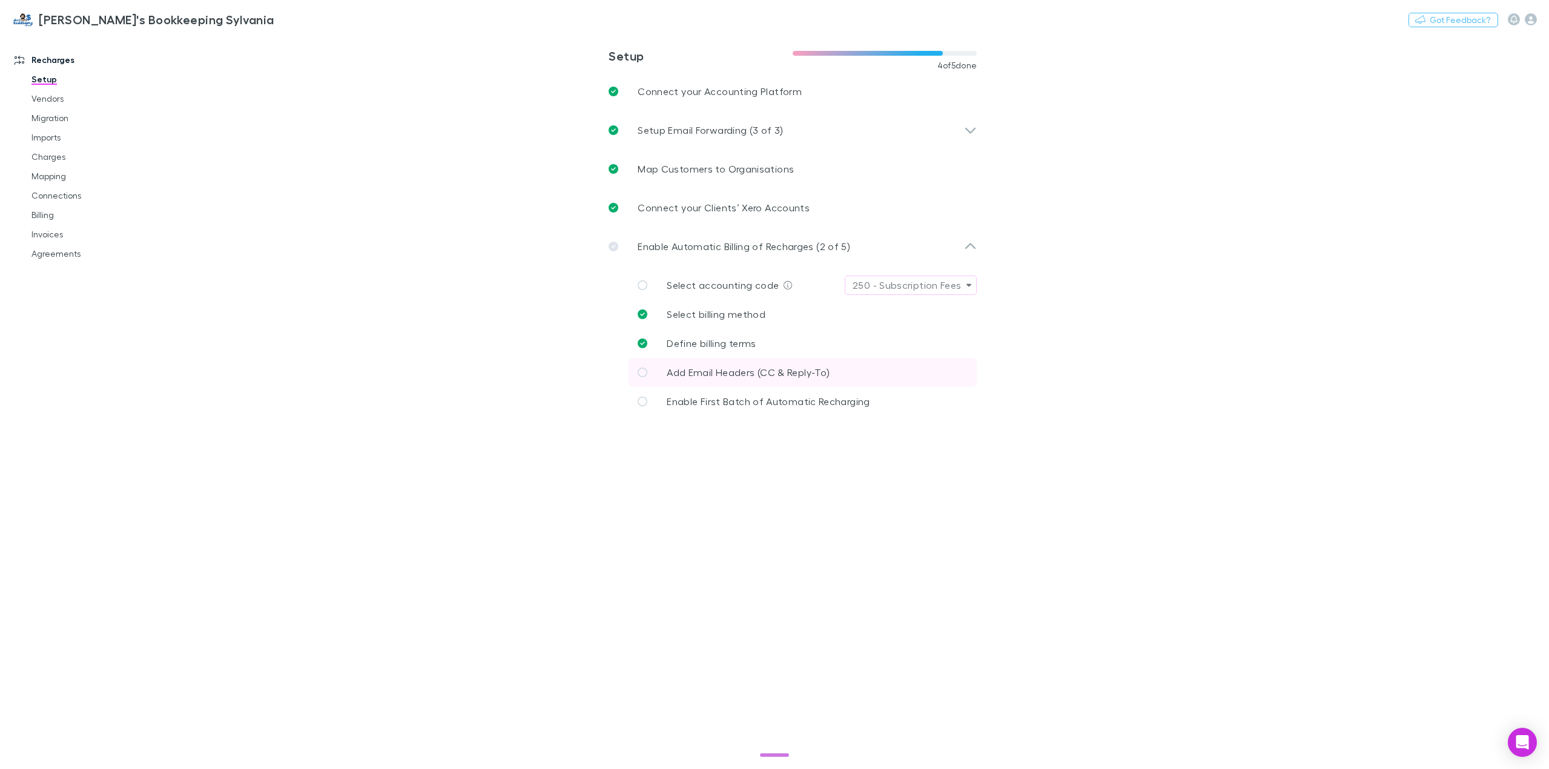
click at [733, 374] on span "Add Email Headers (CC & Reply-To)" at bounding box center [748, 372] width 163 height 12
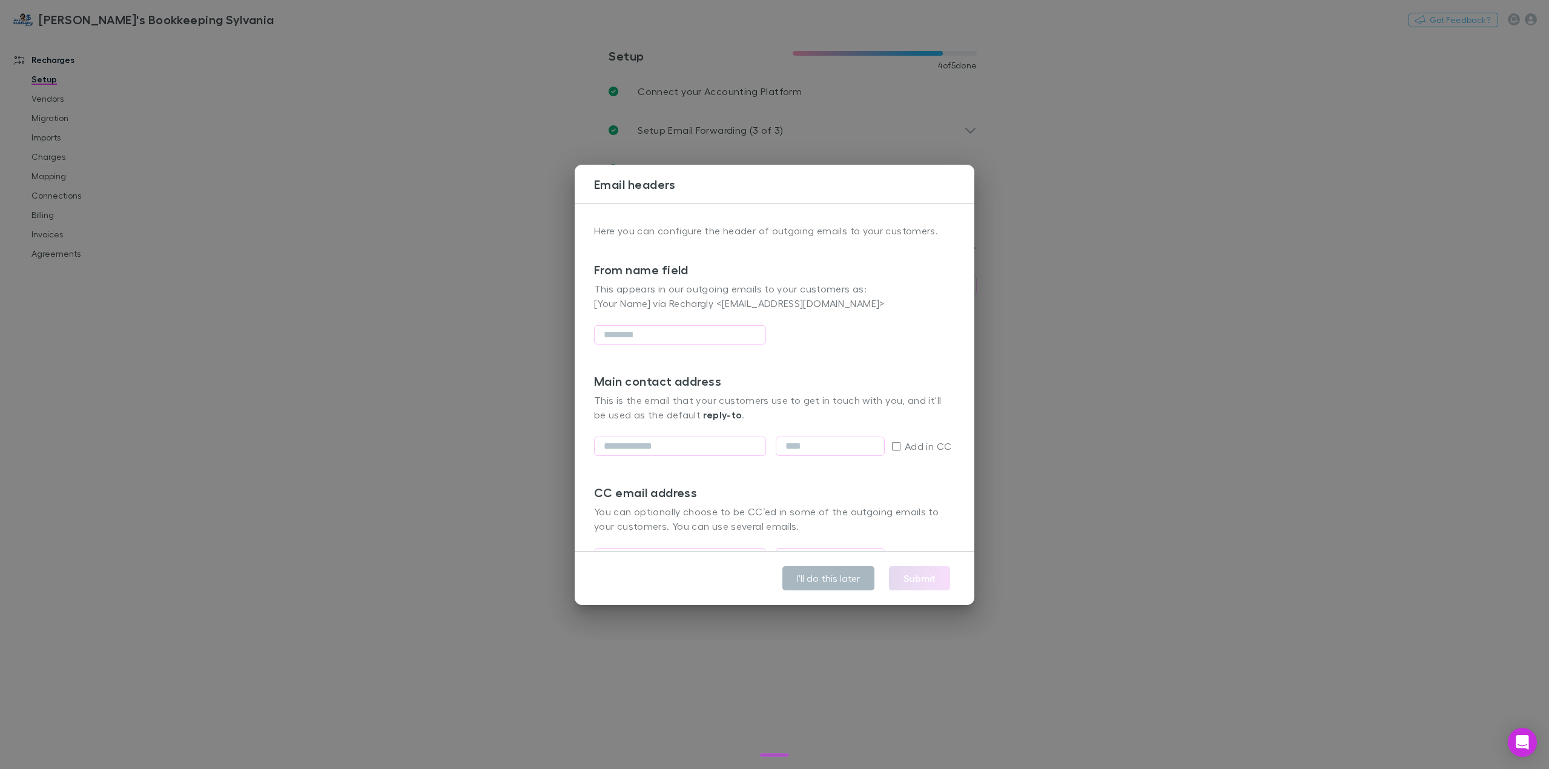
click at [825, 582] on button "I'll do this later" at bounding box center [828, 578] width 92 height 24
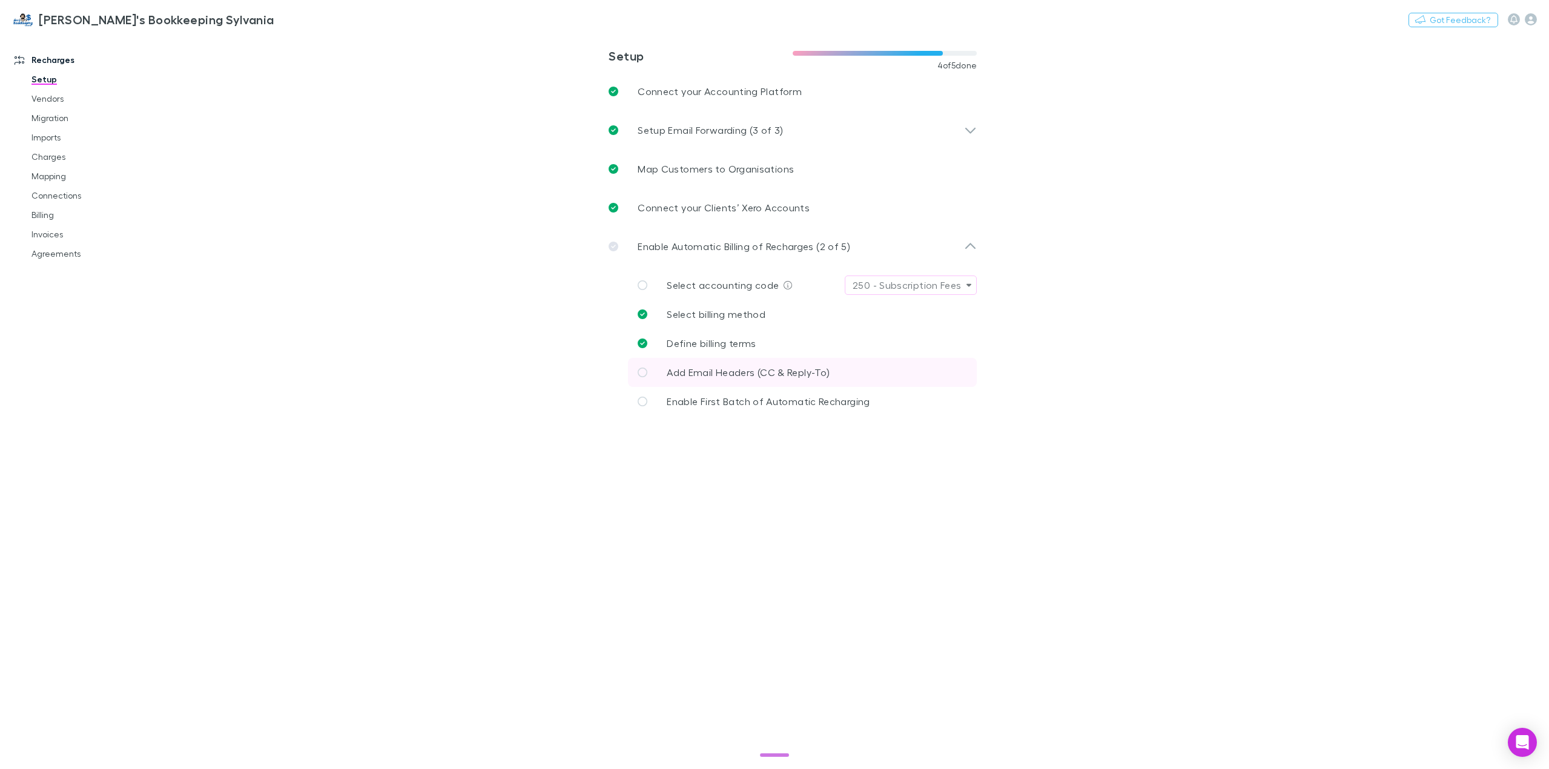
click at [724, 372] on span "Add Email Headers (CC & Reply-To)" at bounding box center [748, 372] width 163 height 12
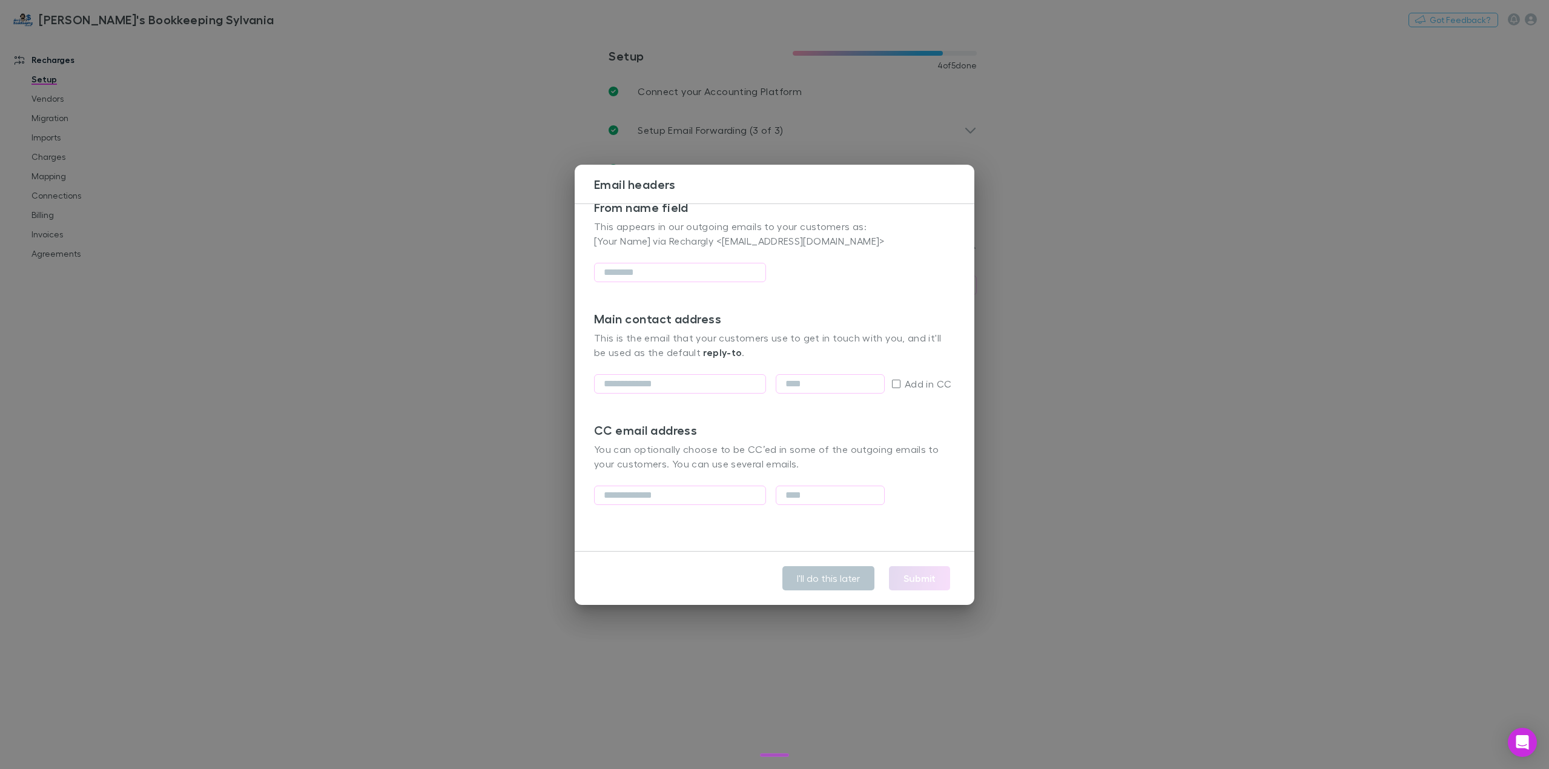
scroll to position [65, 0]
type input "**********"
click at [761, 674] on div "**********" at bounding box center [774, 384] width 1549 height 769
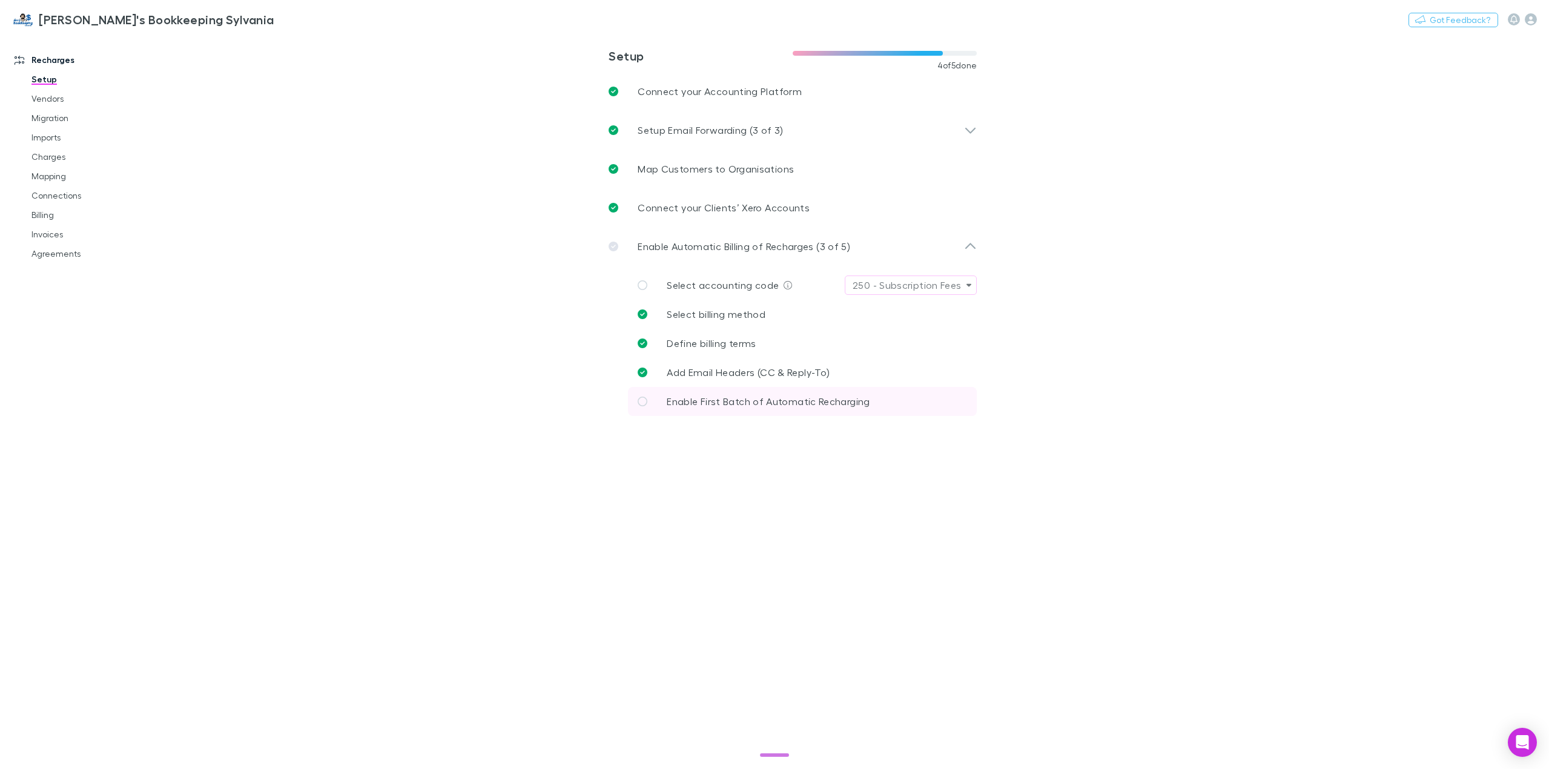
click at [756, 399] on span "Enable First Batch of Automatic Recharging" at bounding box center [768, 401] width 203 height 12
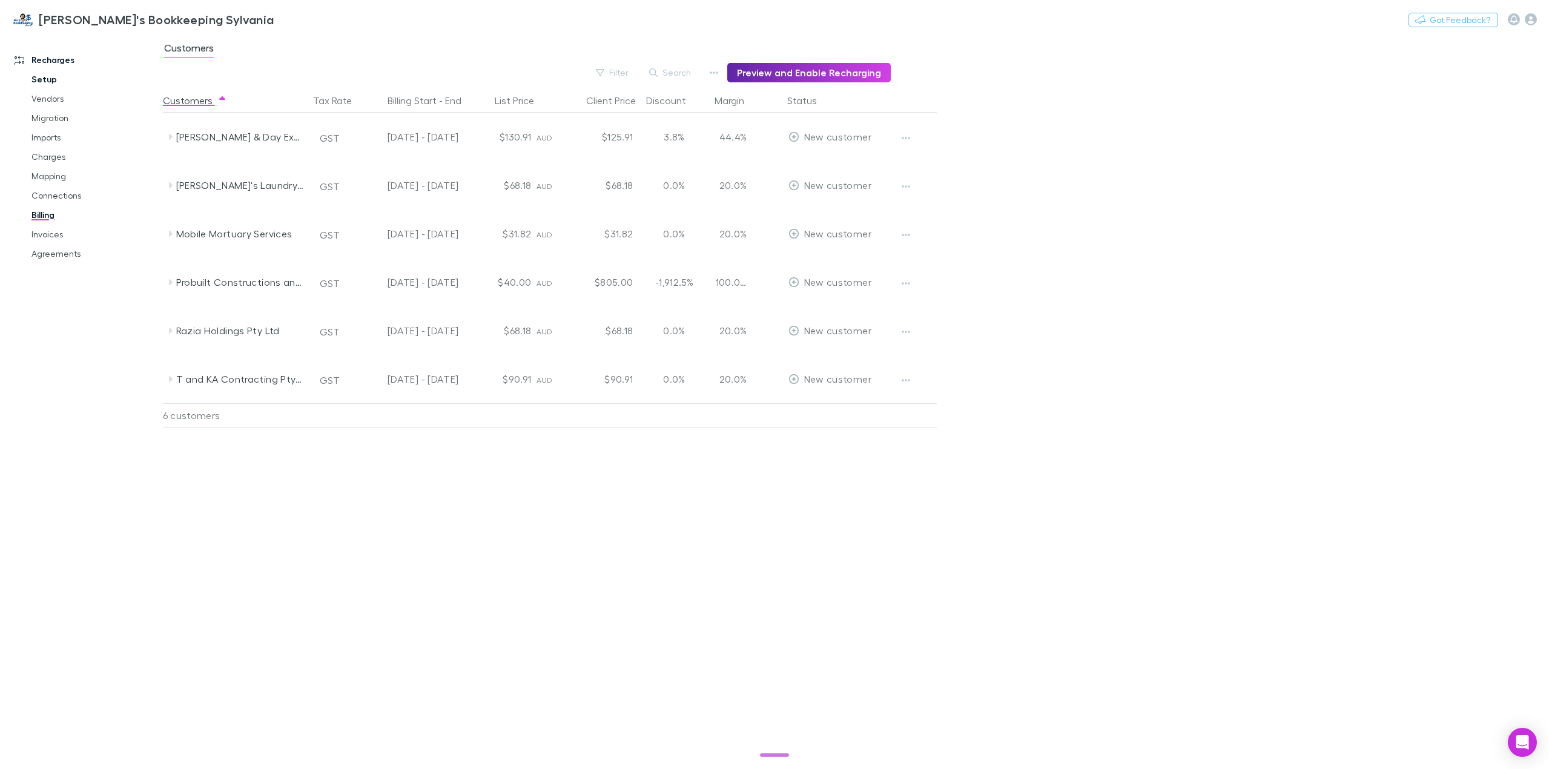
click at [45, 76] on link "Setup" at bounding box center [94, 79] width 150 height 19
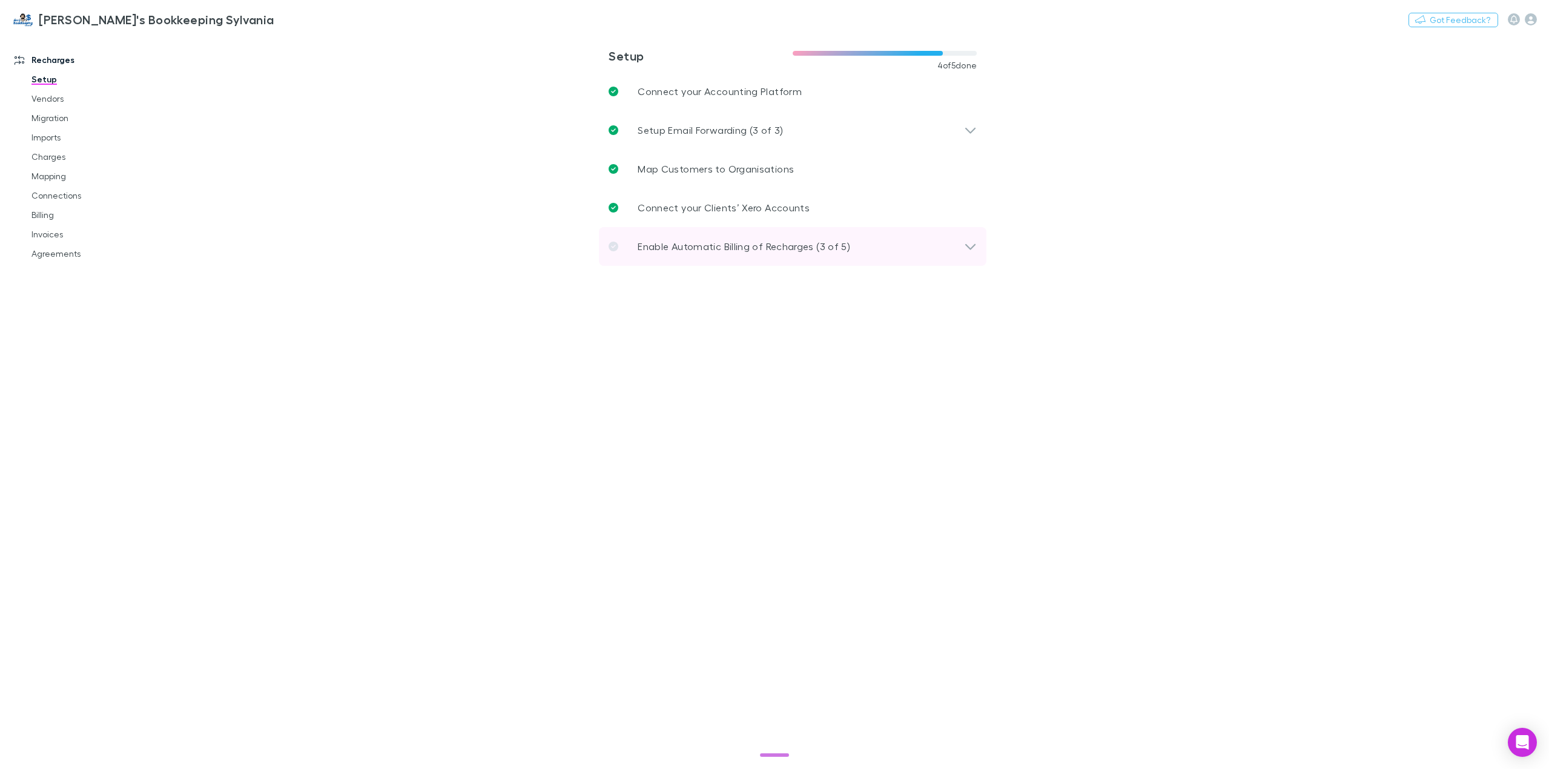
click at [976, 246] on icon at bounding box center [970, 246] width 13 height 15
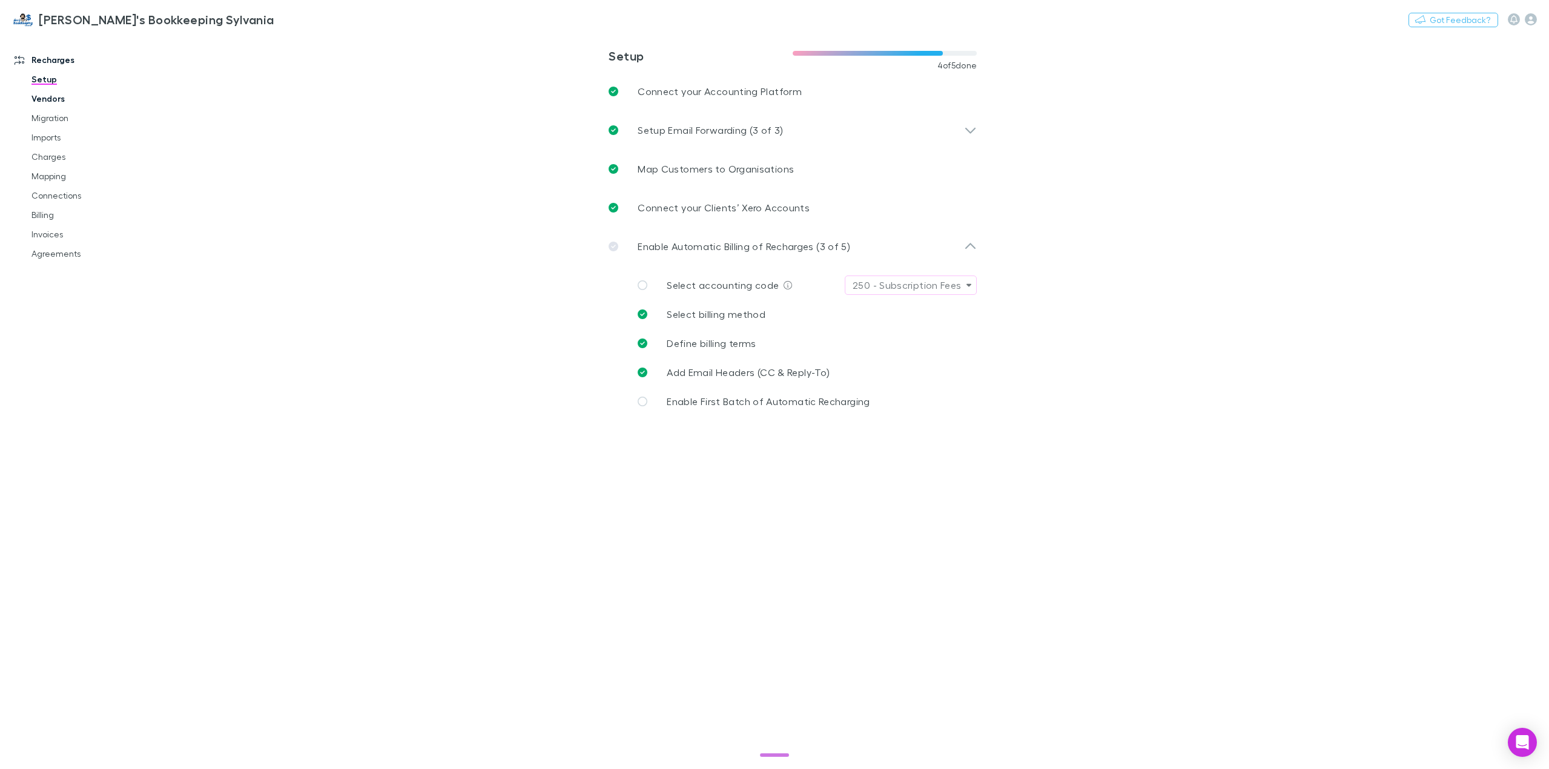
click at [48, 97] on link "Vendors" at bounding box center [94, 98] width 150 height 19
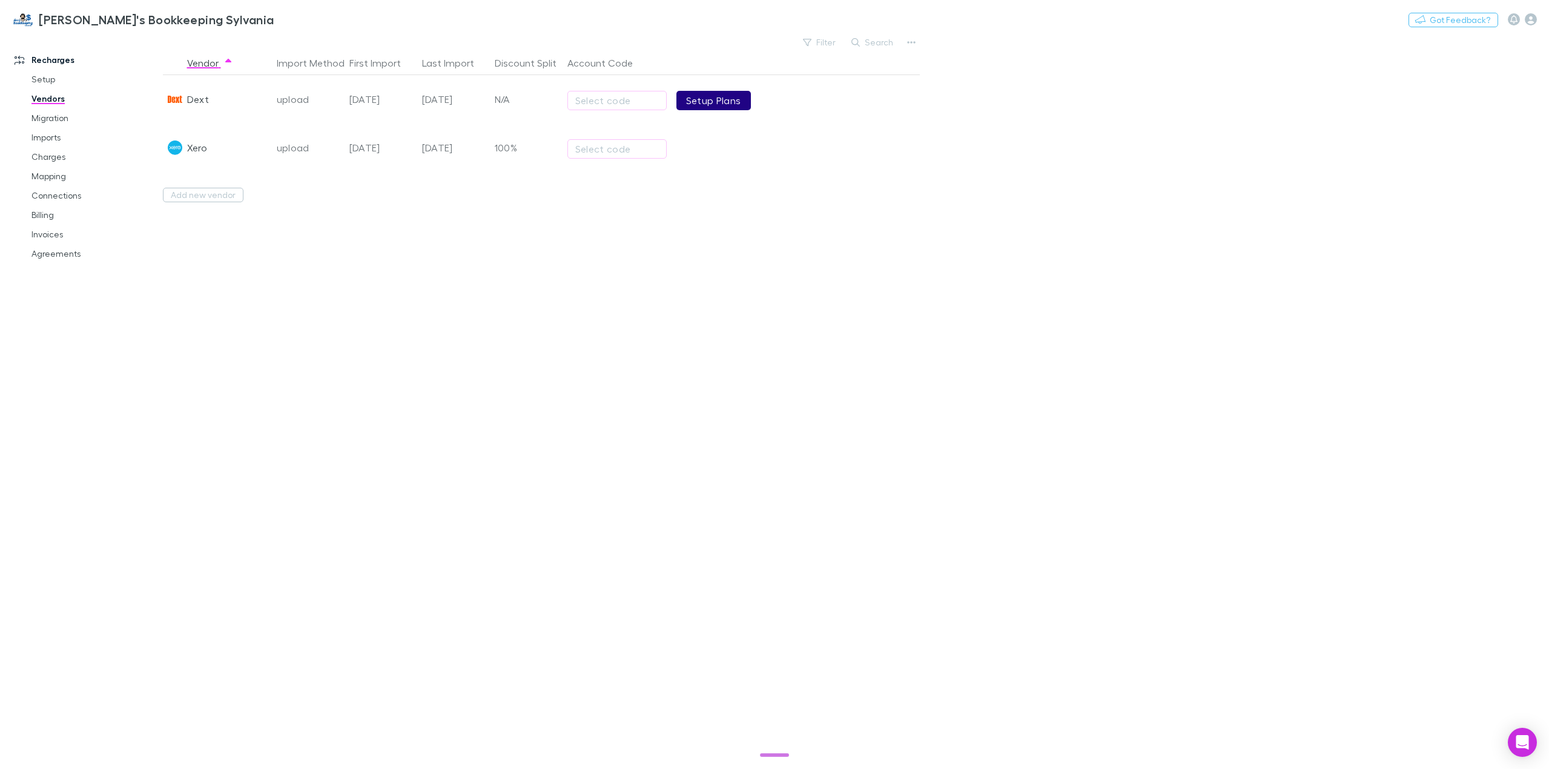
click at [720, 101] on link "Setup Plans" at bounding box center [713, 100] width 74 height 19
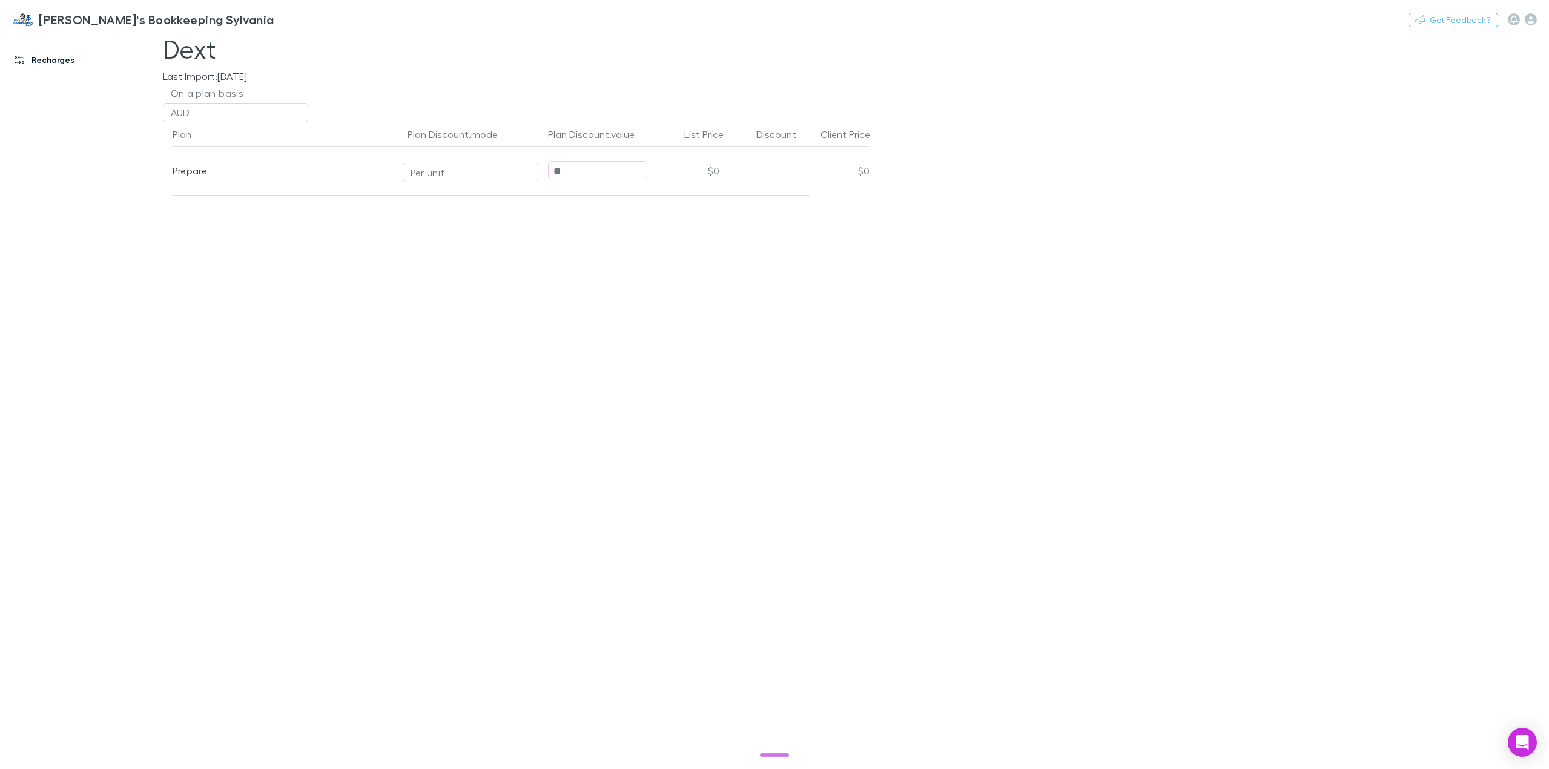
click at [54, 58] on link "Recharges" at bounding box center [85, 59] width 167 height 19
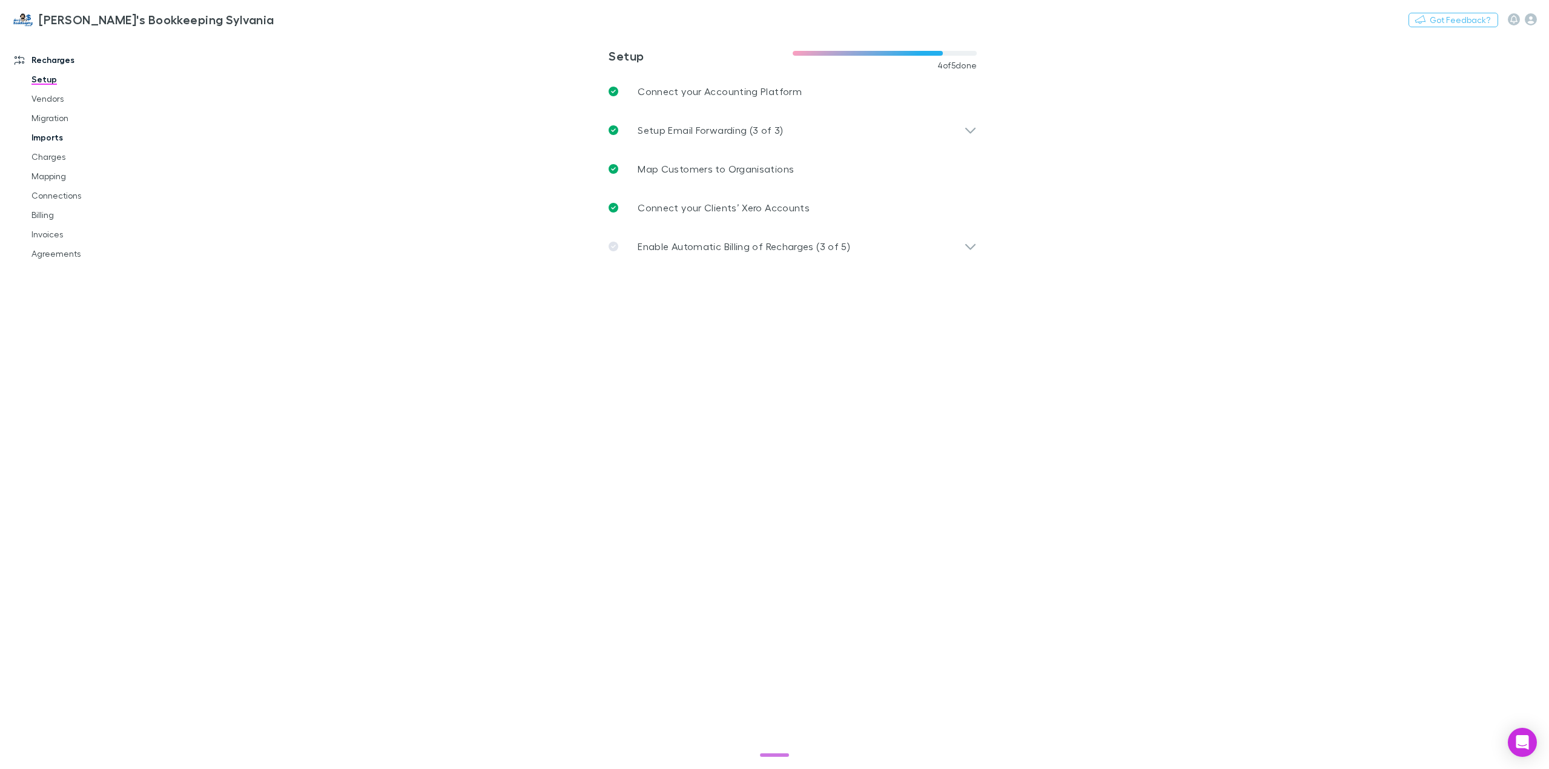
click at [56, 137] on link "Imports" at bounding box center [94, 137] width 150 height 19
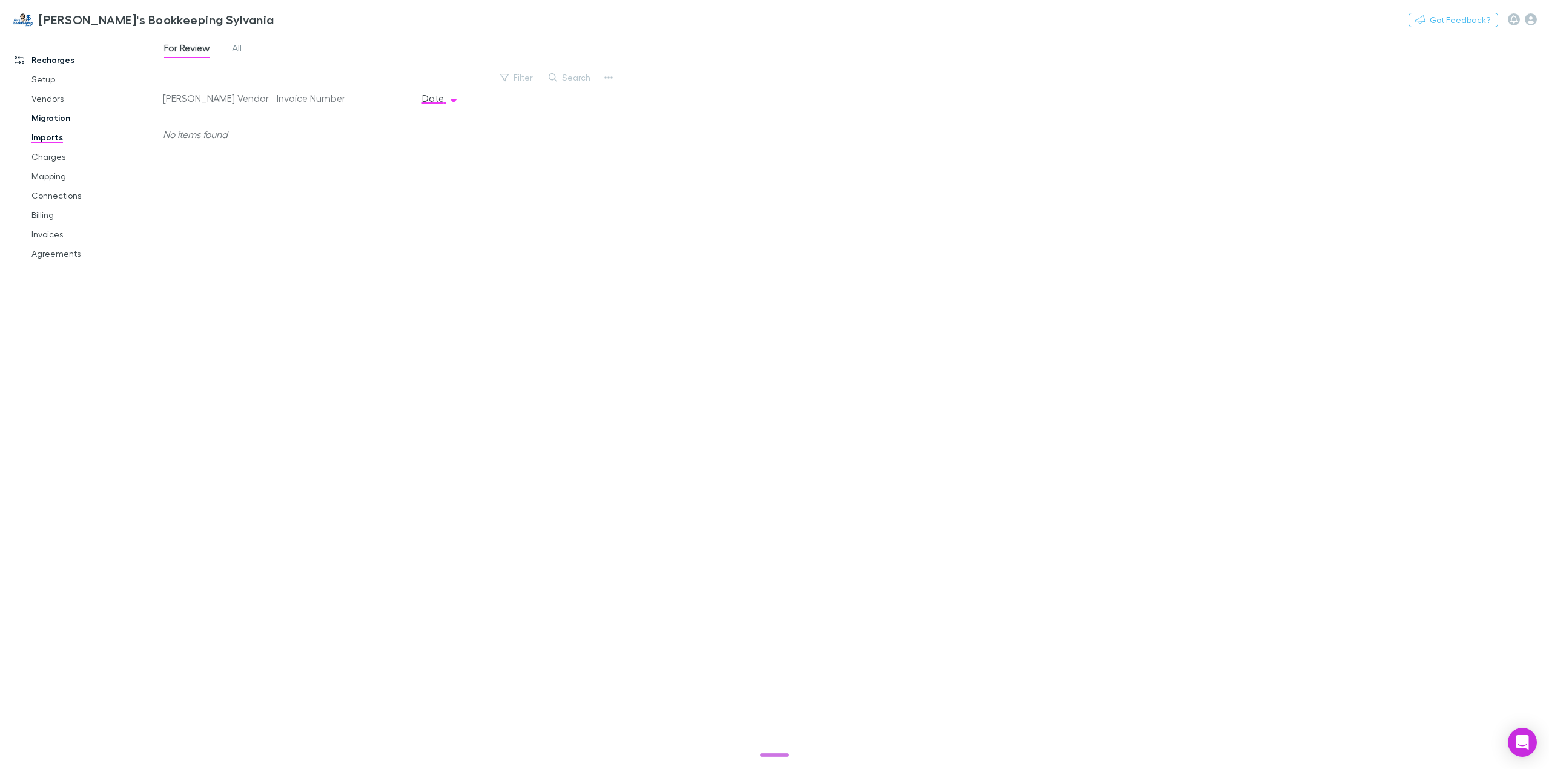
click at [56, 122] on link "Migration" at bounding box center [94, 117] width 150 height 19
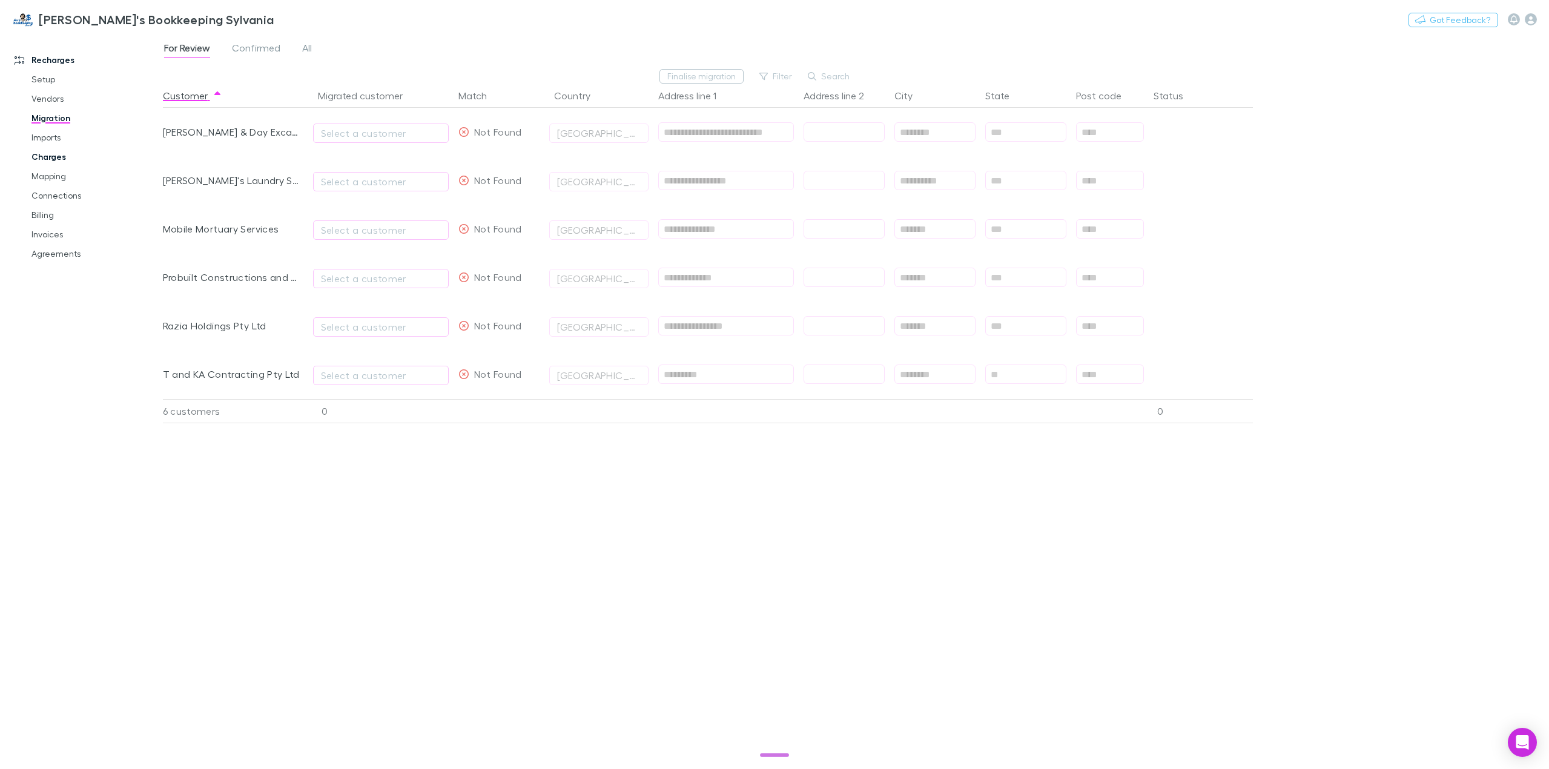
click at [56, 163] on link "Charges" at bounding box center [94, 156] width 150 height 19
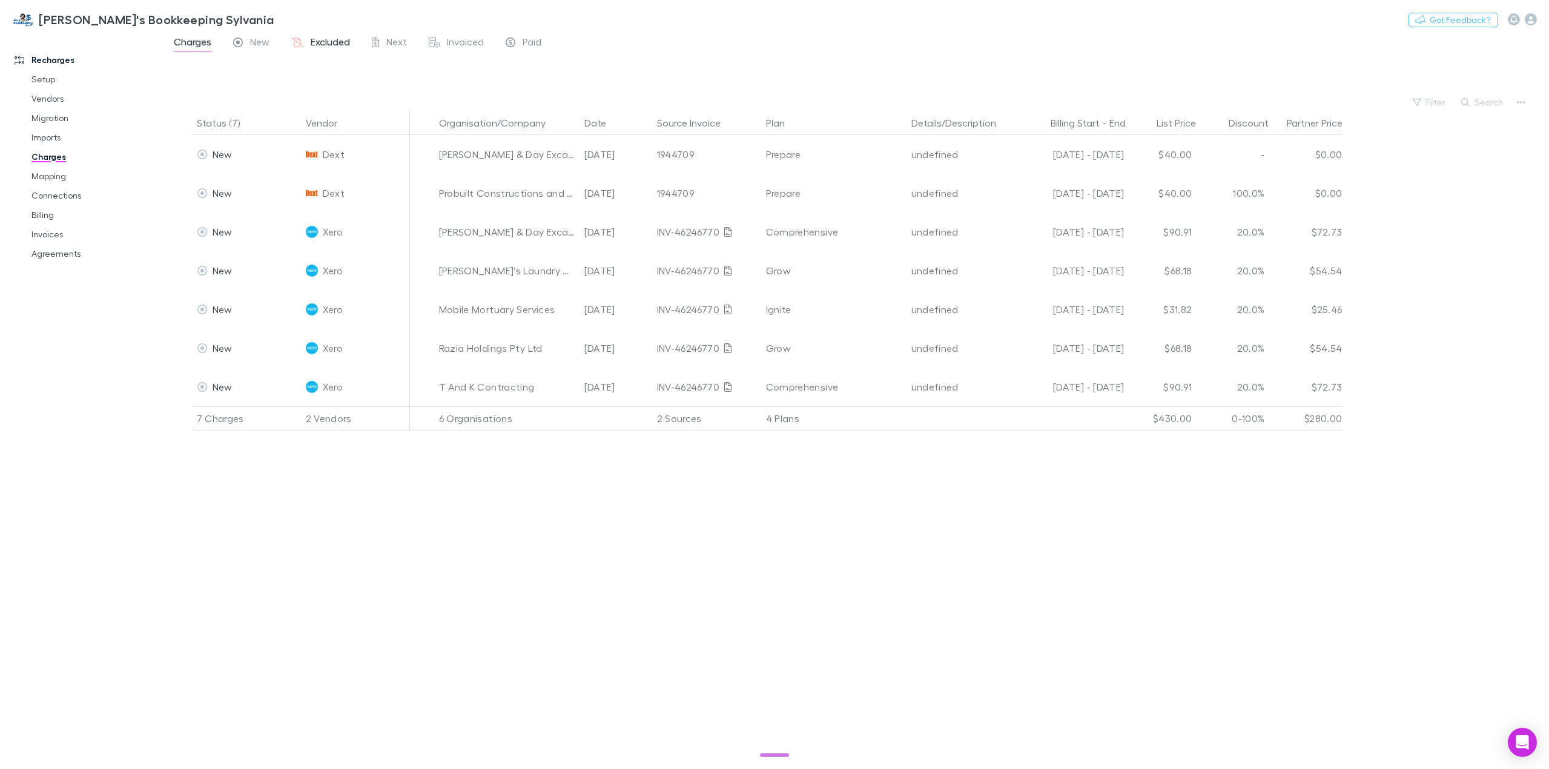
click at [323, 40] on span "Excluded" at bounding box center [330, 44] width 39 height 16
click at [52, 173] on link "Mapping" at bounding box center [94, 176] width 150 height 19
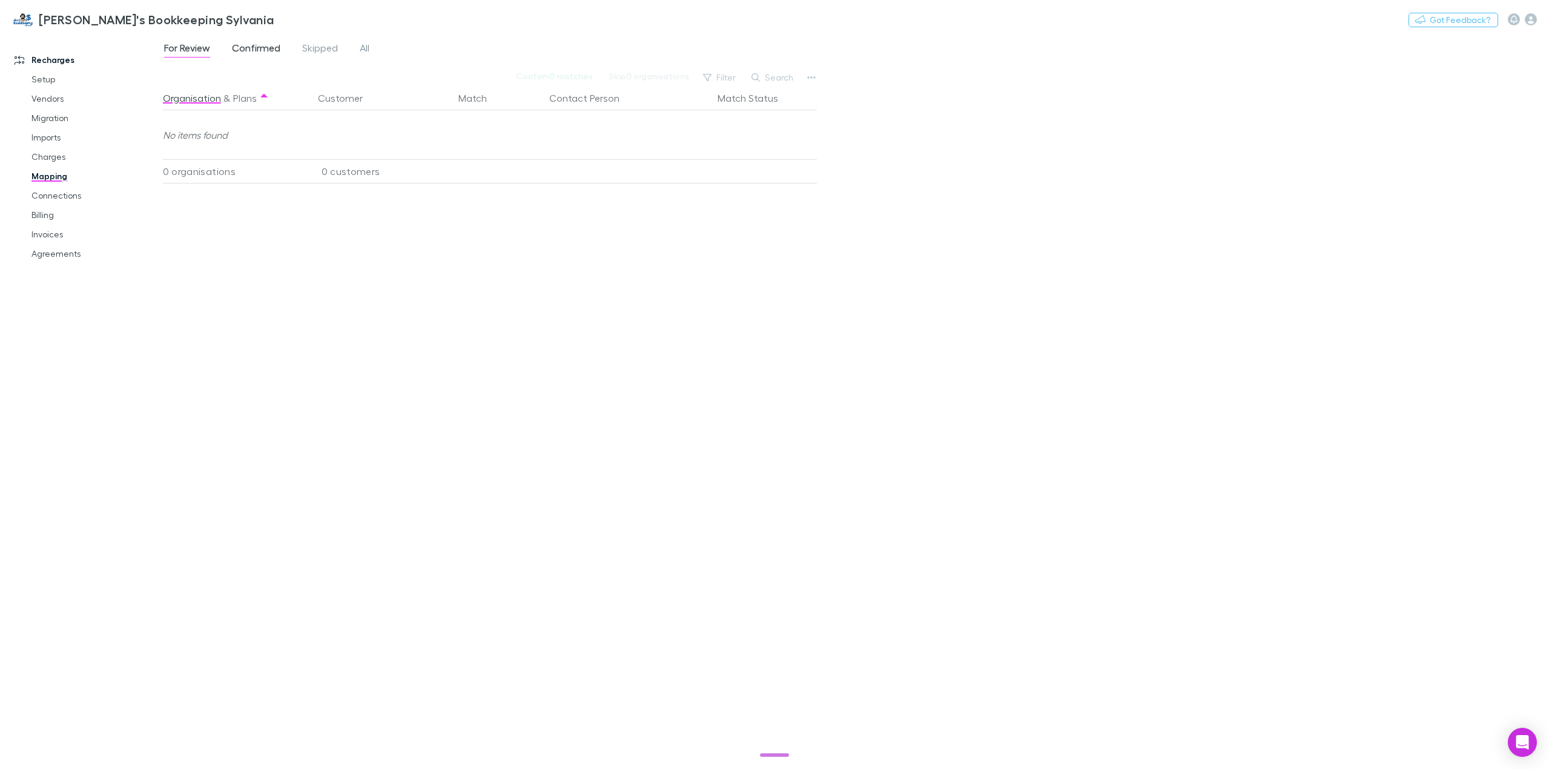
click at [254, 47] on span "Confirmed" at bounding box center [256, 50] width 48 height 16
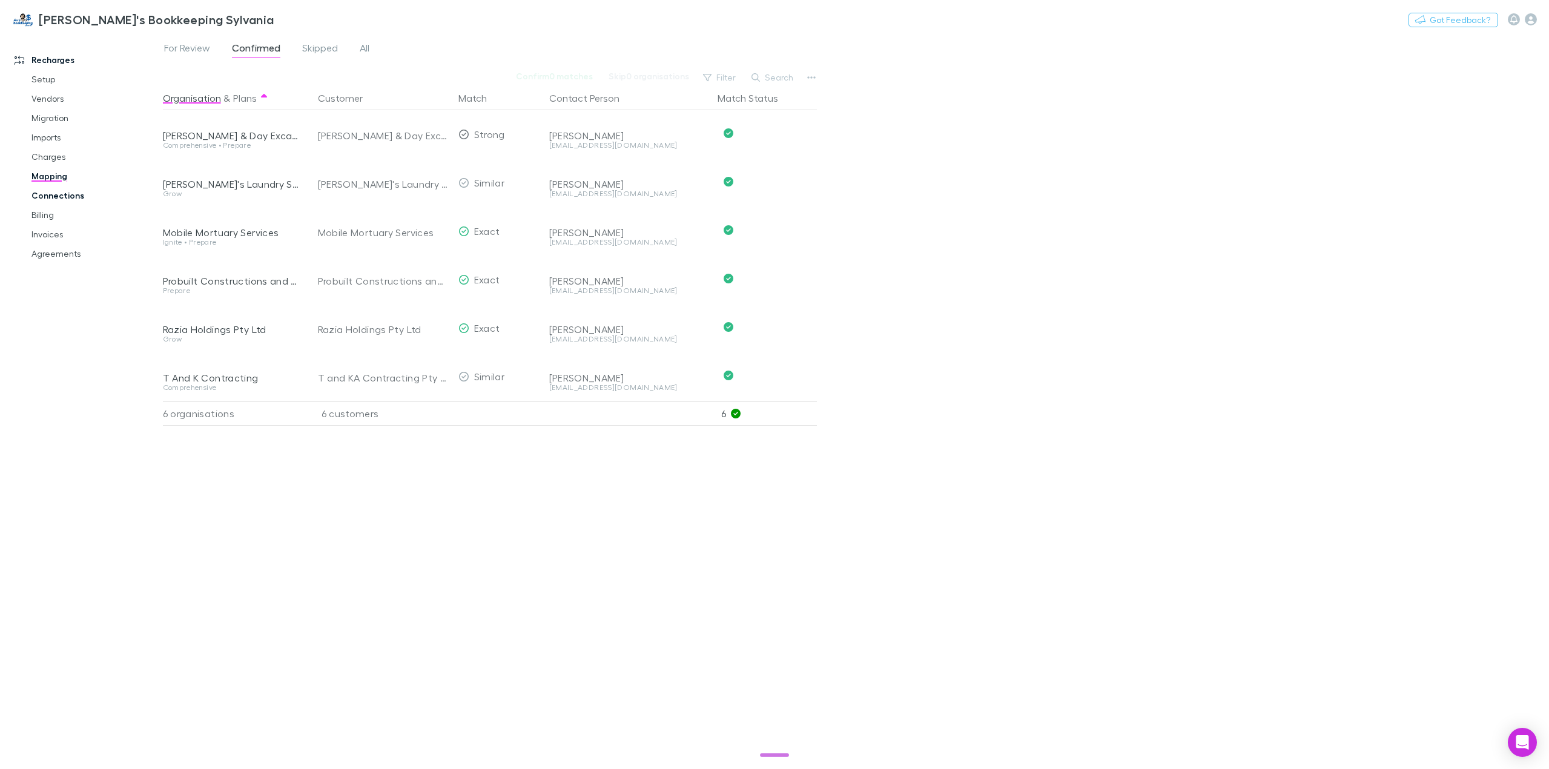
click at [67, 196] on link "Connections" at bounding box center [94, 195] width 150 height 19
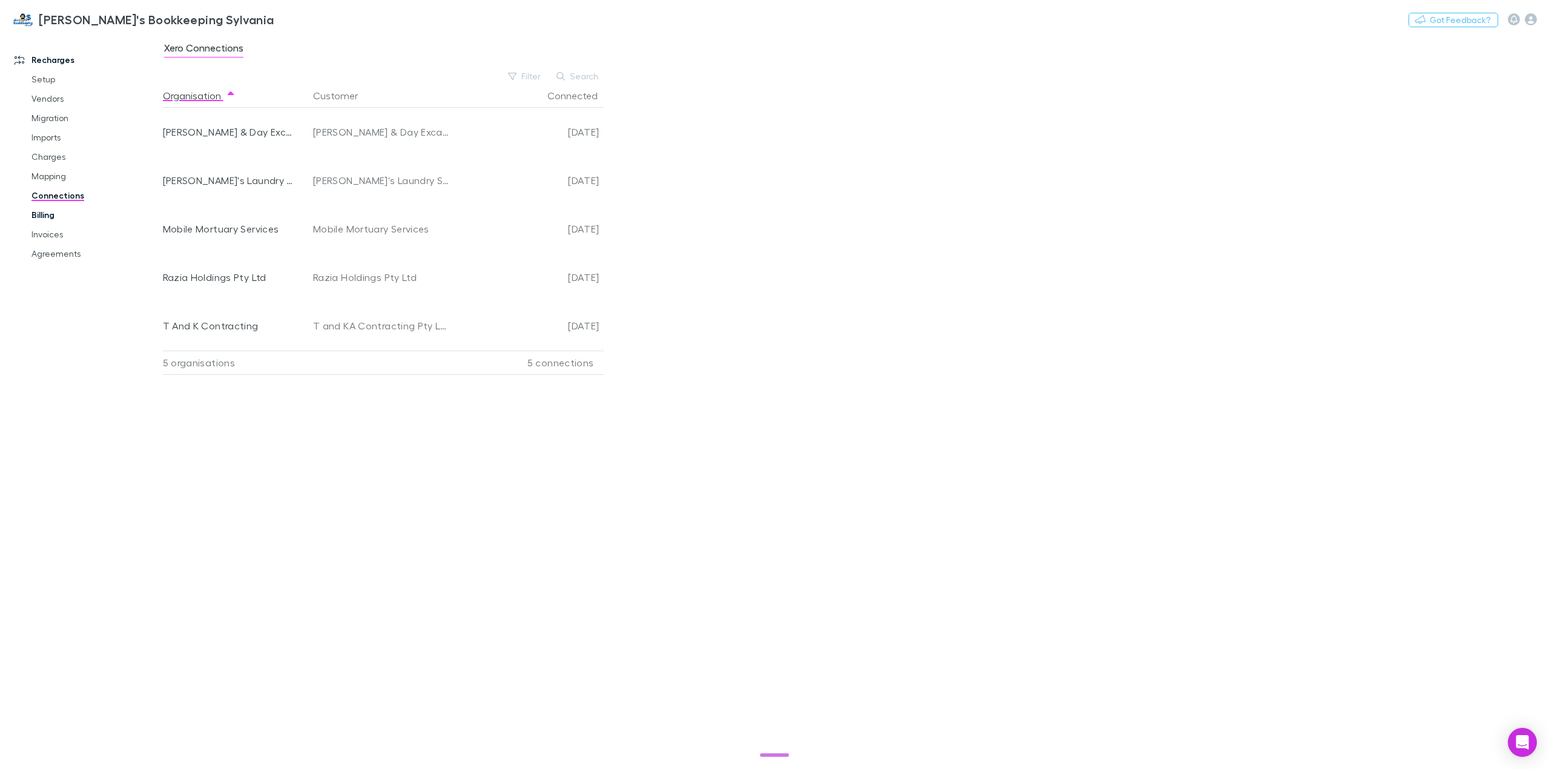
click at [53, 216] on link "Billing" at bounding box center [94, 214] width 150 height 19
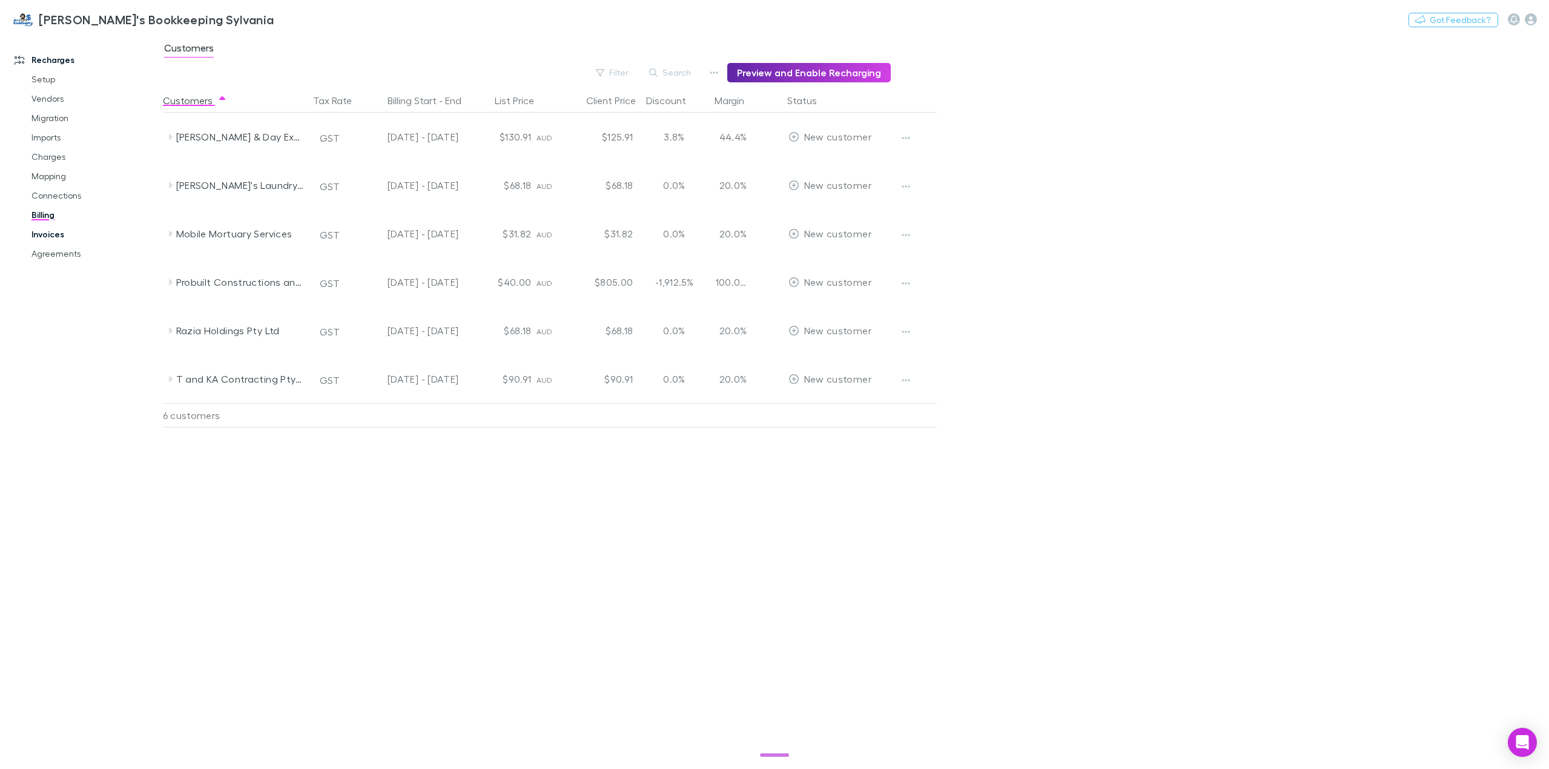
click at [59, 237] on link "Invoices" at bounding box center [94, 234] width 150 height 19
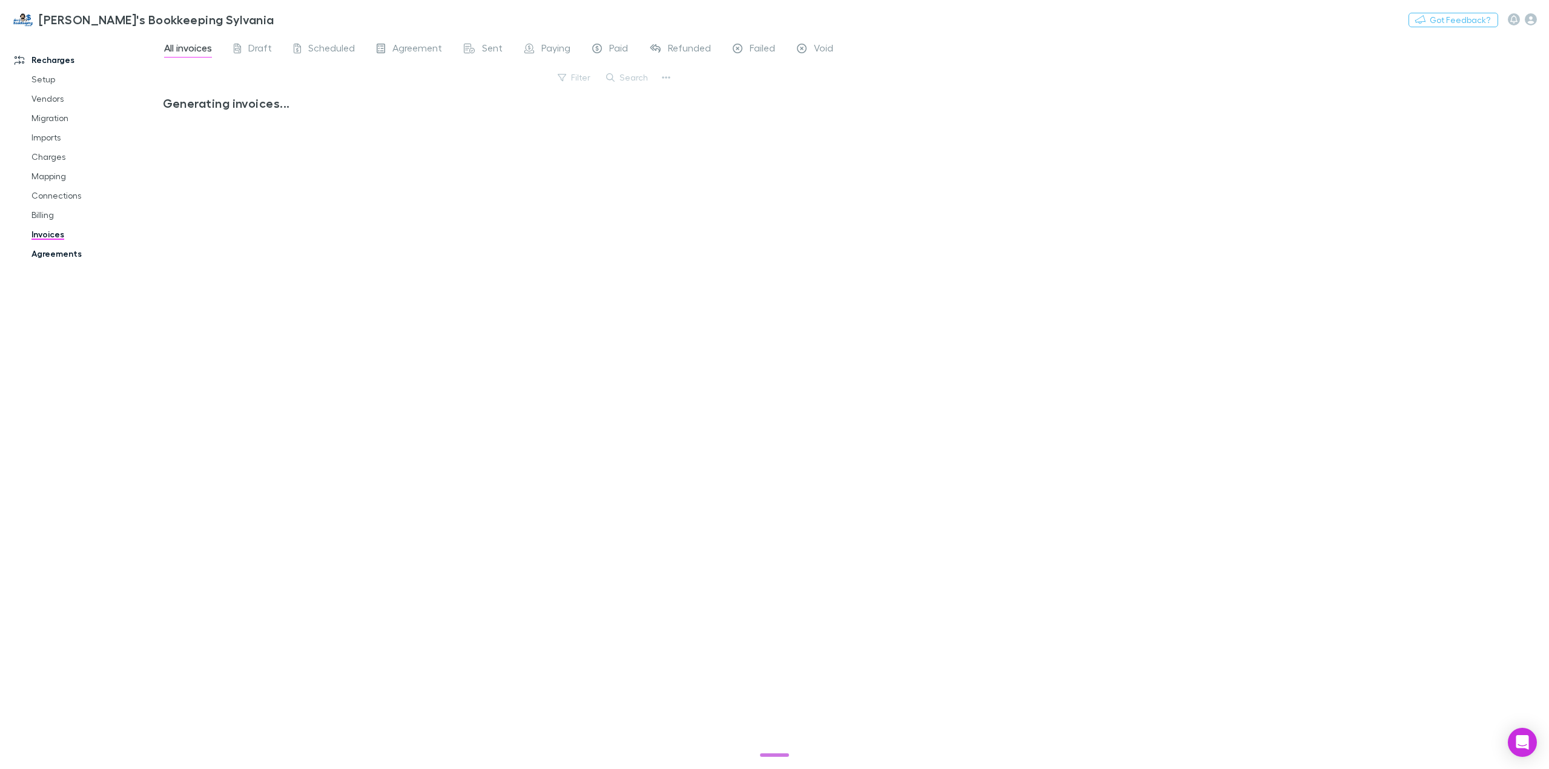
click at [64, 251] on link "Agreements" at bounding box center [94, 253] width 150 height 19
click at [59, 217] on link "Billing" at bounding box center [94, 214] width 150 height 19
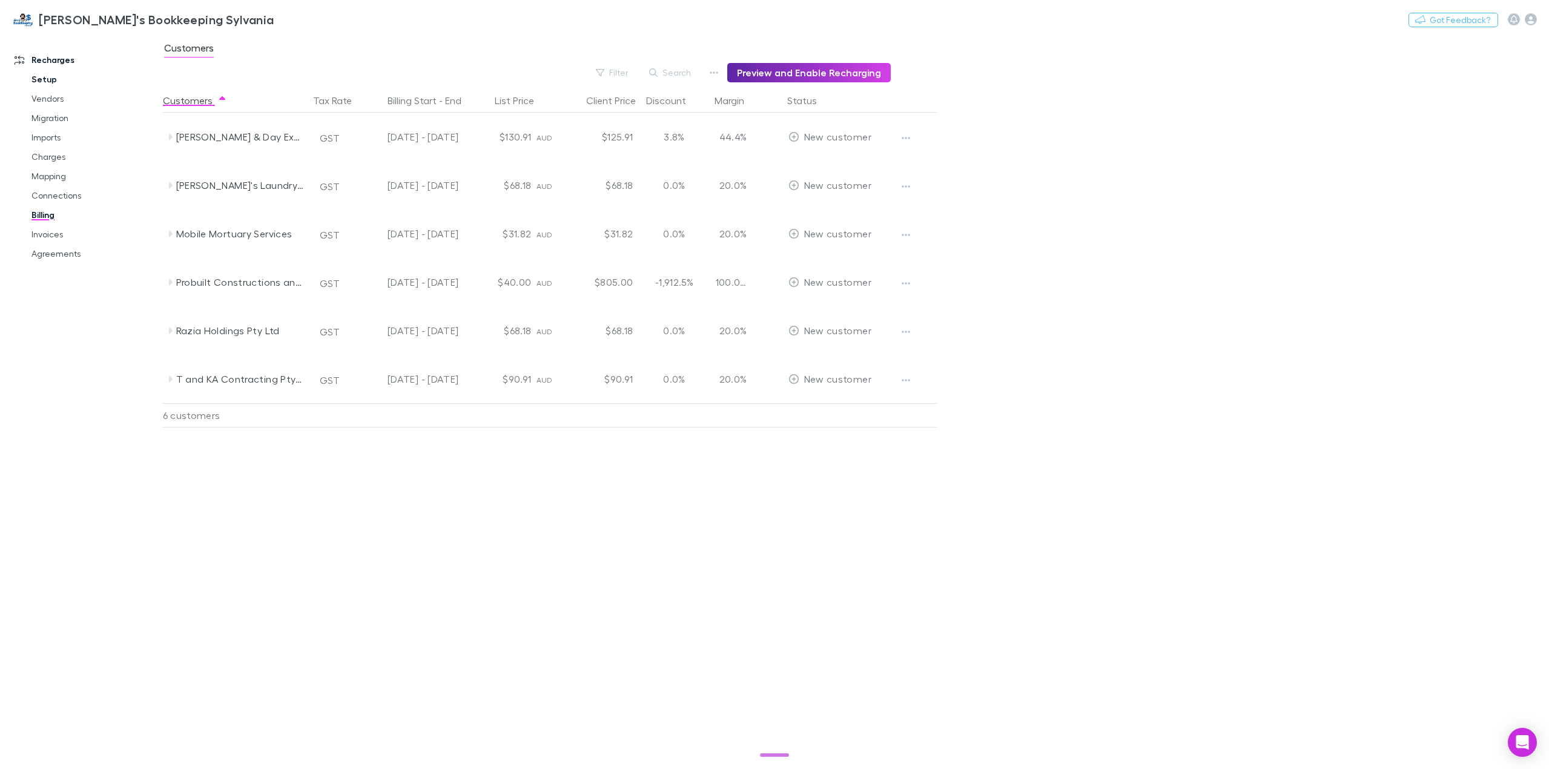
click at [53, 78] on link "Setup" at bounding box center [94, 79] width 150 height 19
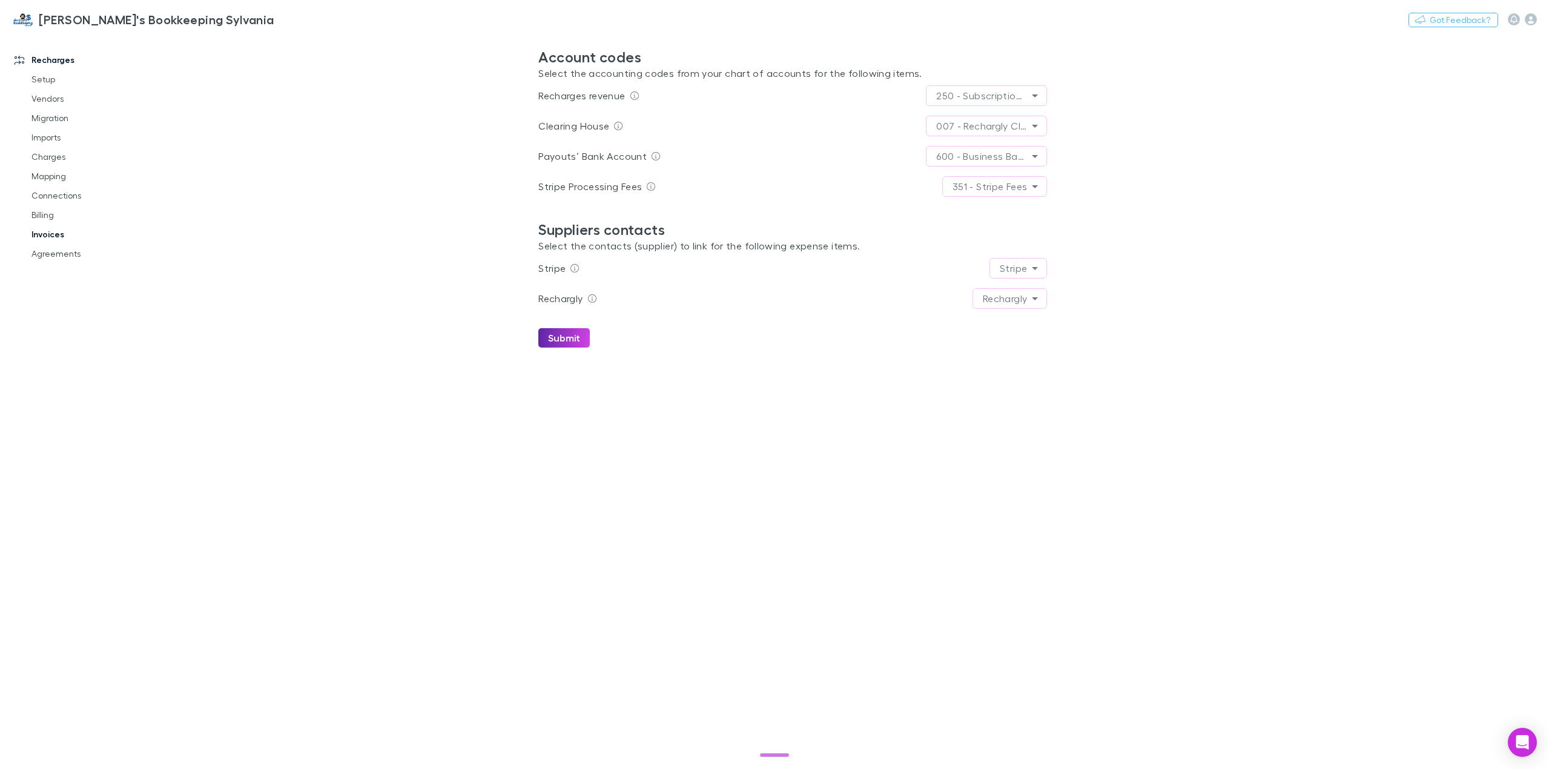
click at [66, 234] on link "Invoices" at bounding box center [94, 234] width 150 height 19
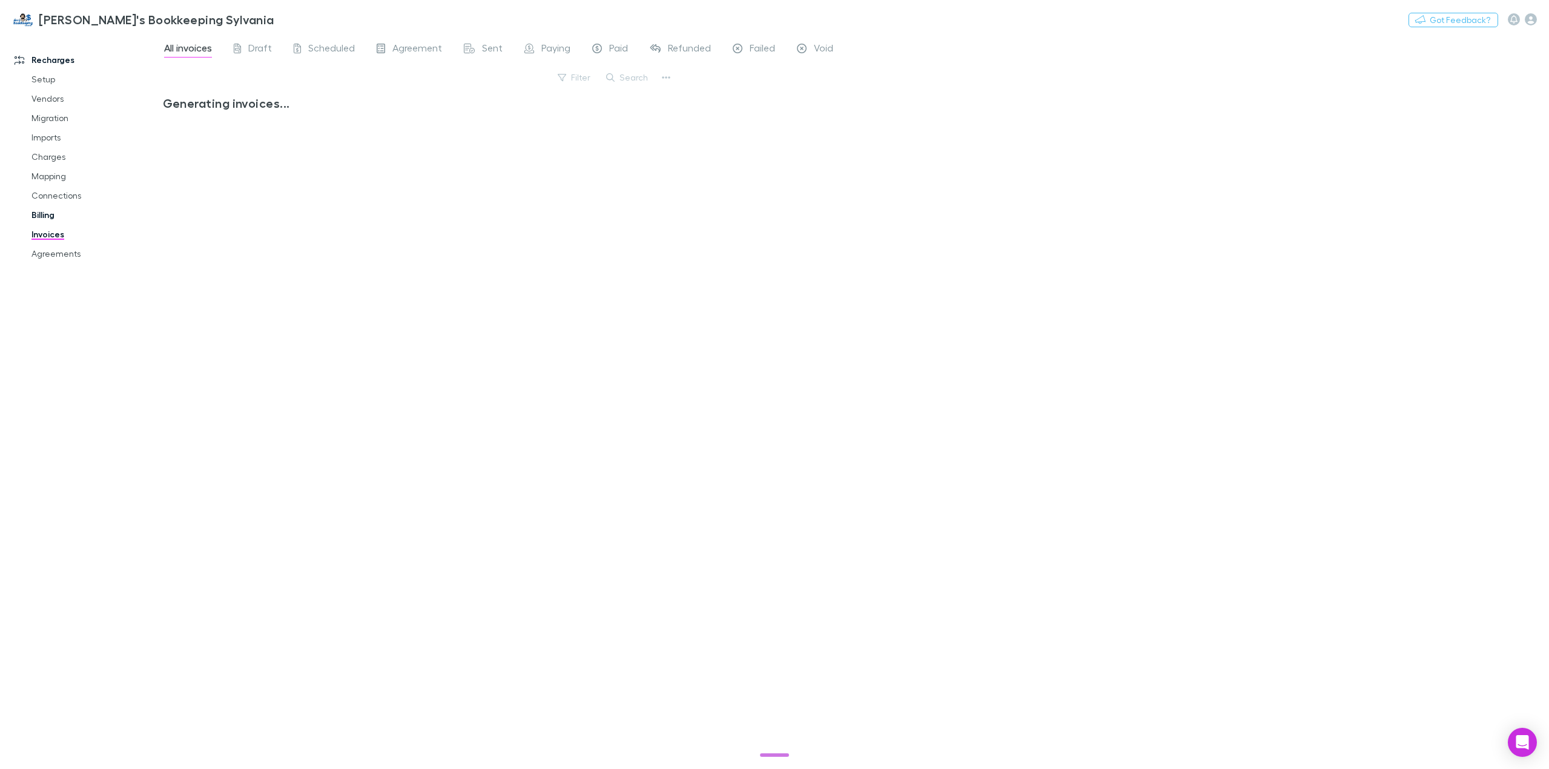
click at [51, 217] on link "Billing" at bounding box center [94, 214] width 150 height 19
click at [59, 197] on link "Connections" at bounding box center [94, 195] width 150 height 19
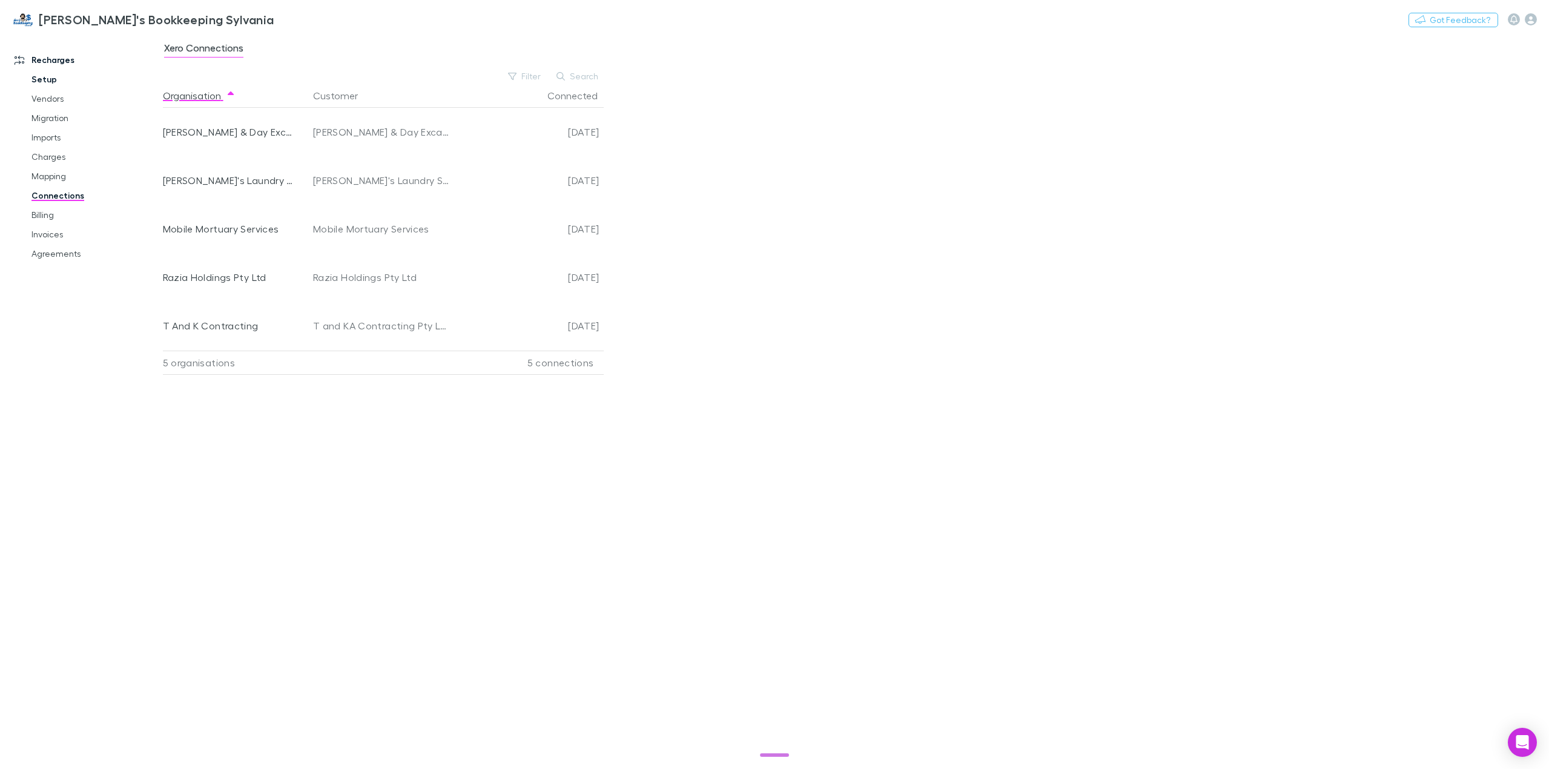
click at [53, 81] on link "Setup" at bounding box center [94, 79] width 150 height 19
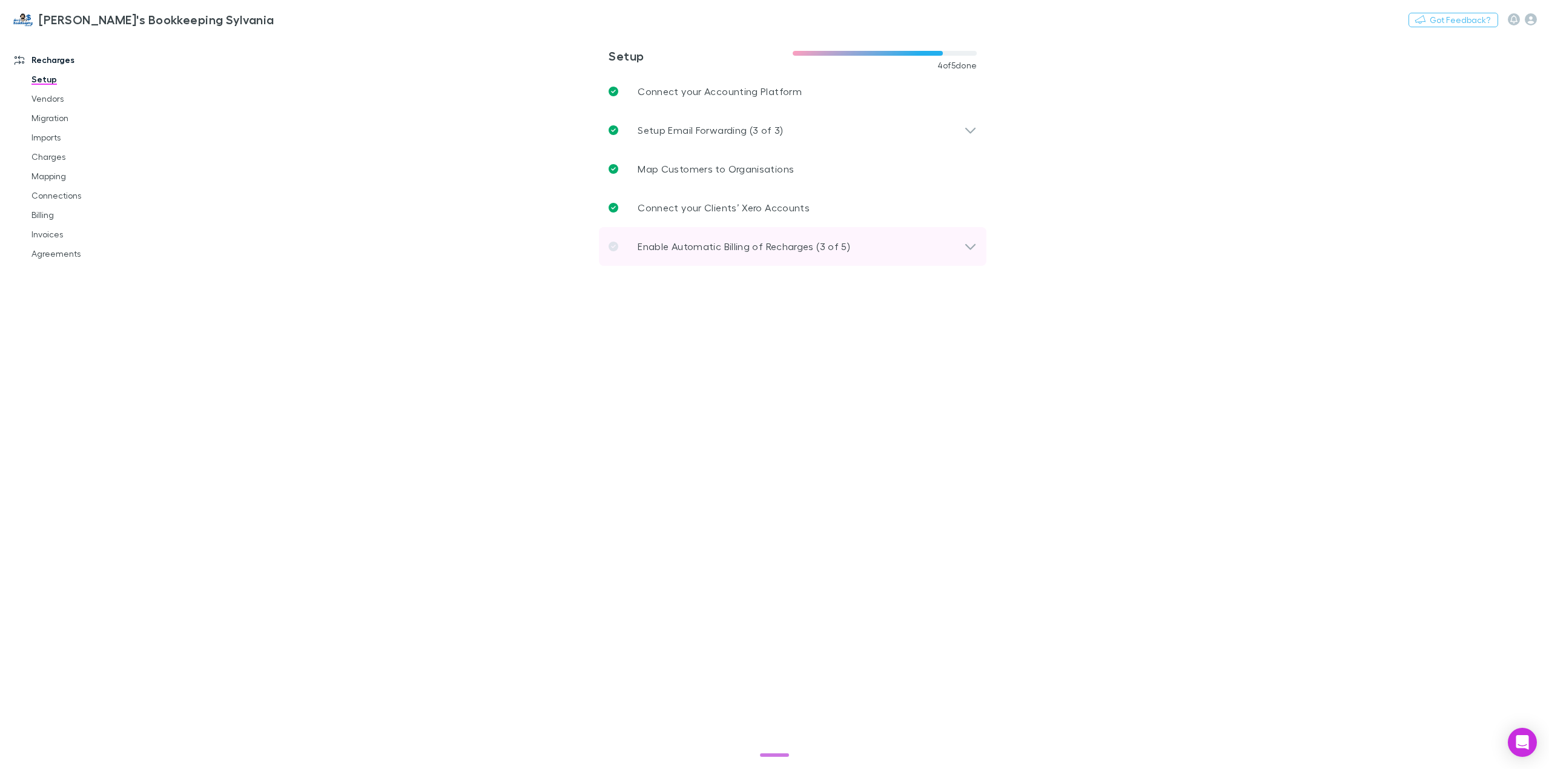
click at [693, 247] on p "Enable Automatic Billing of Recharges (3 of 5)" at bounding box center [744, 246] width 213 height 15
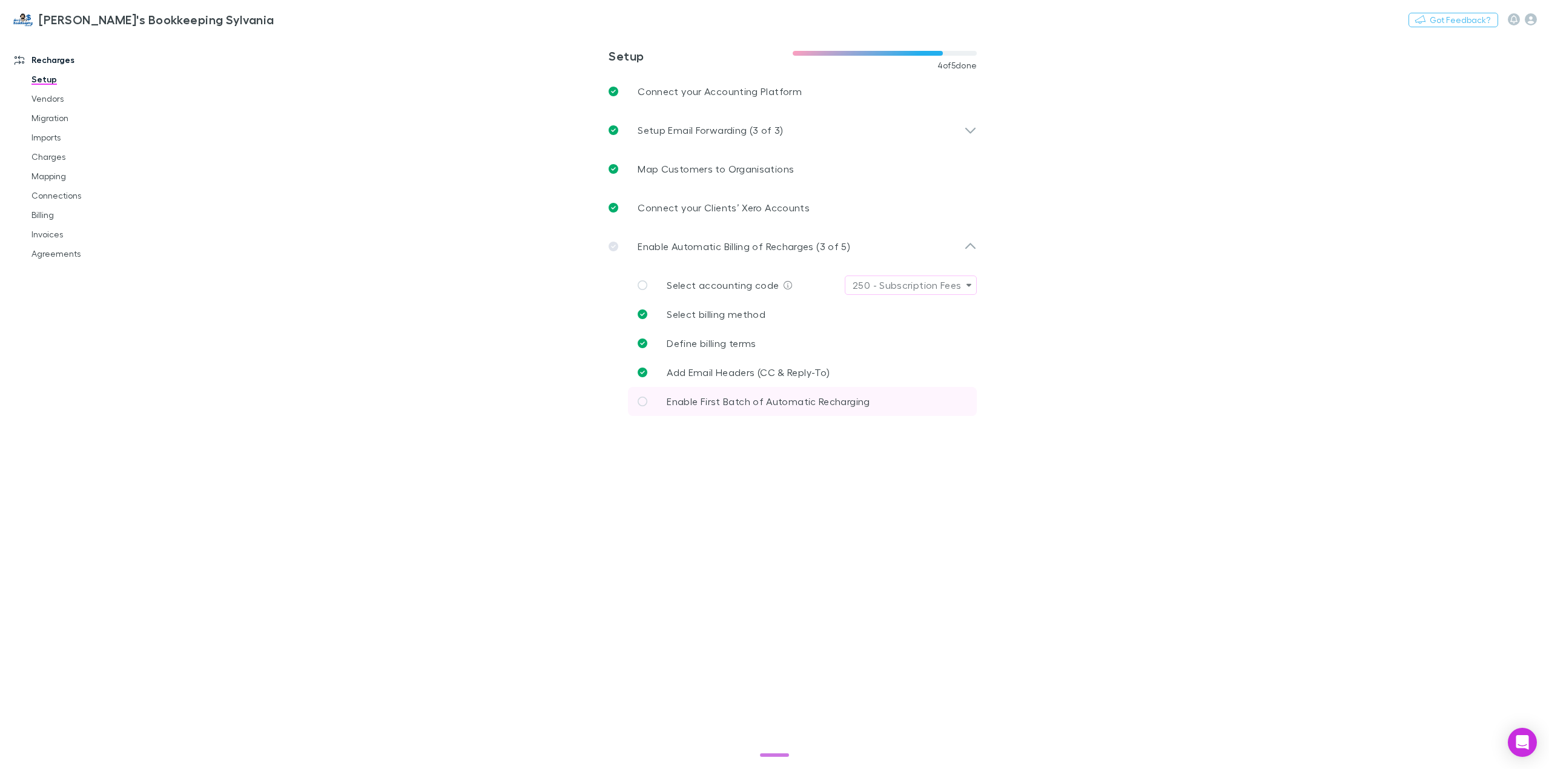
click at [735, 405] on span "Enable First Batch of Automatic Recharging" at bounding box center [768, 401] width 203 height 12
